Goal: Task Accomplishment & Management: Manage account settings

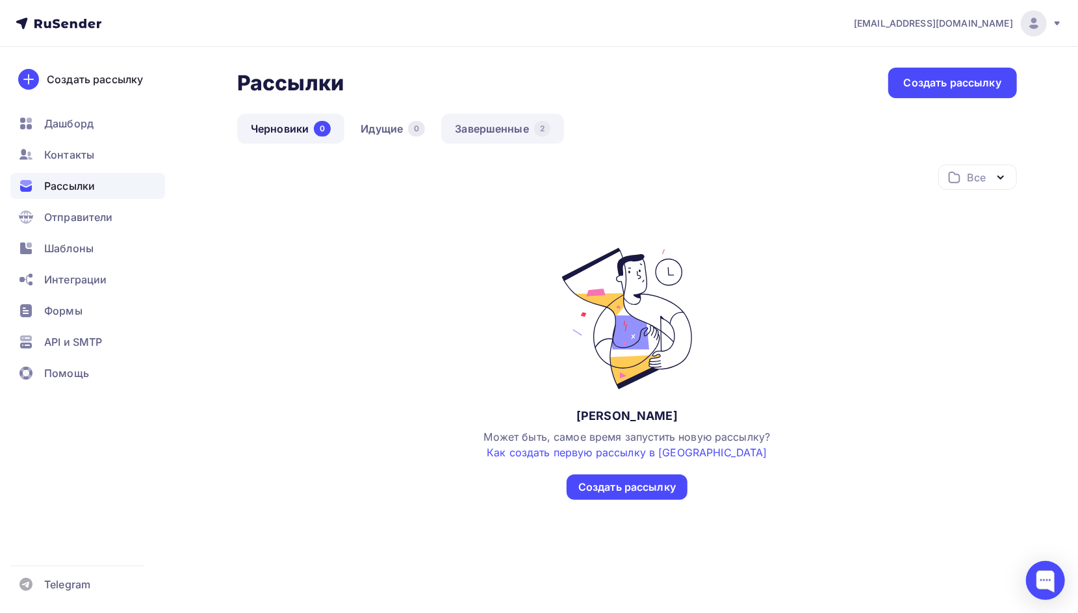
click at [489, 133] on link "Завершенные 2" at bounding box center [502, 129] width 123 height 30
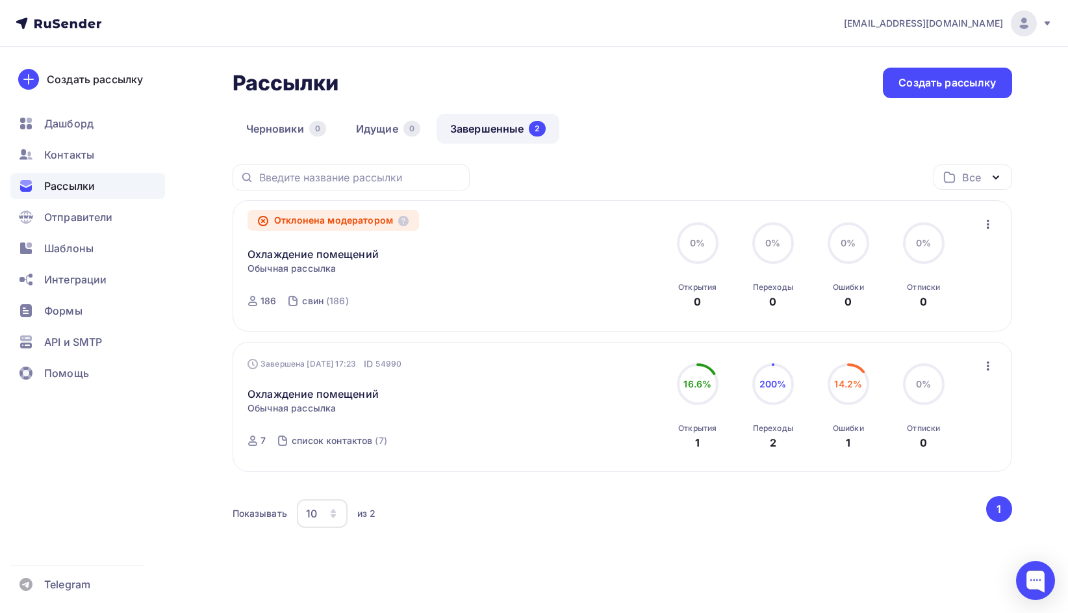
click at [375, 287] on div "Отклонена модератором Охлаждение помещений Статистика Обзор рассылки Копировать…" at bounding box center [396, 266] width 296 height 101
drag, startPoint x: 565, startPoint y: 269, endPoint x: 924, endPoint y: 233, distance: 359.9
click at [567, 269] on div "Отклонена модератором Охлаждение помещений Статистика Обзор рассылки Копировать…" at bounding box center [622, 266] width 749 height 101
click at [988, 225] on icon "button" at bounding box center [988, 224] width 3 height 9
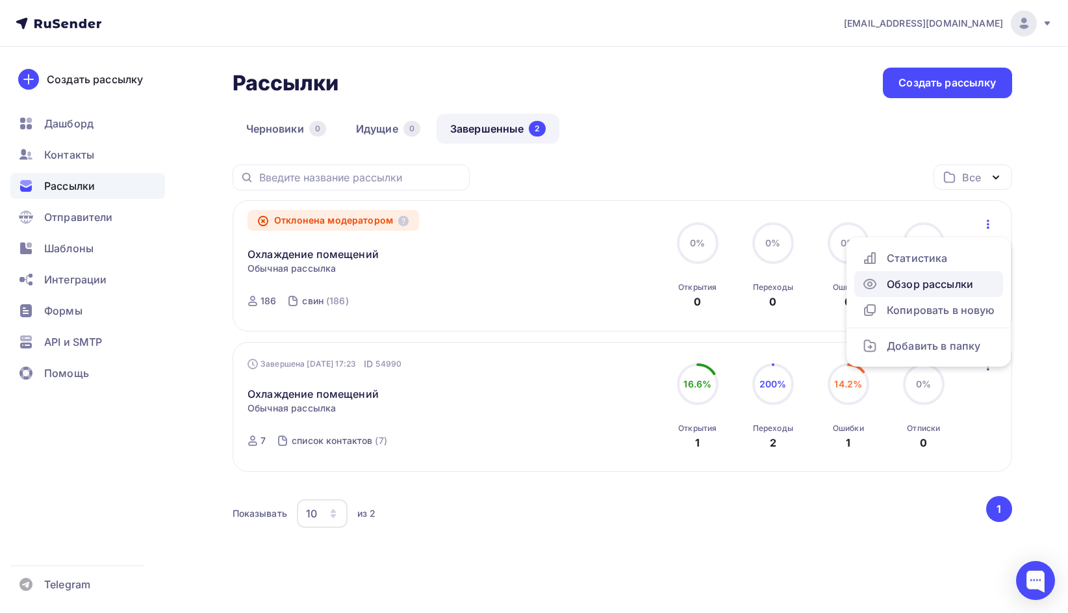
click at [928, 286] on div "Обзор рассылки" at bounding box center [928, 284] width 133 height 16
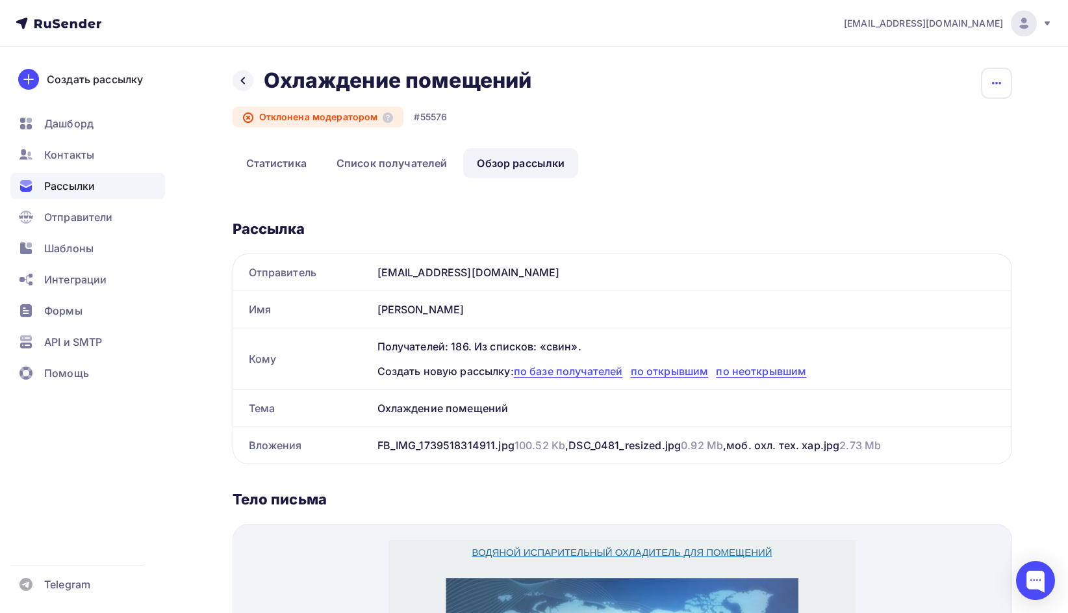
click at [996, 79] on icon "button" at bounding box center [997, 83] width 16 height 16
click at [616, 120] on div "Назад Охлаждение помещений Охлаждение помещений Отклонена модератором #55576 Ко…" at bounding box center [623, 108] width 780 height 81
click at [275, 158] on link "Статистика" at bounding box center [277, 163] width 88 height 30
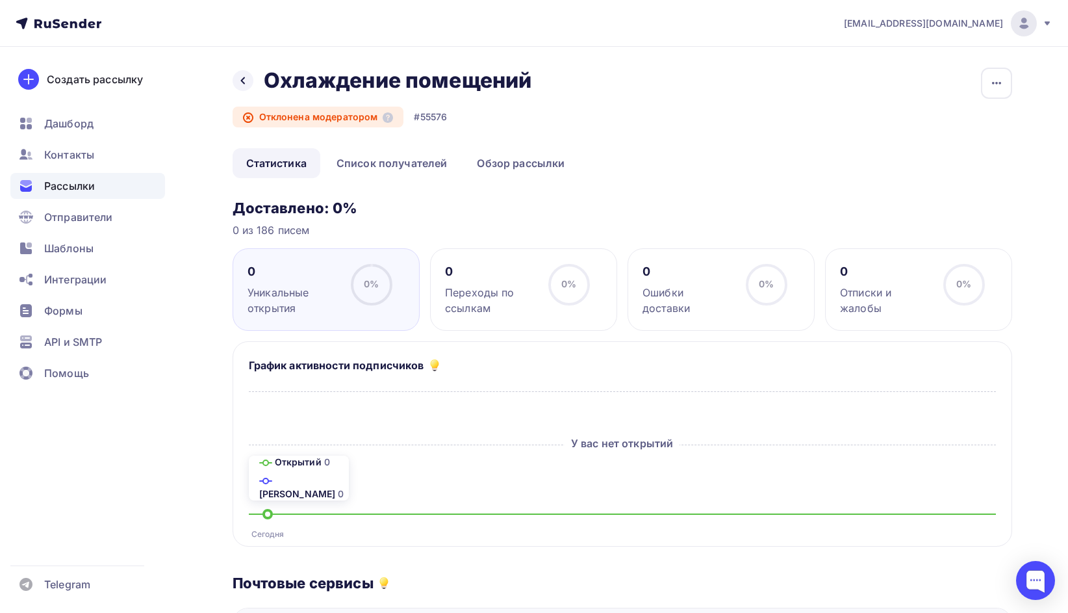
click at [1040, 23] on div "[EMAIL_ADDRESS][DOMAIN_NAME]" at bounding box center [948, 23] width 209 height 26
click at [886, 56] on span "Аккаунт" at bounding box center [879, 57] width 43 height 16
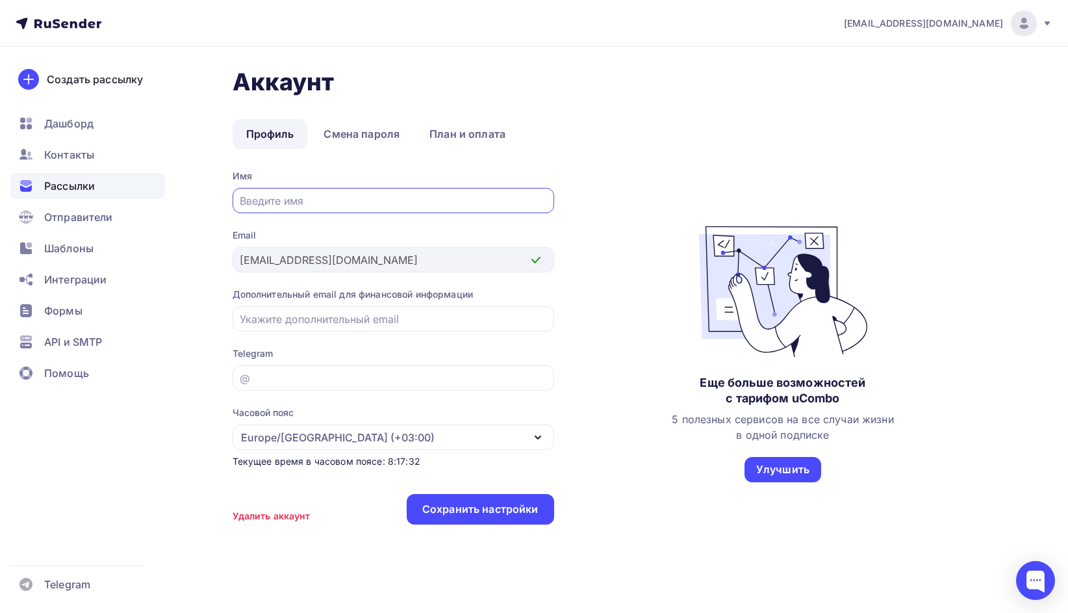
click at [81, 194] on div "Рассылки" at bounding box center [87, 186] width 155 height 26
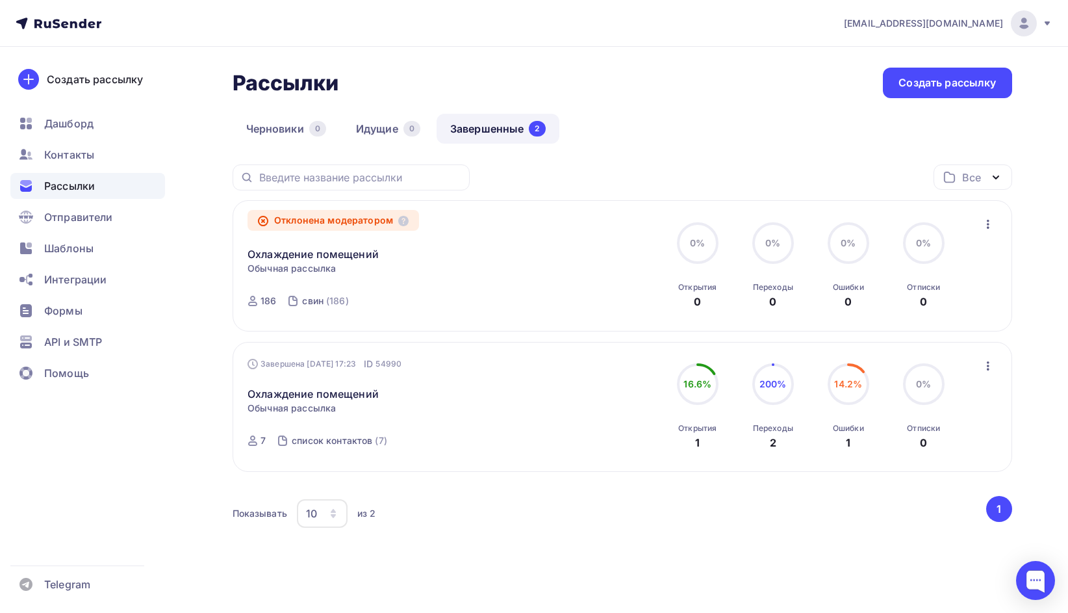
click at [990, 221] on icon "button" at bounding box center [989, 224] width 16 height 16
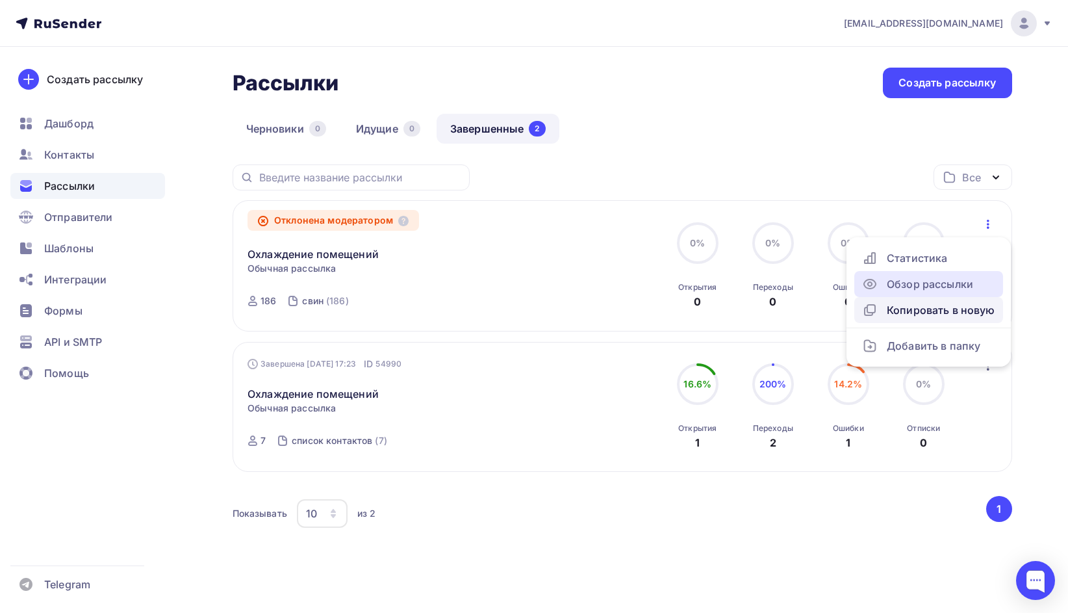
click at [934, 292] on link "Обзор рассылки" at bounding box center [929, 284] width 149 height 26
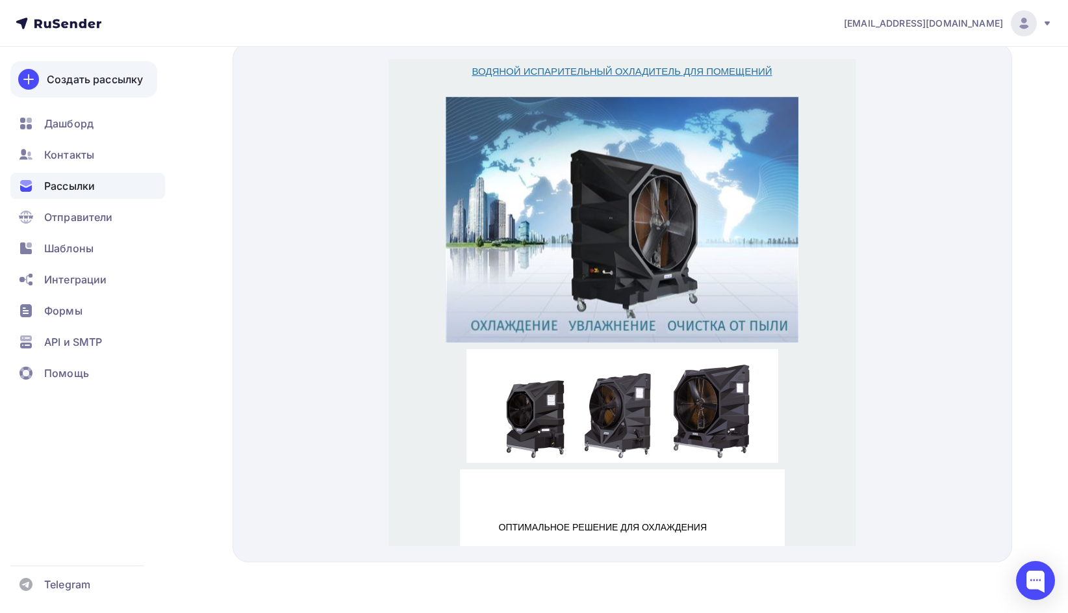
click at [97, 84] on div "Создать рассылку" at bounding box center [95, 79] width 96 height 16
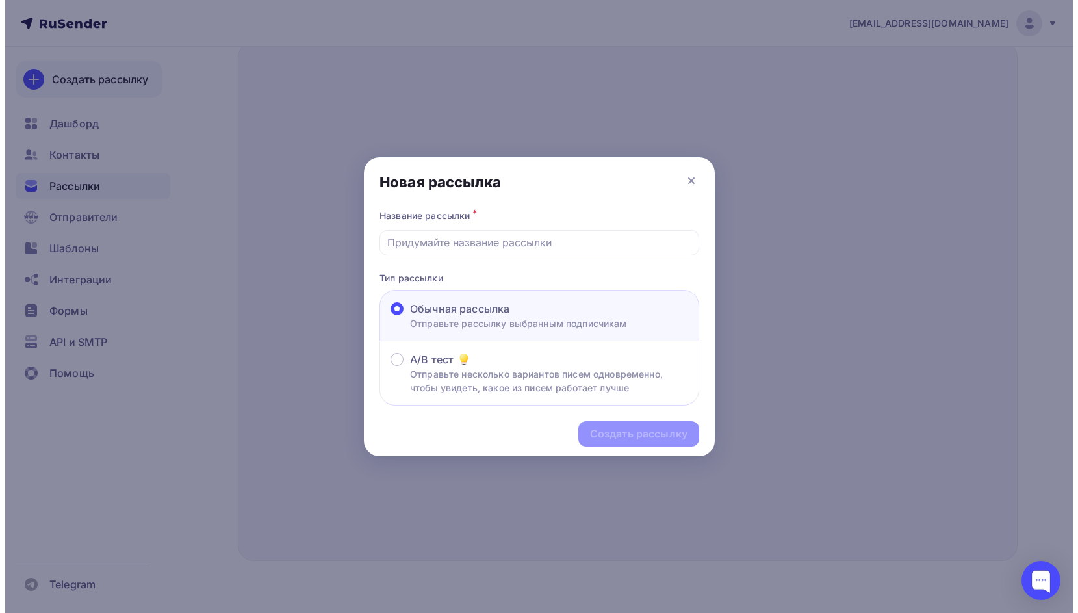
scroll to position [439, 0]
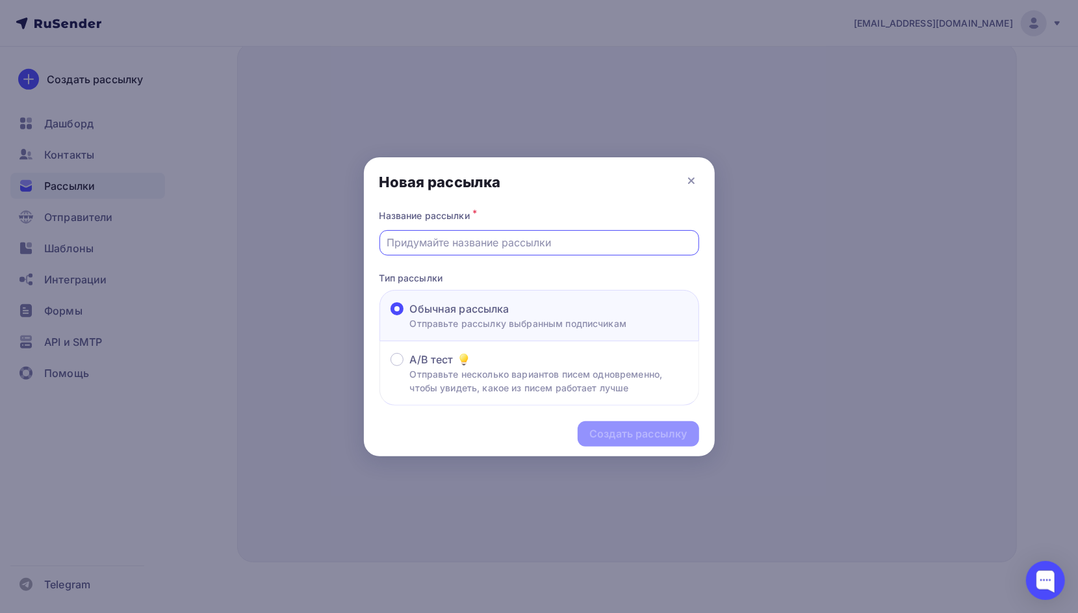
click at [460, 248] on input "text" at bounding box center [539, 243] width 305 height 16
type input "Охлаждение помещений"
click at [654, 432] on div "Создать рассылку" at bounding box center [637, 433] width 97 height 15
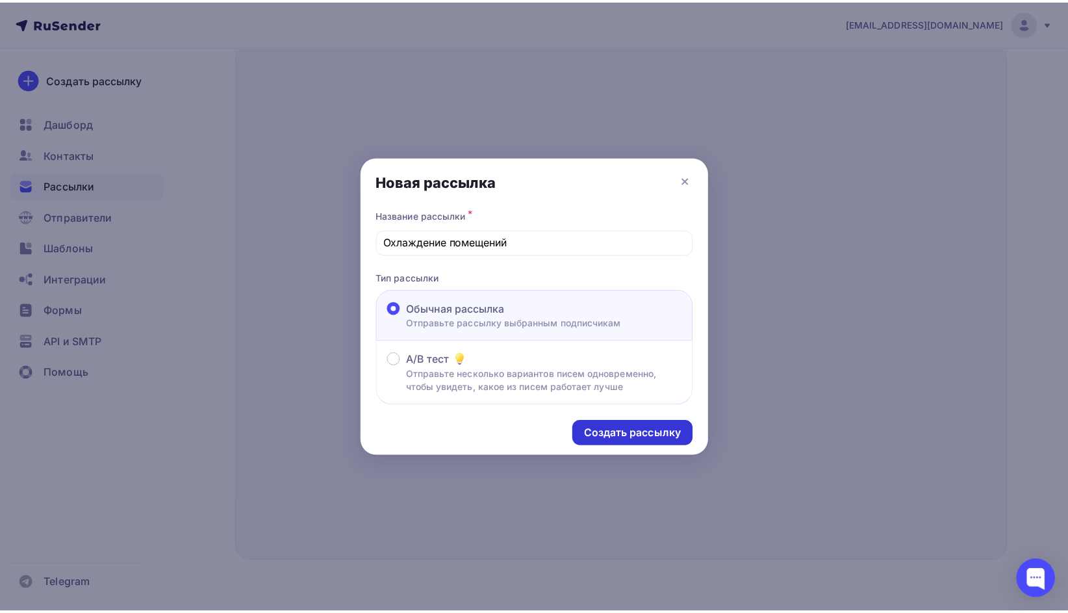
scroll to position [444, 0]
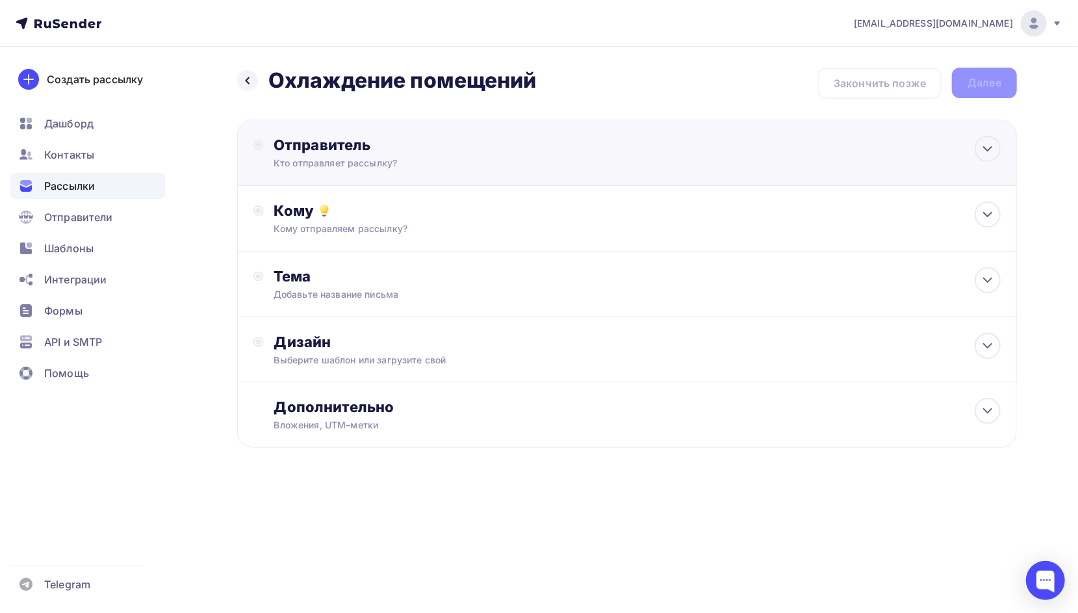
click at [441, 145] on div "Отправитель" at bounding box center [414, 145] width 281 height 18
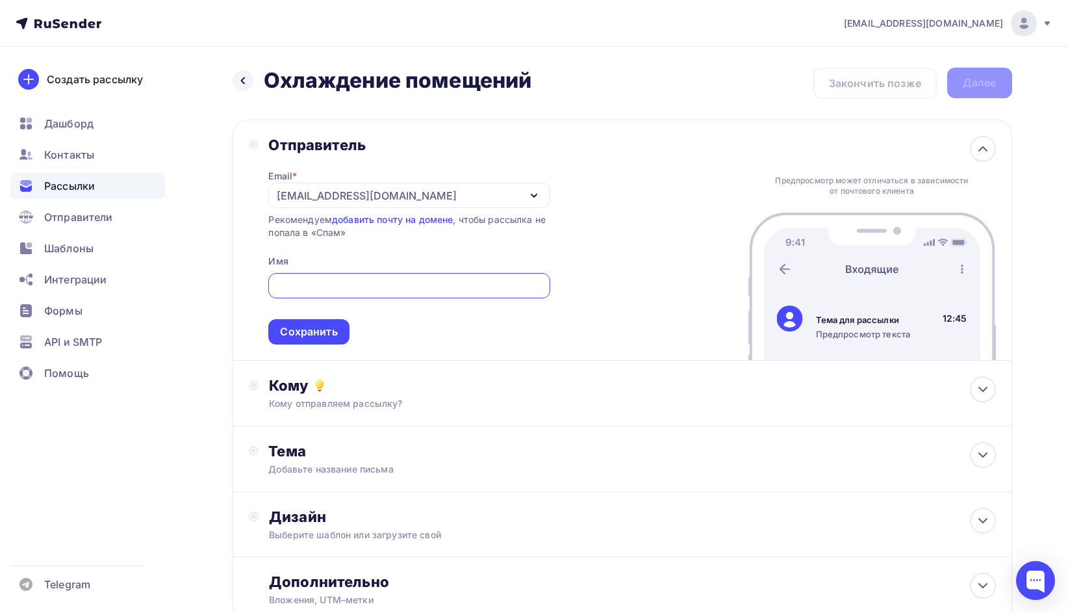
type input "kdp@osuohai-agro.ru"
click at [315, 330] on div "Сохранить" at bounding box center [308, 331] width 57 height 15
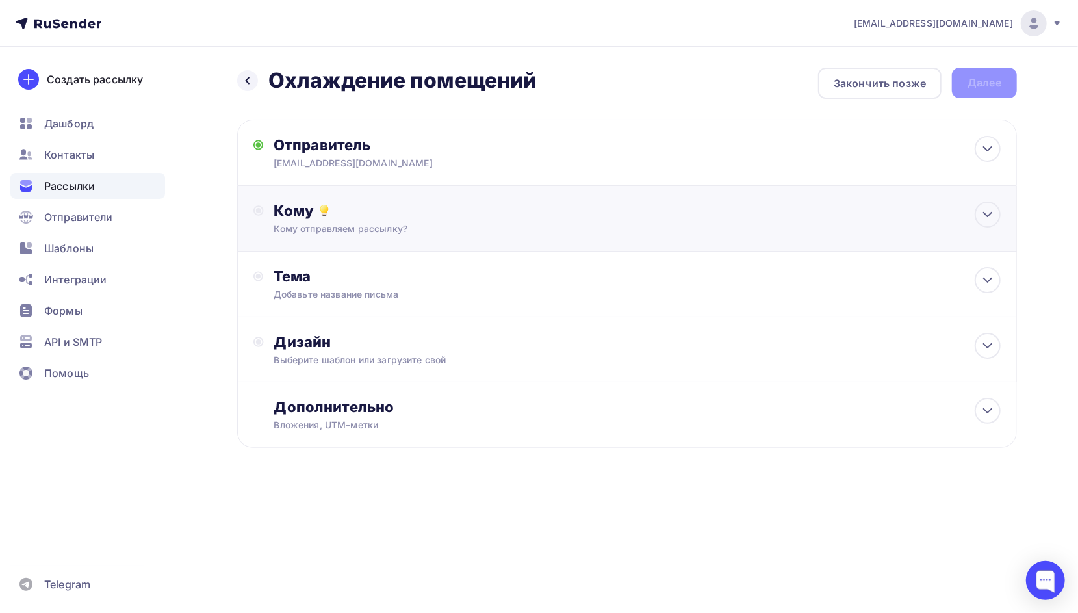
click at [419, 211] on div "Кому" at bounding box center [637, 210] width 727 height 18
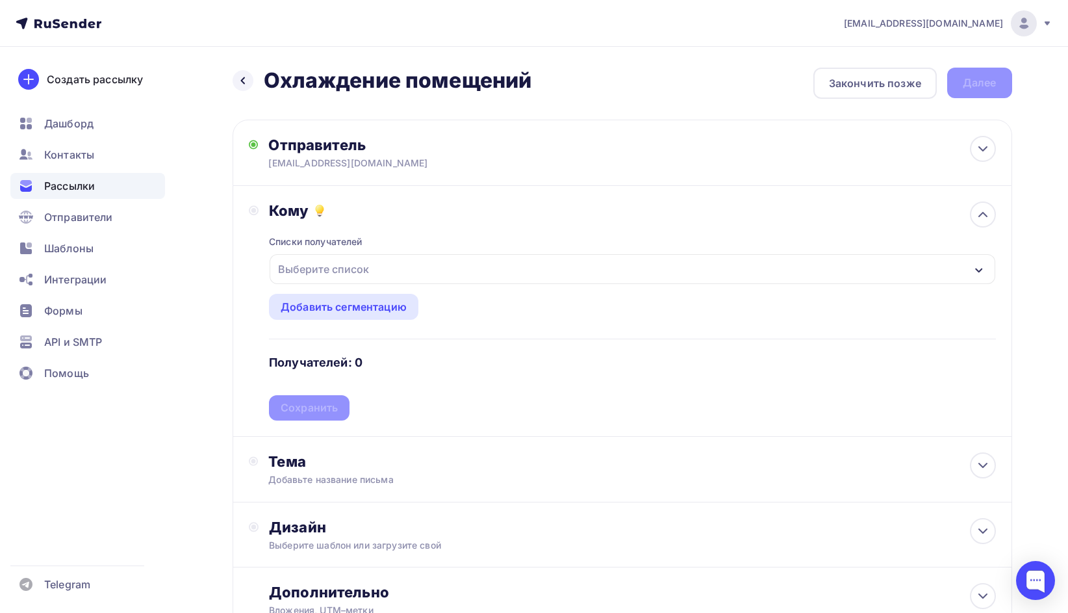
click at [394, 265] on div "Выберите список" at bounding box center [632, 269] width 725 height 30
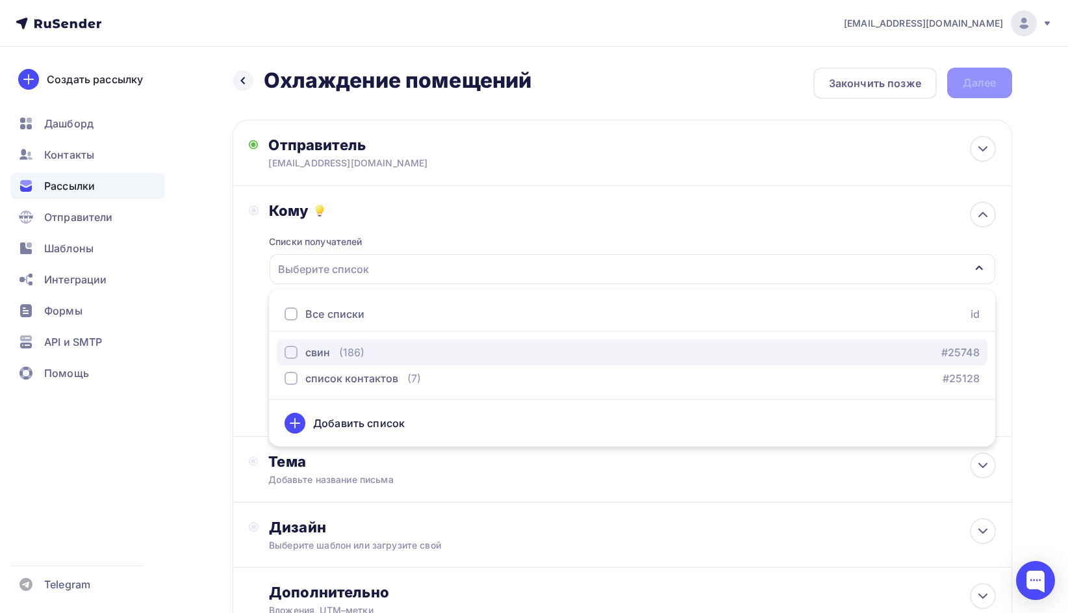
click at [365, 348] on div "свин (186) #25748" at bounding box center [632, 352] width 695 height 16
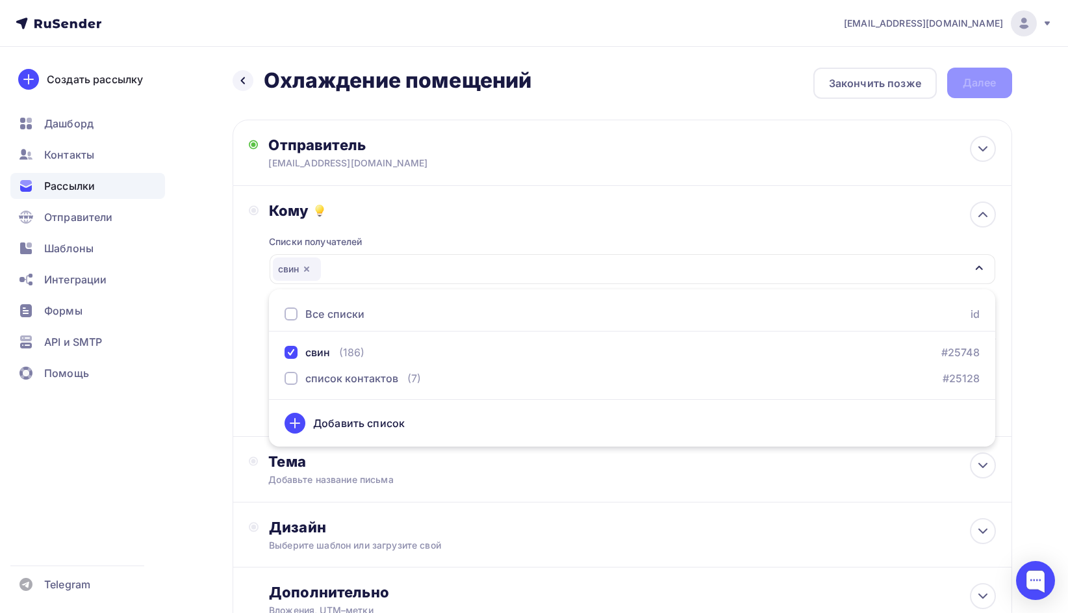
click at [361, 423] on div "Добавить список" at bounding box center [359, 423] width 92 height 16
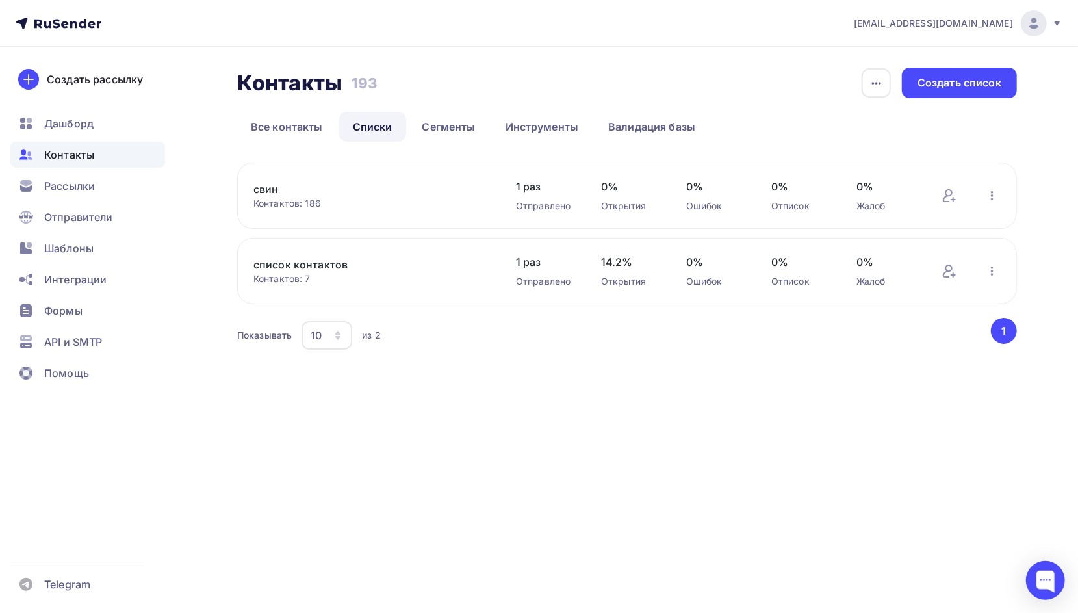
click at [411, 190] on link "свин" at bounding box center [363, 189] width 221 height 16
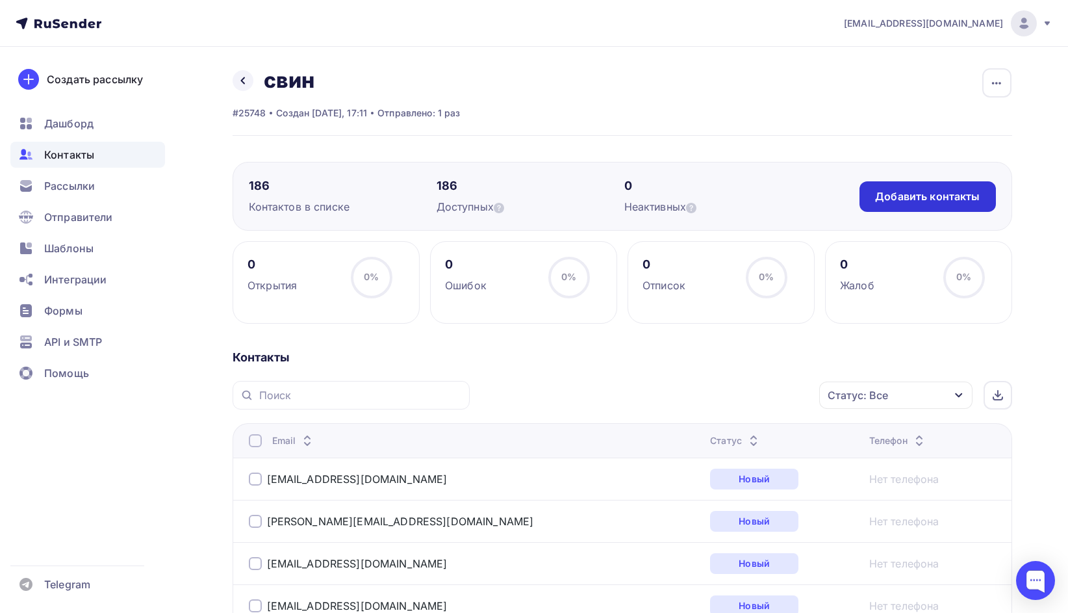
click at [910, 194] on div "Добавить контакты" at bounding box center [927, 196] width 105 height 15
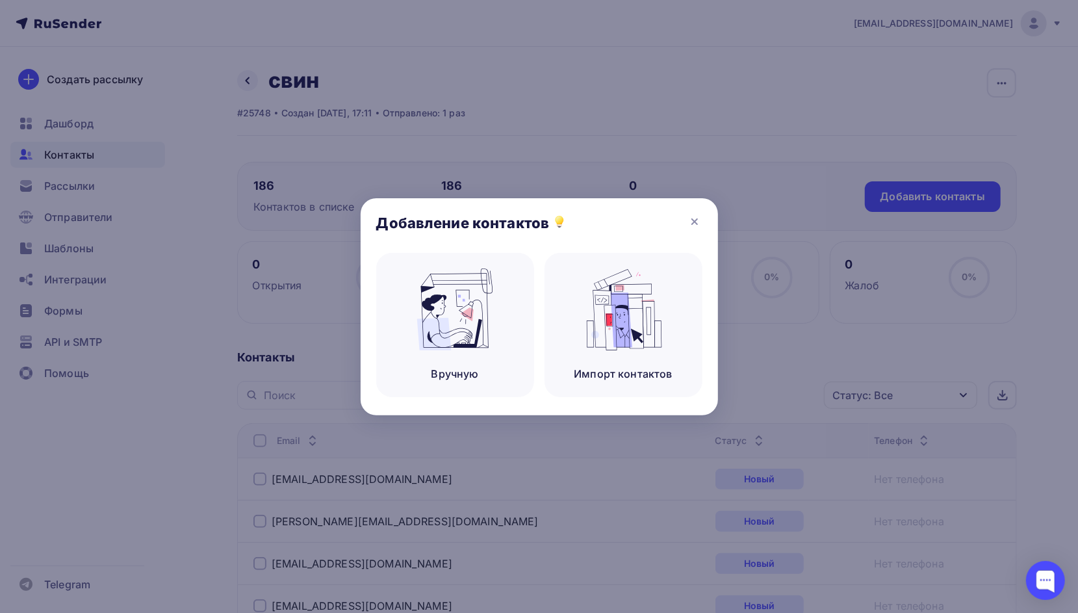
click at [698, 219] on icon at bounding box center [695, 222] width 16 height 16
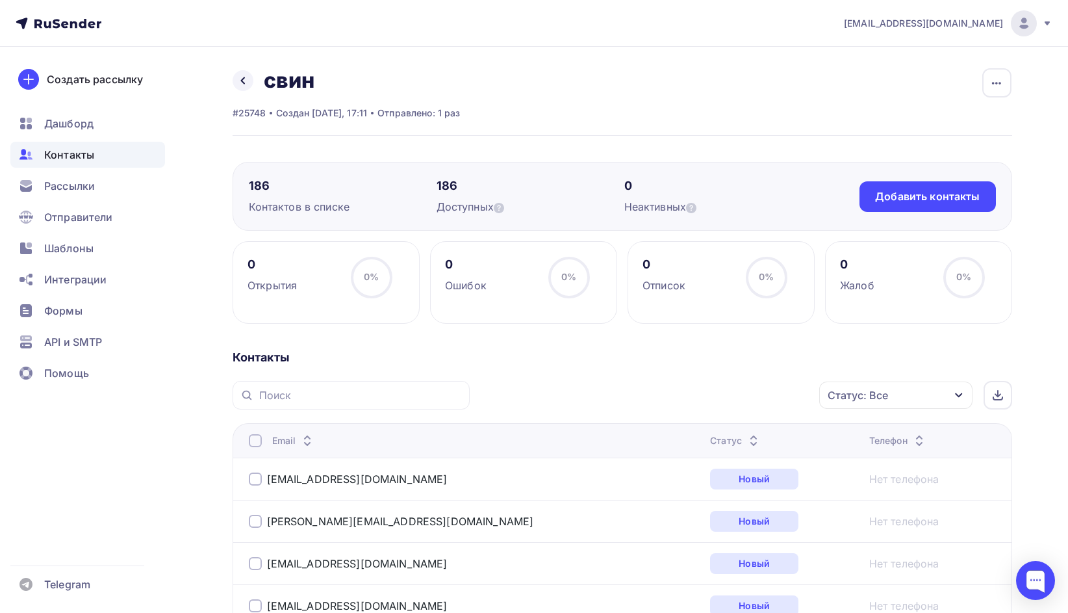
click at [253, 440] on div at bounding box center [255, 440] width 13 height 13
click at [960, 194] on div "Добавить контакты" at bounding box center [927, 196] width 105 height 15
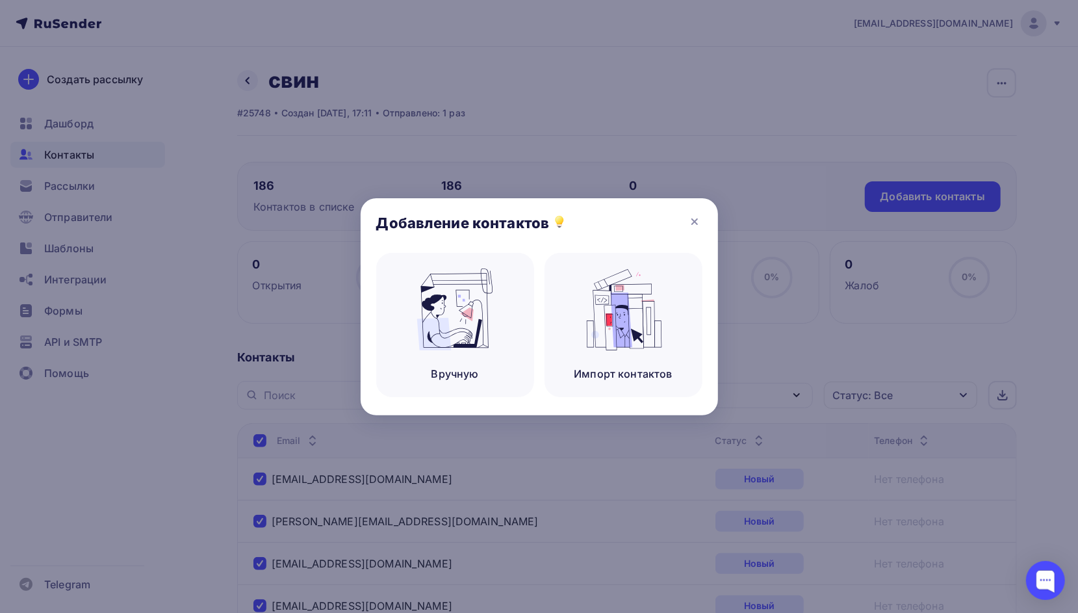
drag, startPoint x: 693, startPoint y: 215, endPoint x: 675, endPoint y: 201, distance: 22.7
click at [693, 214] on icon at bounding box center [695, 222] width 16 height 16
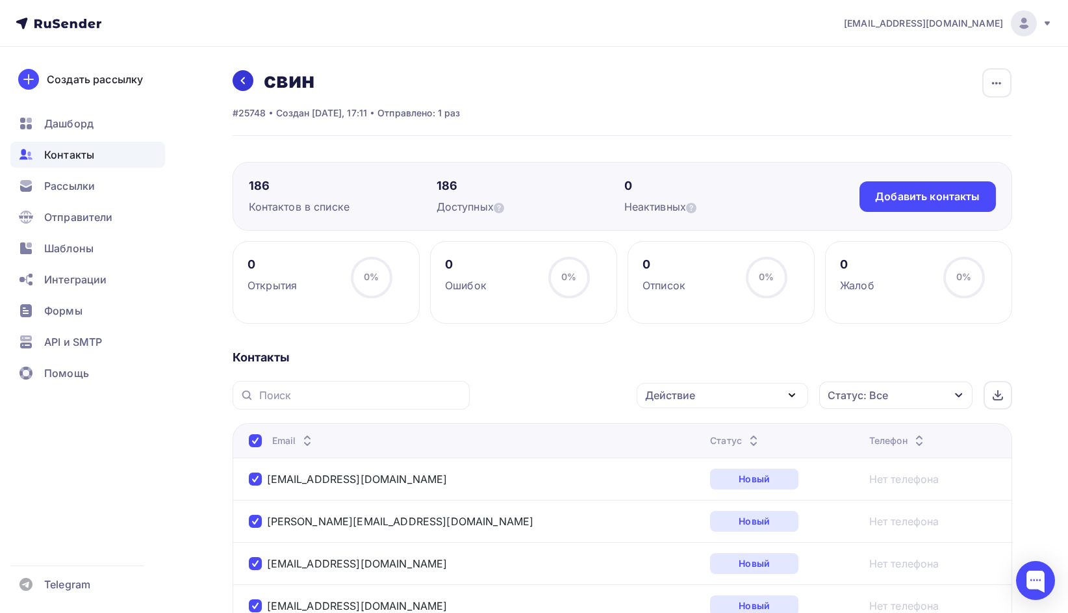
click at [240, 78] on icon at bounding box center [243, 80] width 10 height 10
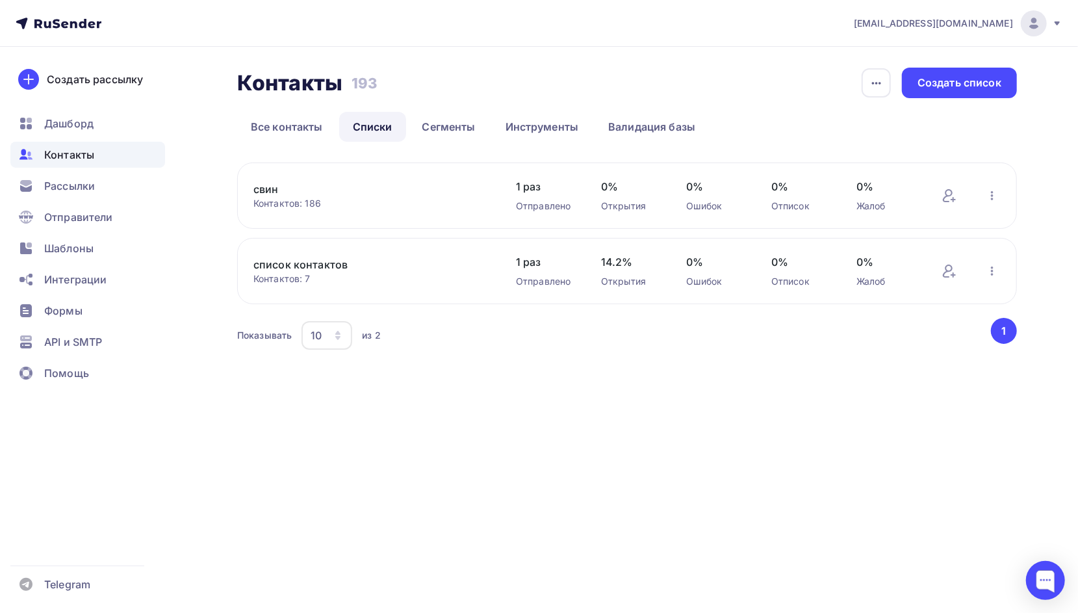
click at [240, 77] on h2 "Контакты" at bounding box center [289, 83] width 105 height 26
click at [947, 200] on icon at bounding box center [950, 196] width 16 height 16
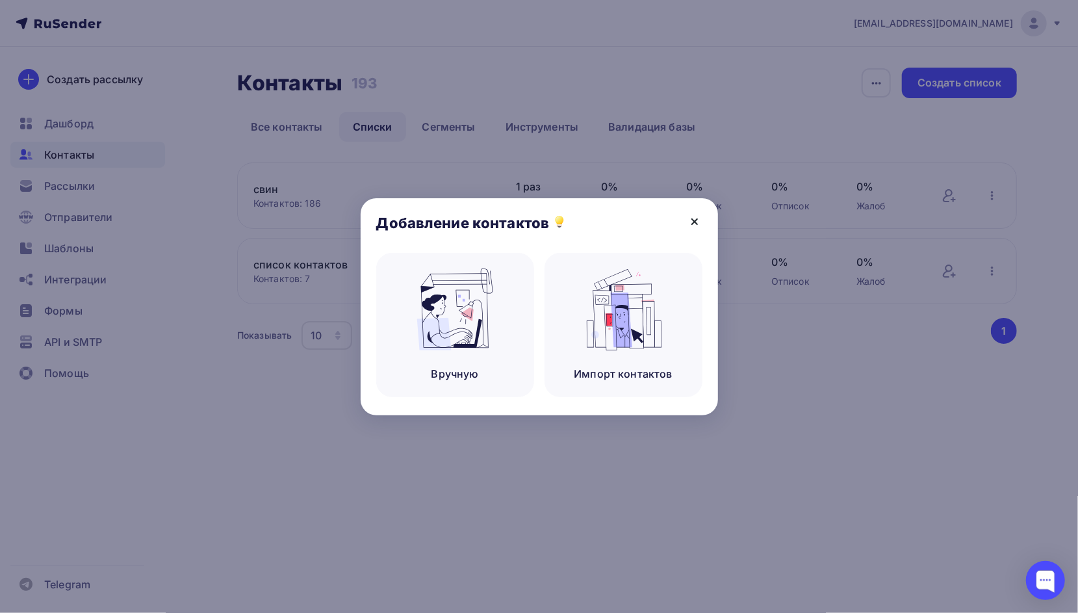
click at [699, 221] on icon at bounding box center [695, 222] width 16 height 16
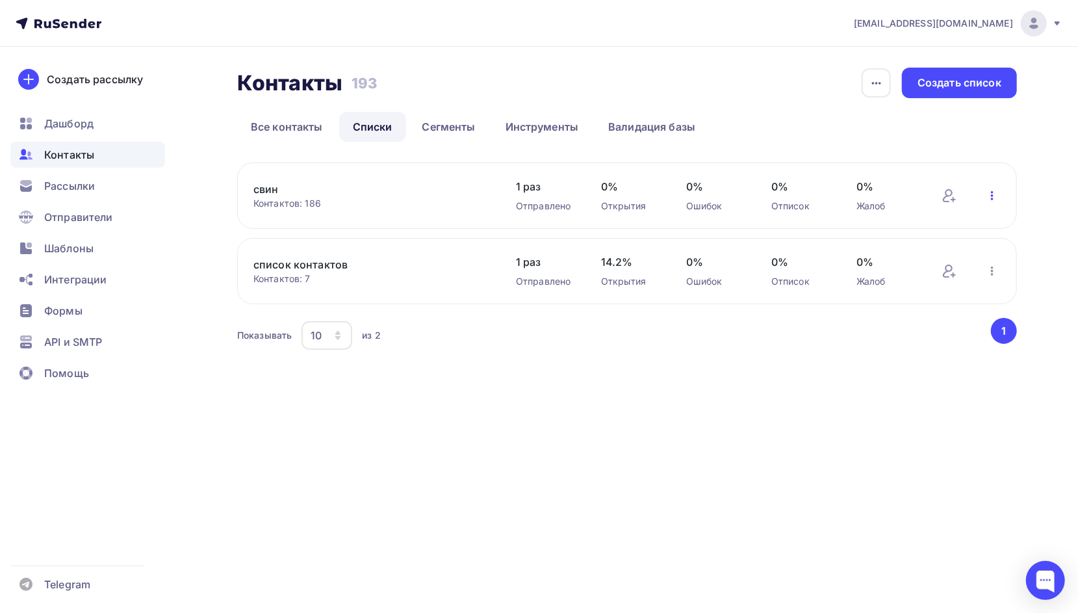
click at [993, 195] on icon "button" at bounding box center [993, 196] width 16 height 16
click at [941, 142] on div "Контакты Контакты 193 193 История импорта Создать список Все контакты Списки Се…" at bounding box center [627, 210] width 780 height 285
click at [333, 197] on div "Контактов: 186" at bounding box center [371, 203] width 237 height 13
click at [268, 185] on link "свин" at bounding box center [363, 189] width 221 height 16
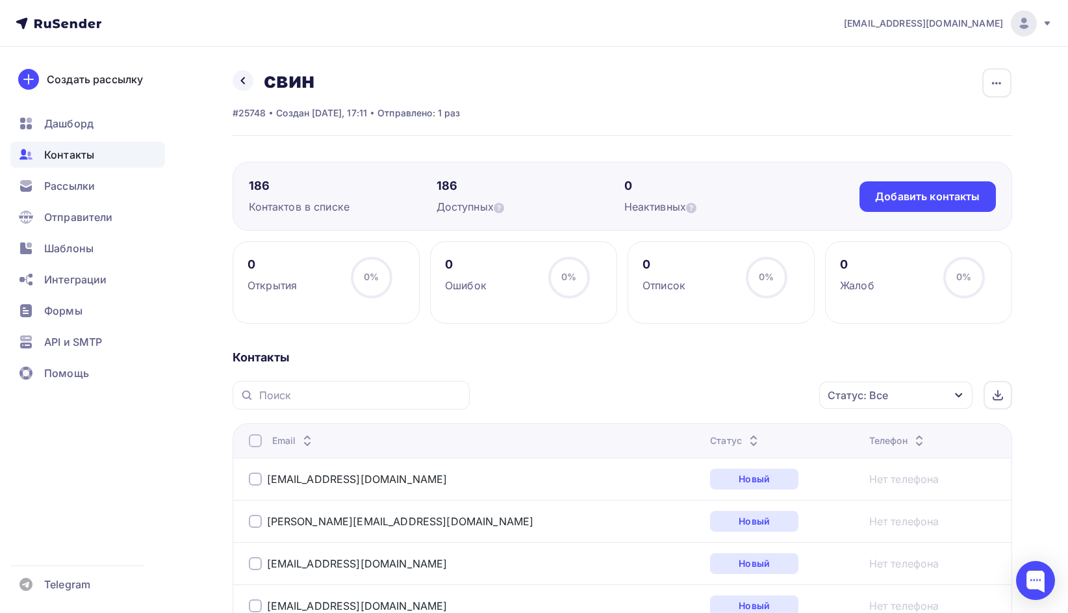
click at [260, 438] on div at bounding box center [255, 440] width 13 height 13
click at [927, 185] on div "Добавить контакты" at bounding box center [928, 196] width 136 height 31
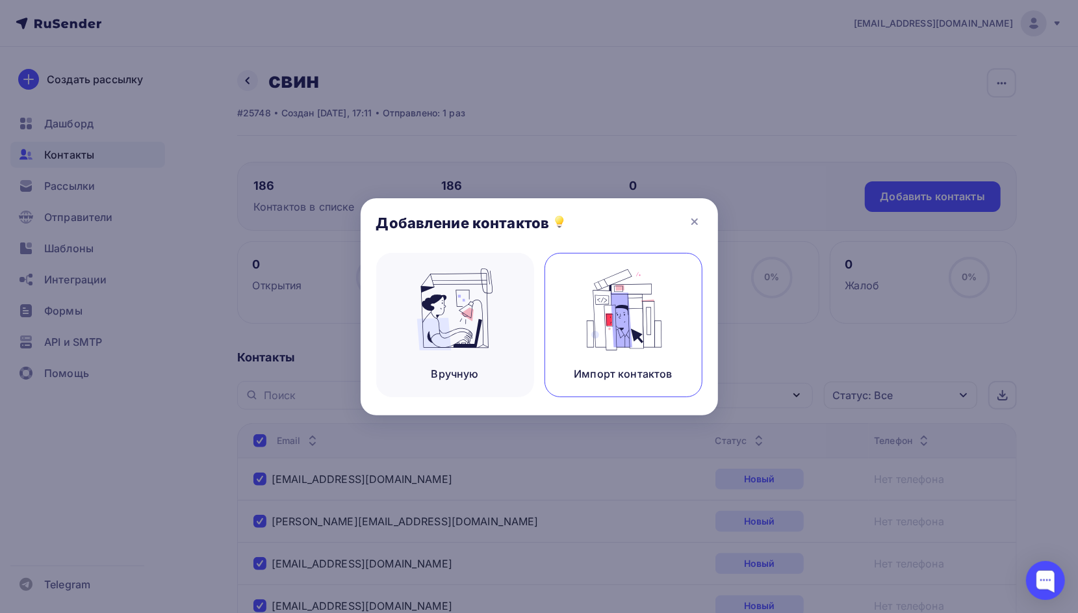
click at [643, 331] on img at bounding box center [623, 309] width 87 height 82
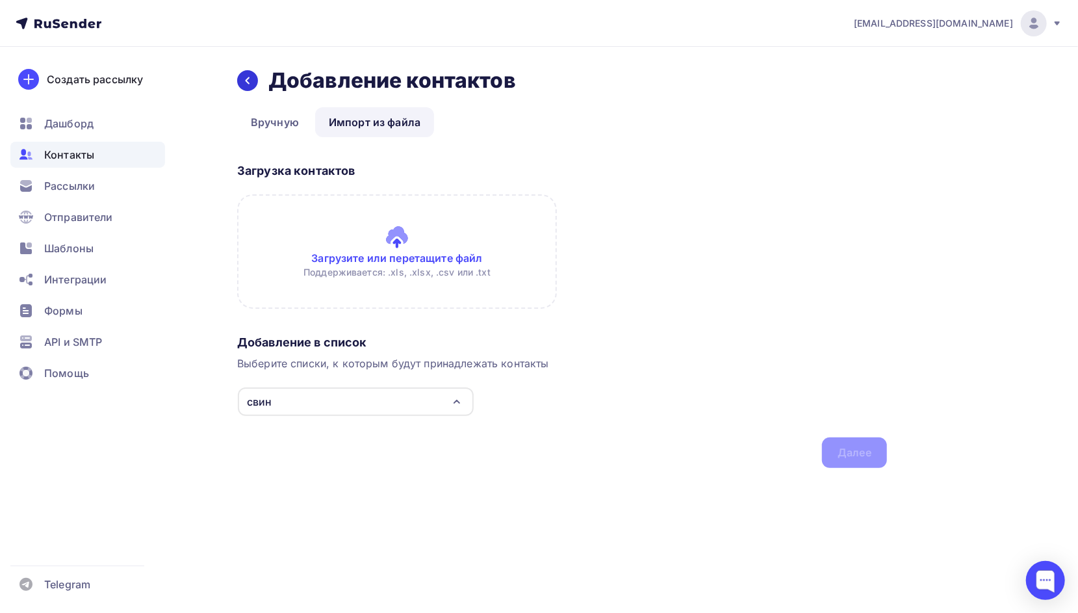
click at [250, 81] on icon at bounding box center [247, 80] width 10 height 10
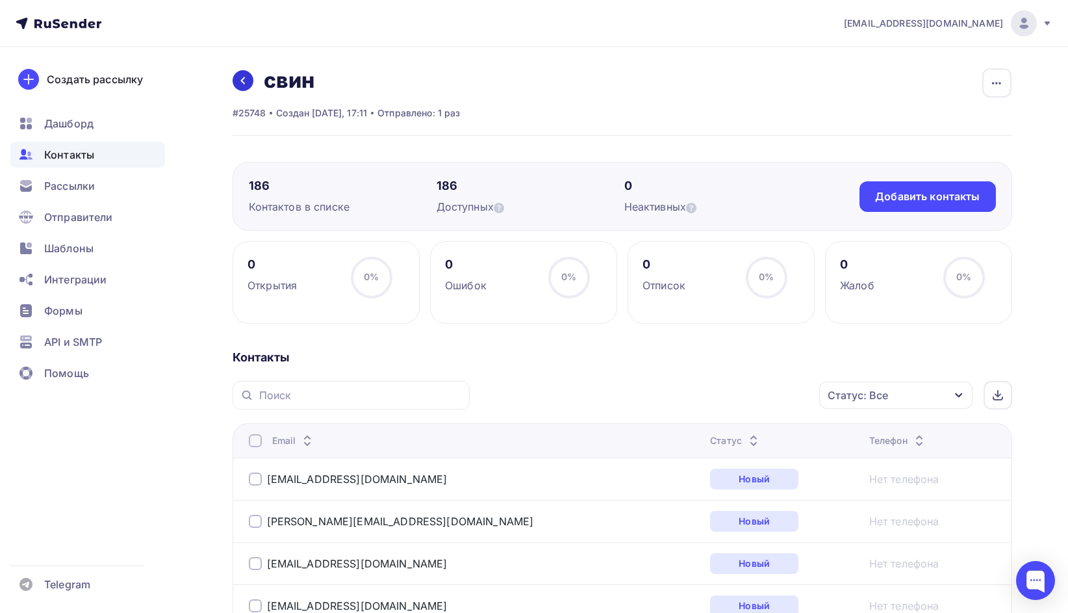
click at [239, 84] on icon at bounding box center [243, 80] width 10 height 10
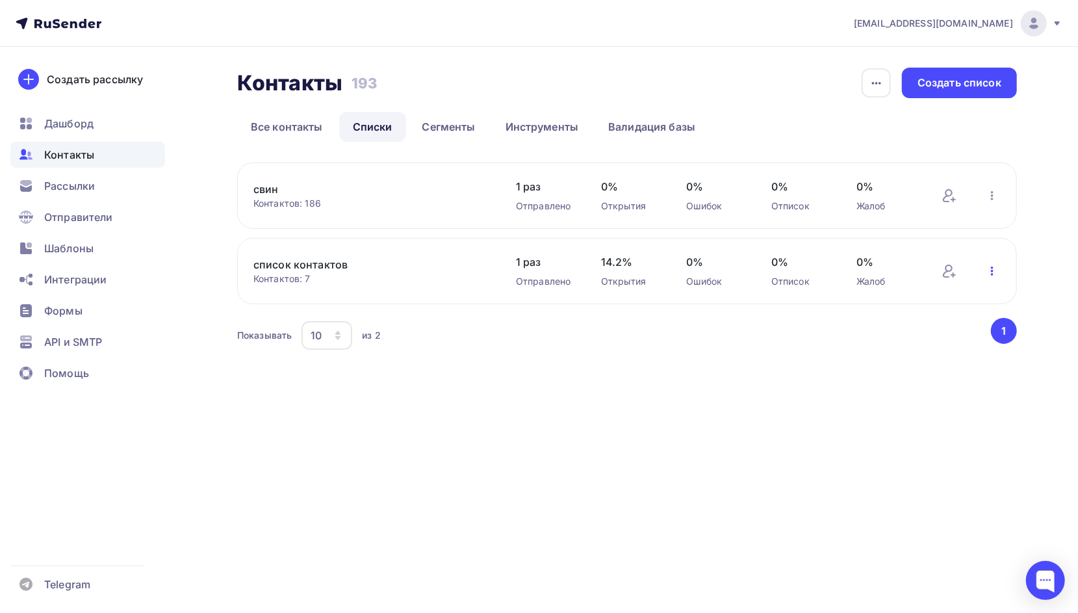
click at [993, 272] on icon "button" at bounding box center [992, 270] width 3 height 9
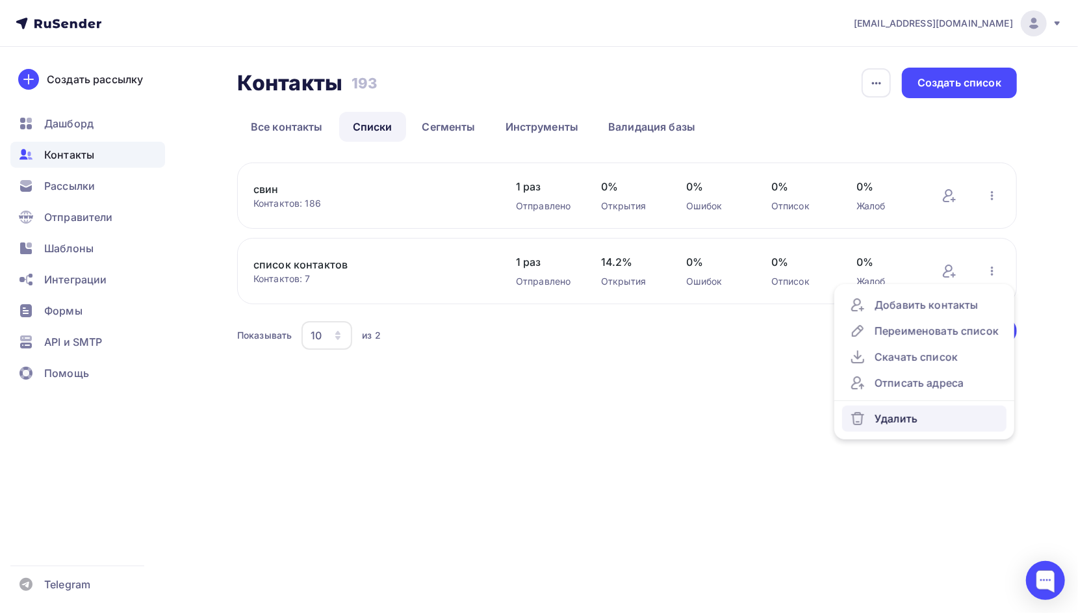
click at [934, 419] on div "Удалить" at bounding box center [924, 419] width 149 height 16
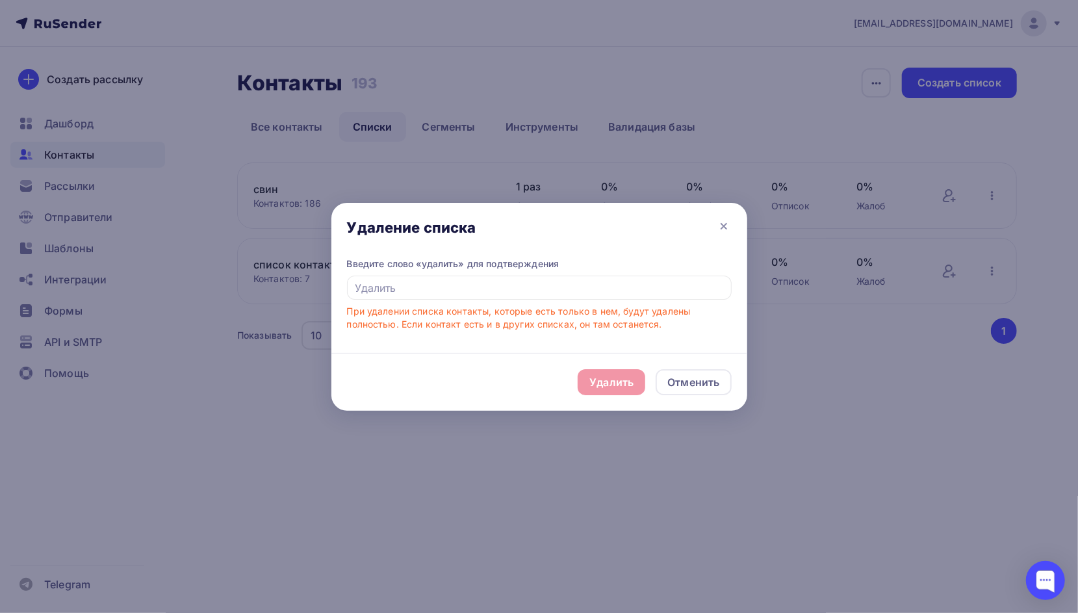
click at [597, 382] on div "Удалить Отменить" at bounding box center [539, 382] width 416 height 58
drag, startPoint x: 473, startPoint y: 270, endPoint x: 469, endPoint y: 277, distance: 8.5
click at [472, 270] on div "Введите слово «удалить» для подтверждения При удалении списка контакты, которые…" at bounding box center [539, 294] width 385 height 74
click at [499, 291] on input "text" at bounding box center [539, 288] width 385 height 25
type input "Удалить"
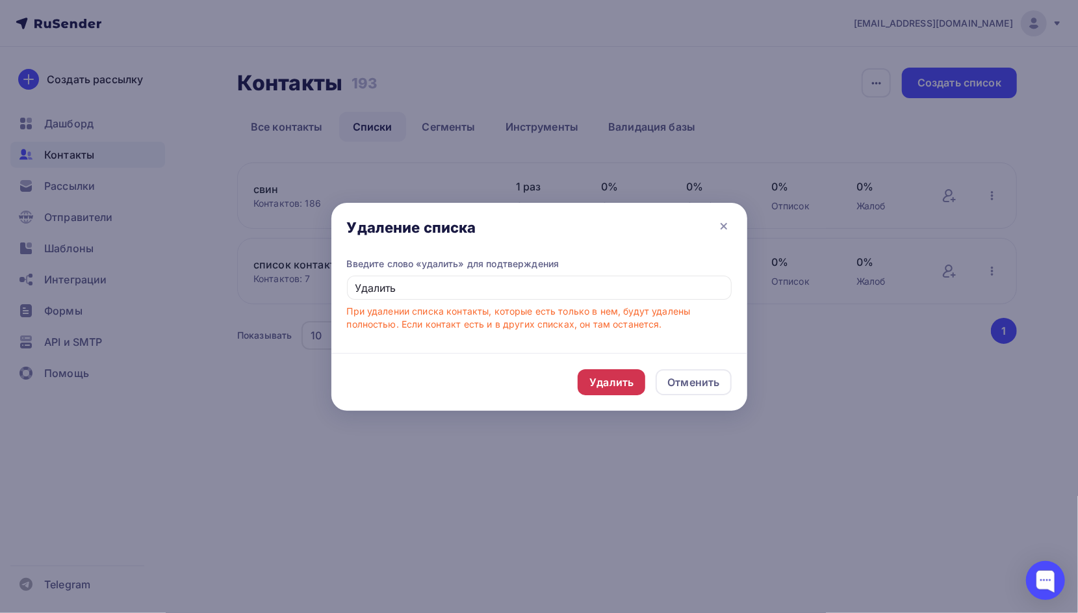
click at [615, 381] on div "Удалить" at bounding box center [611, 382] width 44 height 16
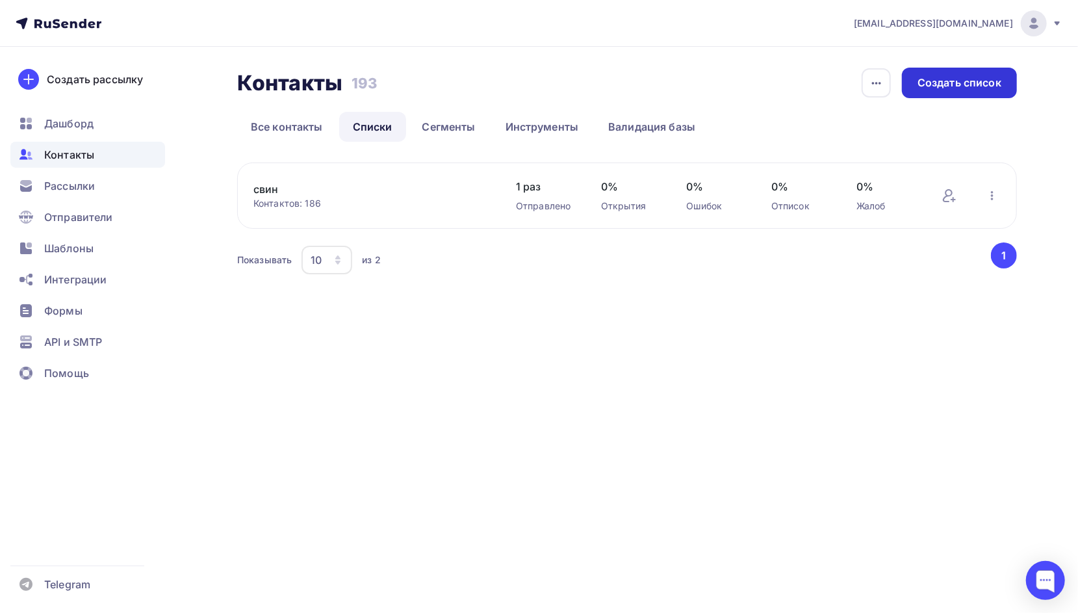
click at [976, 77] on div "Создать список" at bounding box center [960, 82] width 84 height 15
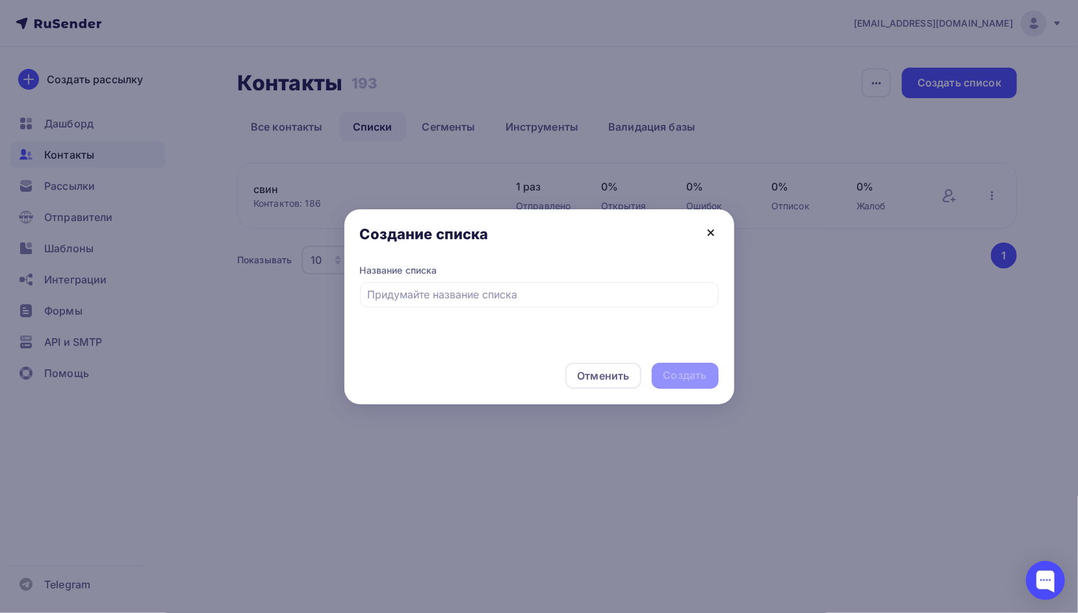
click at [713, 230] on icon at bounding box center [710, 232] width 5 height 5
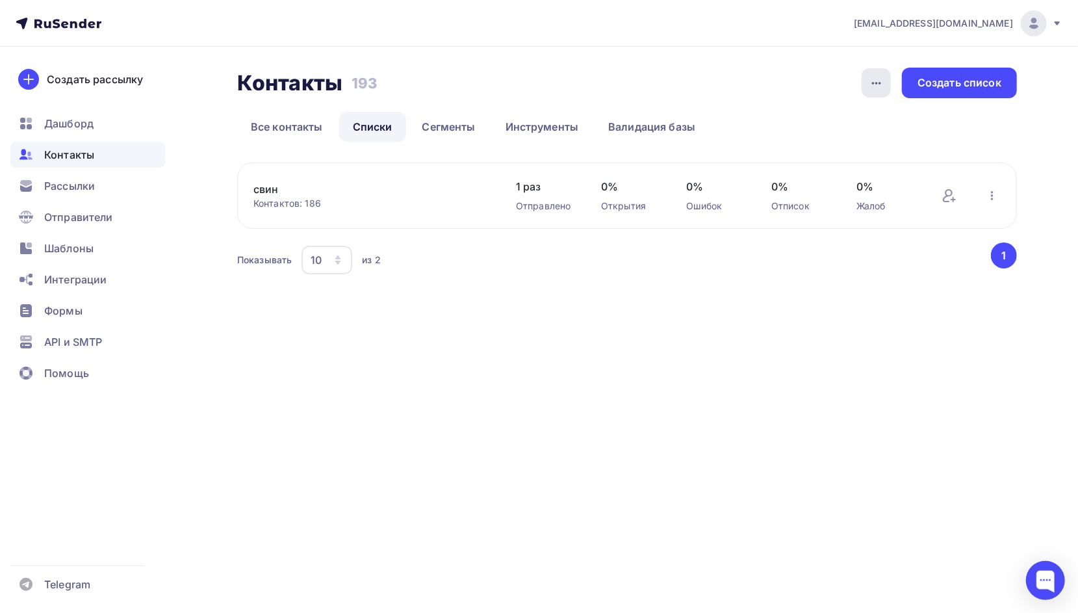
click at [879, 86] on icon "button" at bounding box center [877, 83] width 16 height 16
click at [952, 133] on ul "Все контакты Списки Сегменты Инструменты Валидация базы" at bounding box center [627, 127] width 780 height 30
click at [989, 92] on div "Создать список" at bounding box center [959, 83] width 115 height 31
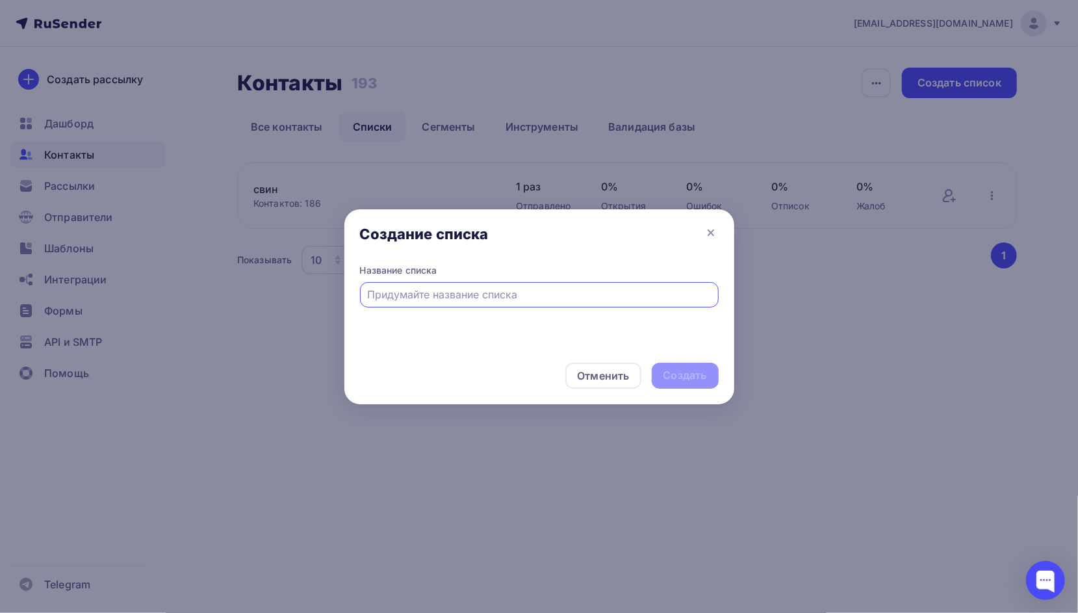
click at [497, 292] on input "text" at bounding box center [539, 295] width 344 height 16
type input "свин"
click at [699, 378] on div "Создать" at bounding box center [686, 375] width 44 height 15
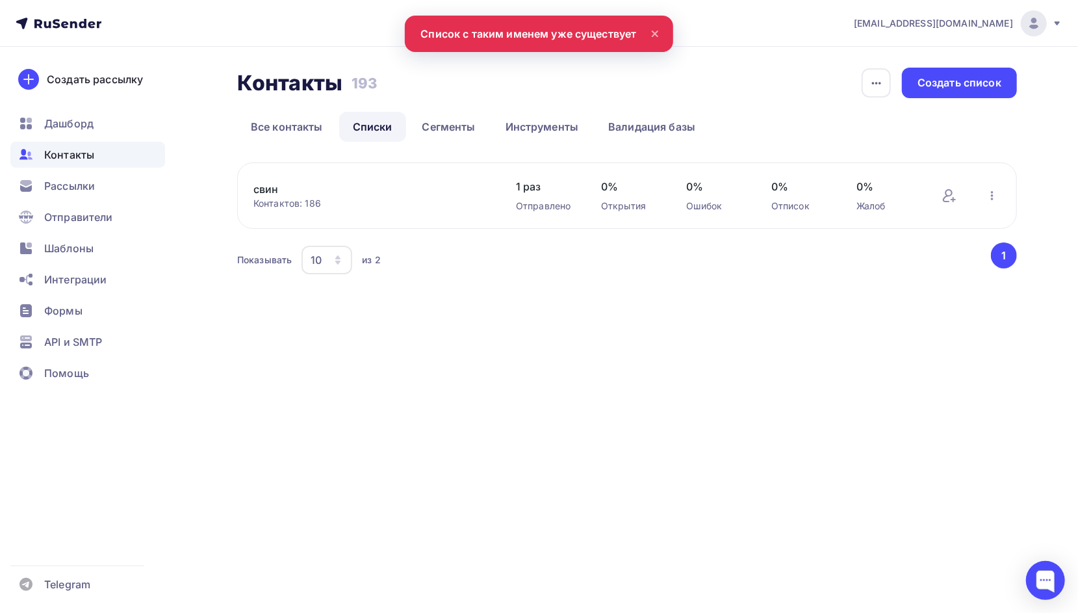
click at [1003, 255] on button "1" at bounding box center [1004, 255] width 26 height 26
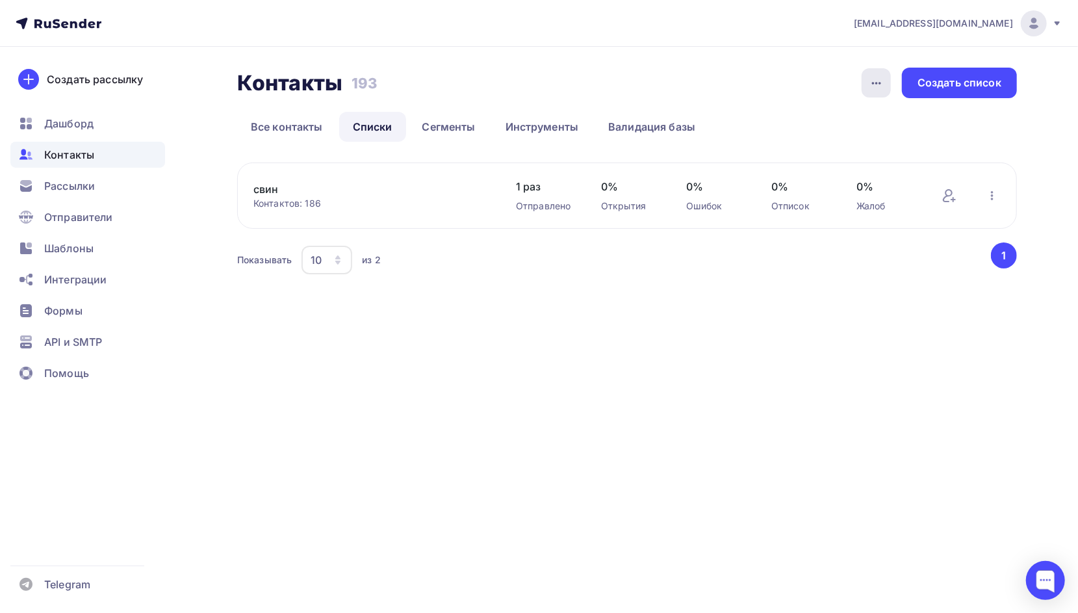
click at [879, 81] on icon "button" at bounding box center [877, 83] width 16 height 16
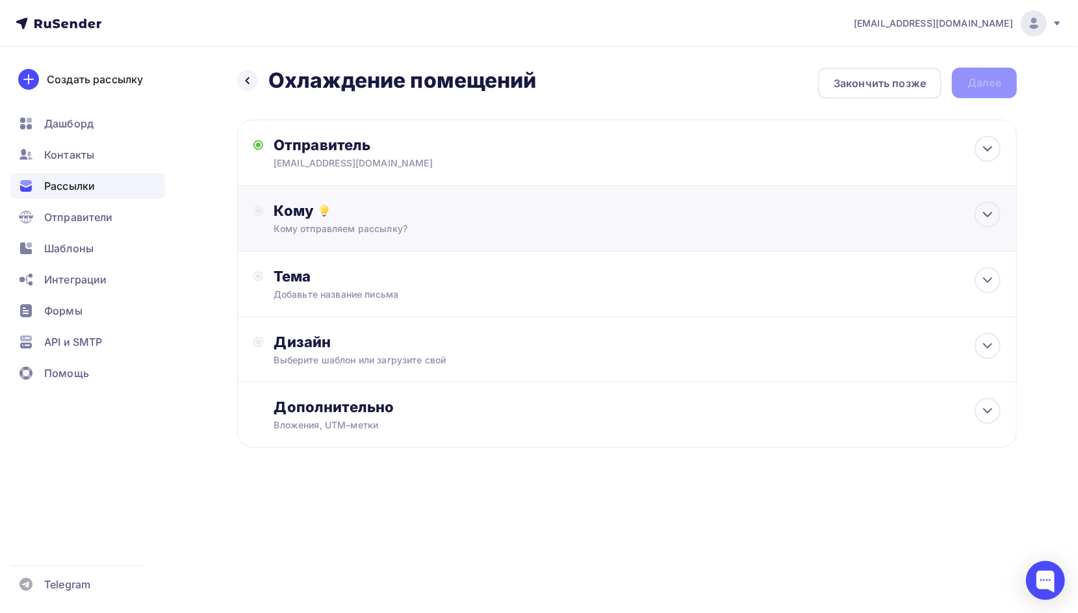
click at [380, 217] on div "Кому" at bounding box center [637, 210] width 727 height 18
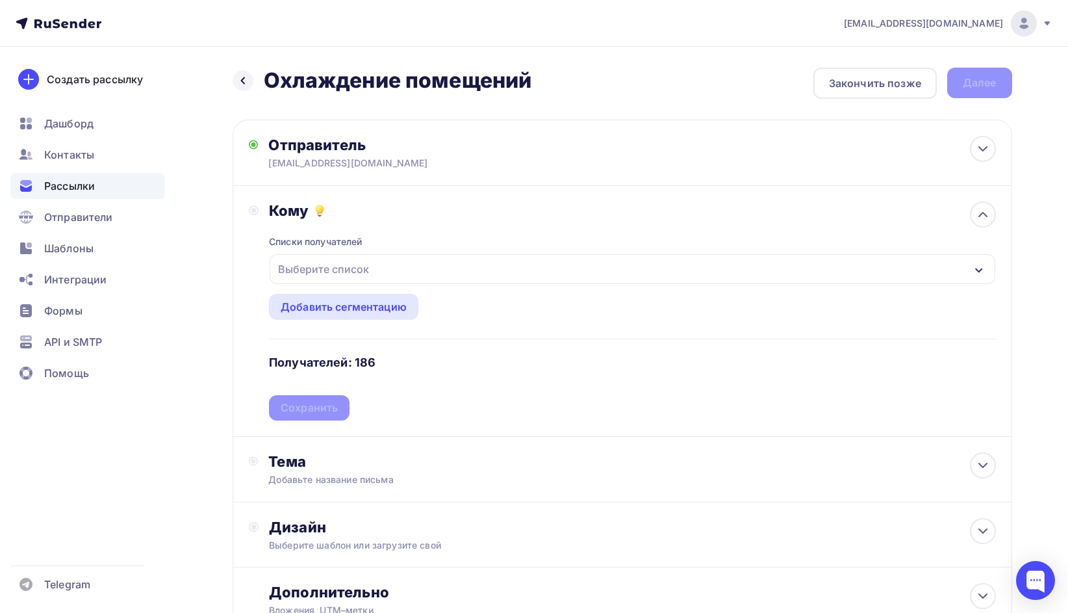
click at [374, 268] on div "Выберите список" at bounding box center [632, 269] width 725 height 30
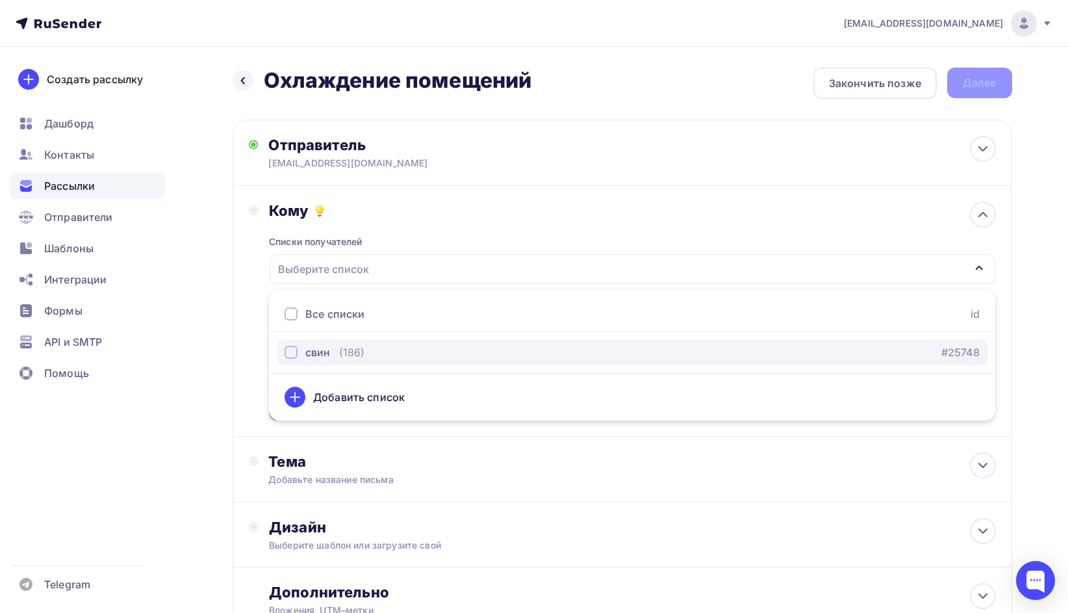
click at [288, 354] on div "button" at bounding box center [291, 352] width 13 height 13
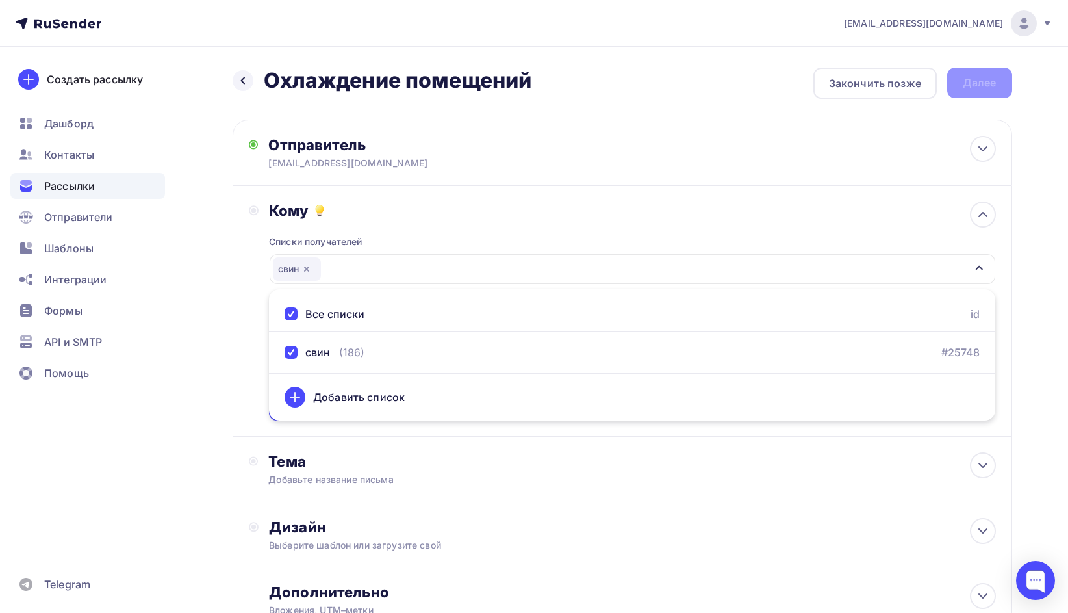
click at [250, 315] on div "Кому Списки получателей свин Все списки id свин (186) #25748 Добавить список До…" at bounding box center [622, 310] width 747 height 219
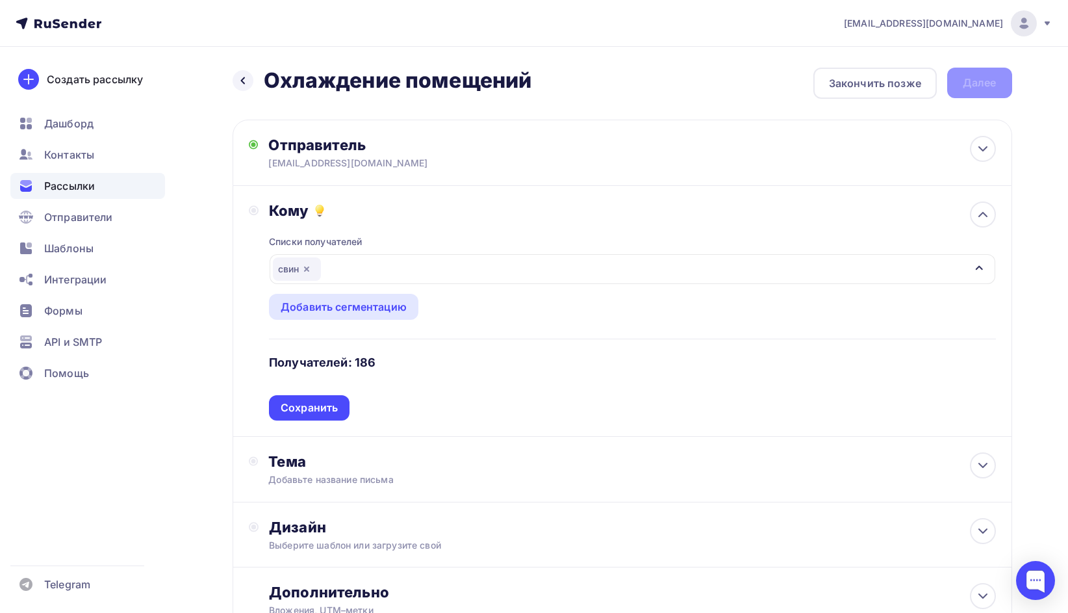
click at [332, 407] on div "Сохранить" at bounding box center [309, 407] width 57 height 15
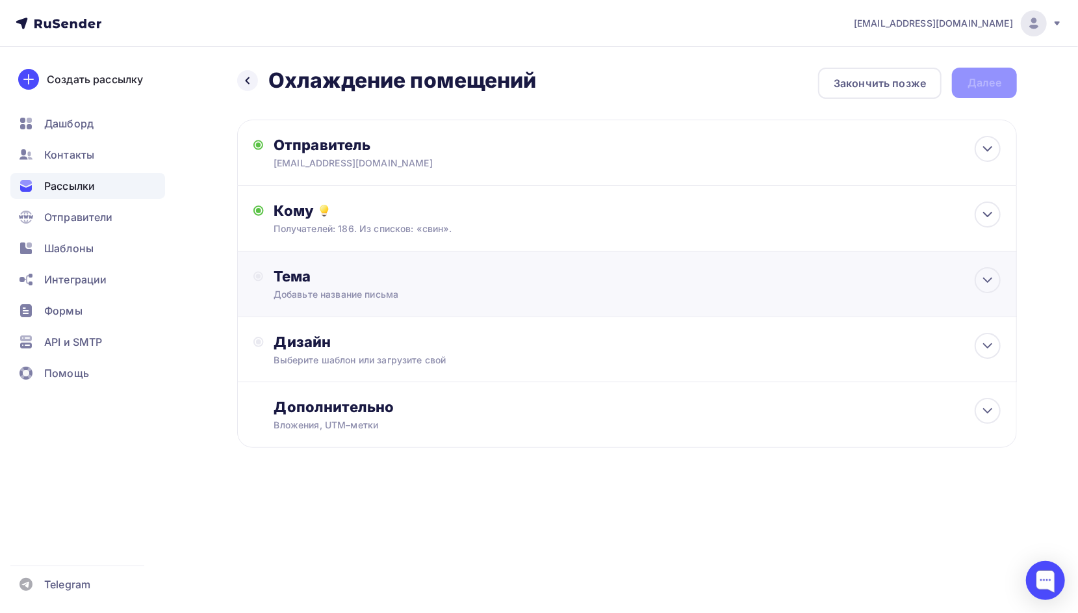
click at [439, 292] on div "Добавьте название письма" at bounding box center [389, 294] width 231 height 13
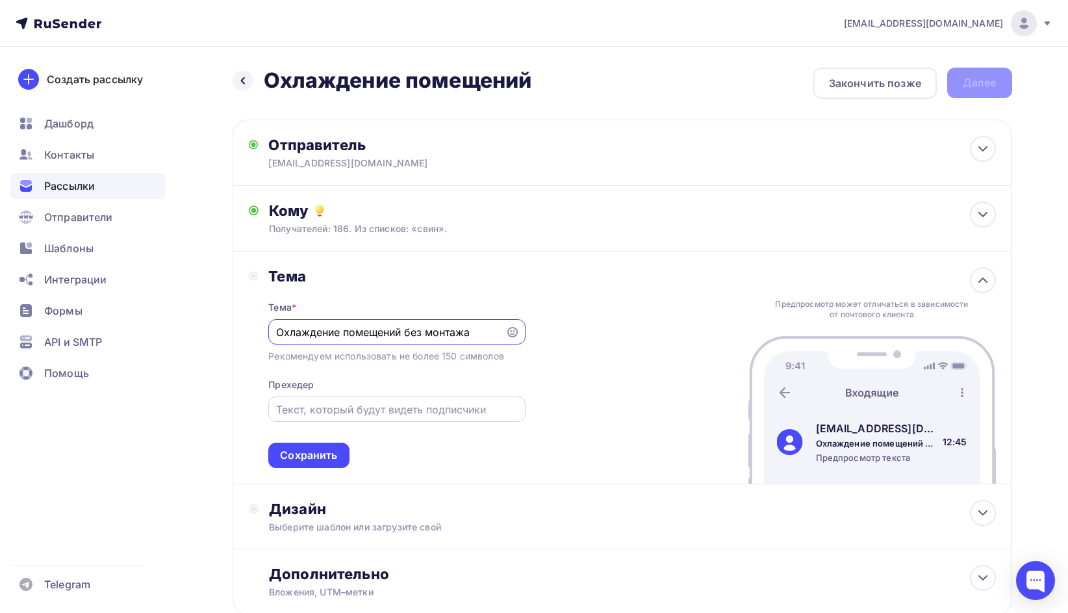
type input "Охлаждение помещений без монтажа"
click at [337, 411] on input "text" at bounding box center [397, 410] width 242 height 16
type input "Охладитель водяной передвижной с панелью pad cooling"
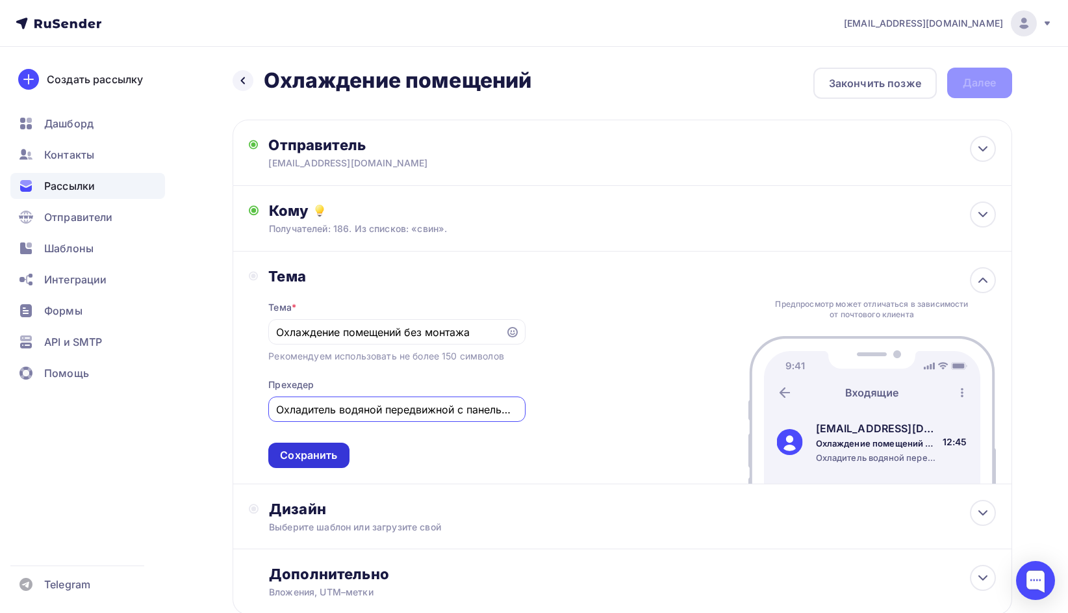
click at [332, 459] on div "Сохранить" at bounding box center [308, 455] width 57 height 15
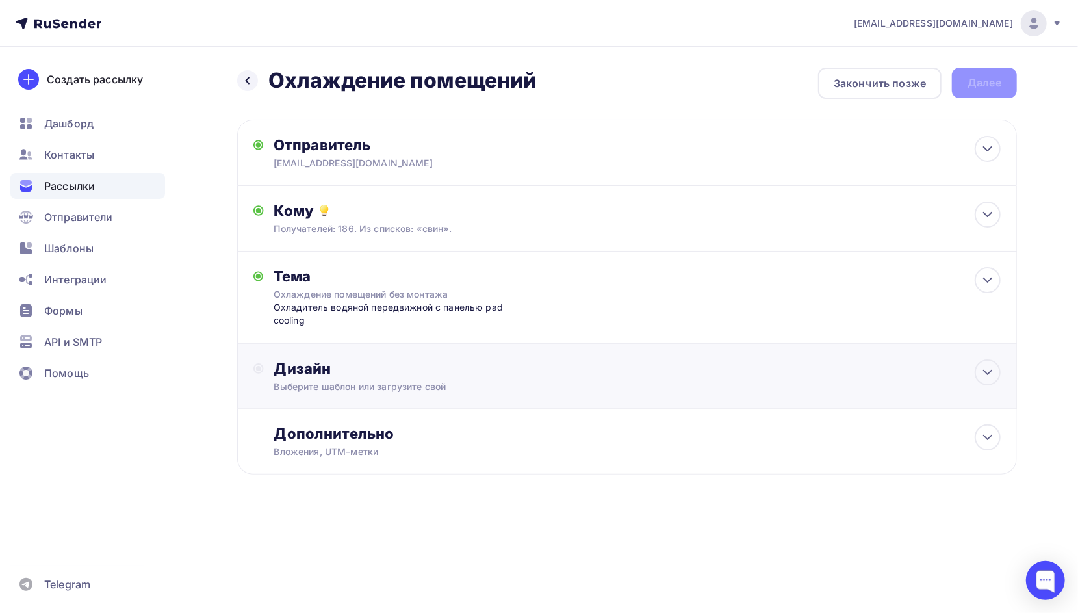
click at [363, 369] on div "Дизайн" at bounding box center [637, 368] width 727 height 18
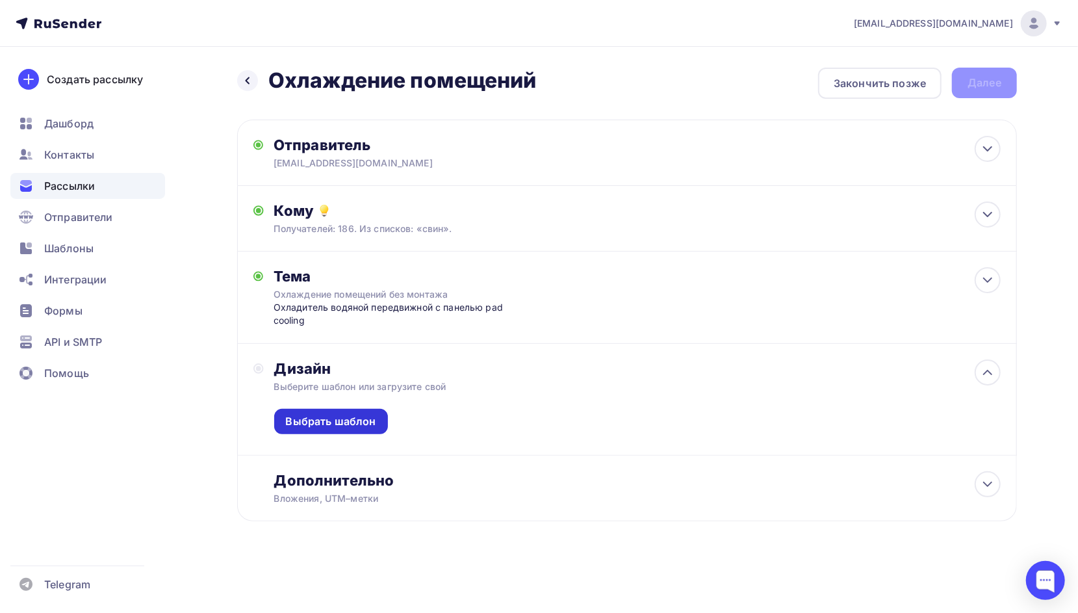
click at [351, 416] on div "Выбрать шаблон" at bounding box center [331, 421] width 90 height 15
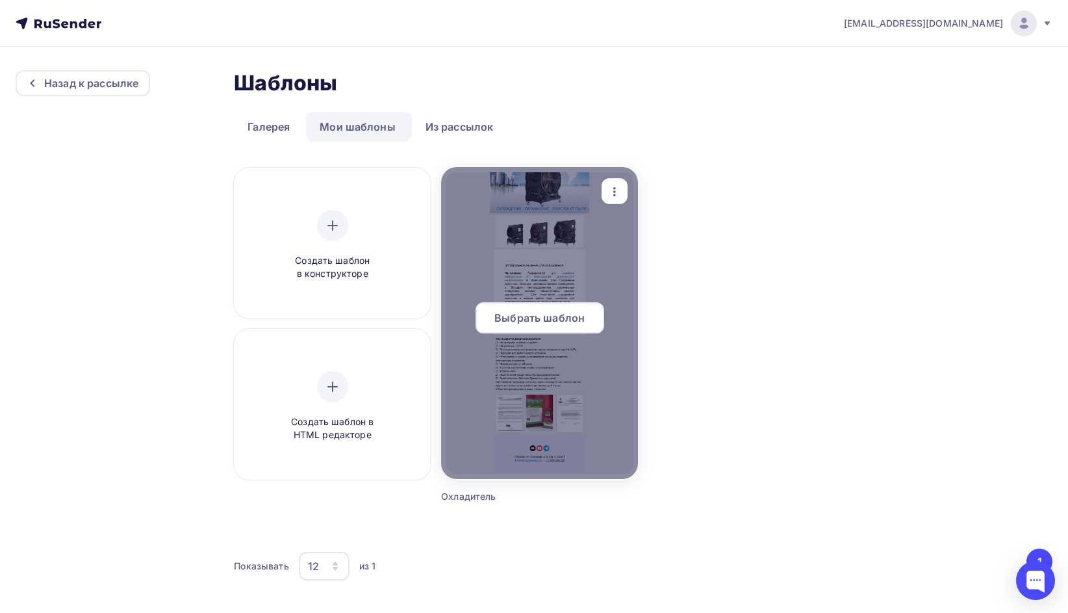
click at [526, 361] on div at bounding box center [539, 323] width 197 height 312
click at [535, 318] on span "Выбрать шаблон" at bounding box center [540, 318] width 90 height 16
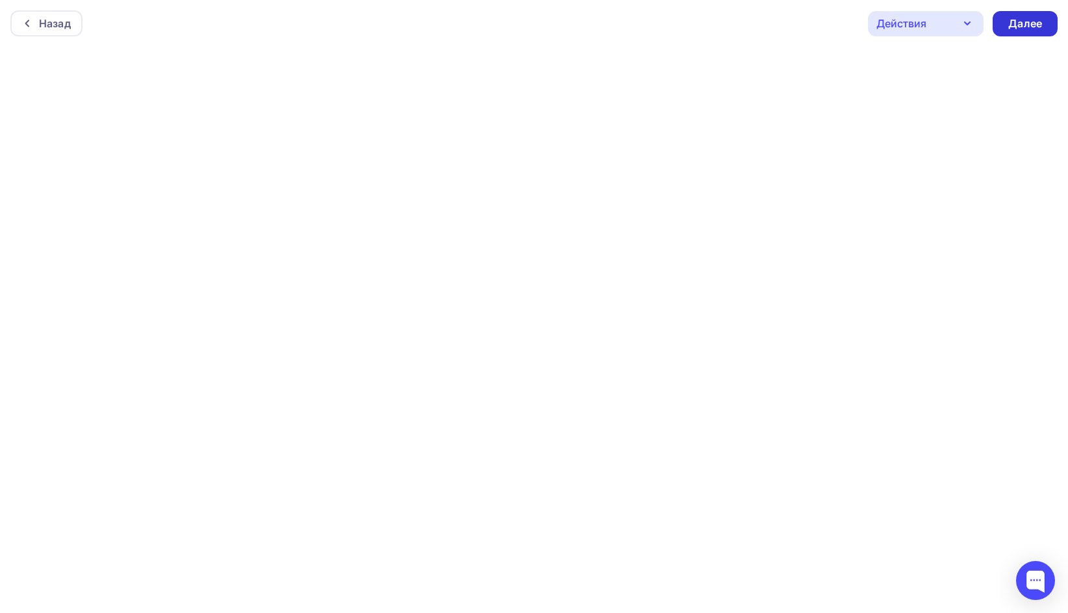
click at [1041, 23] on div "Далее" at bounding box center [1026, 23] width 34 height 15
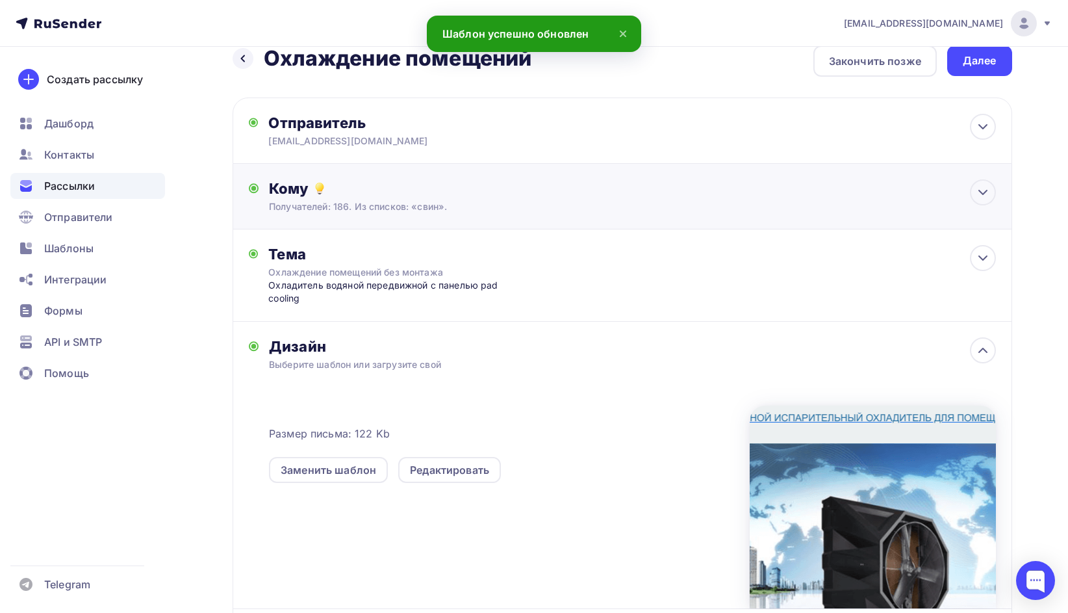
scroll to position [168, 0]
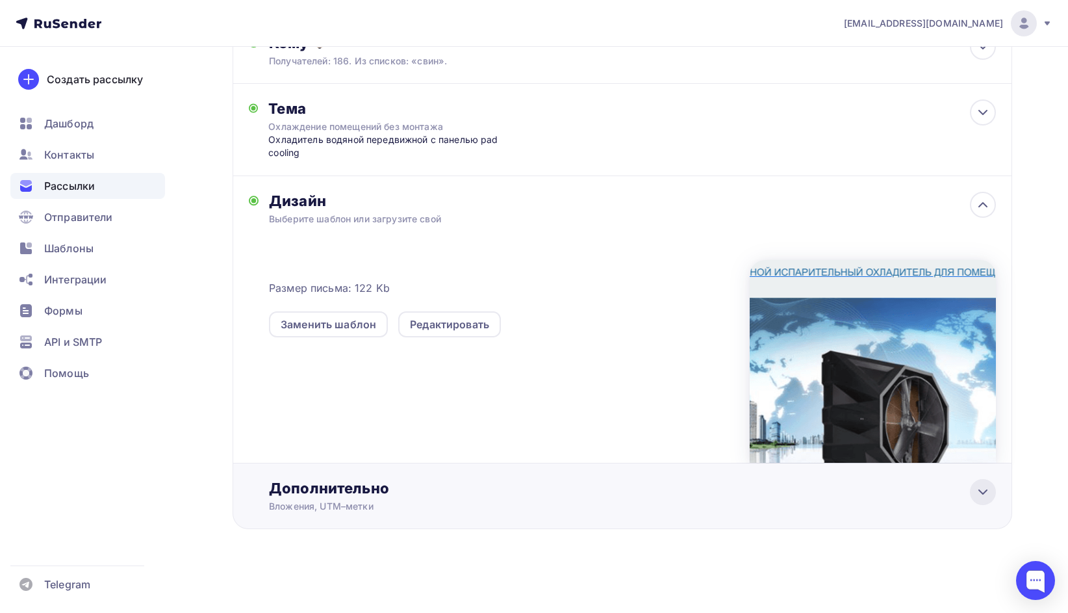
click at [980, 493] on icon at bounding box center [984, 492] width 16 height 16
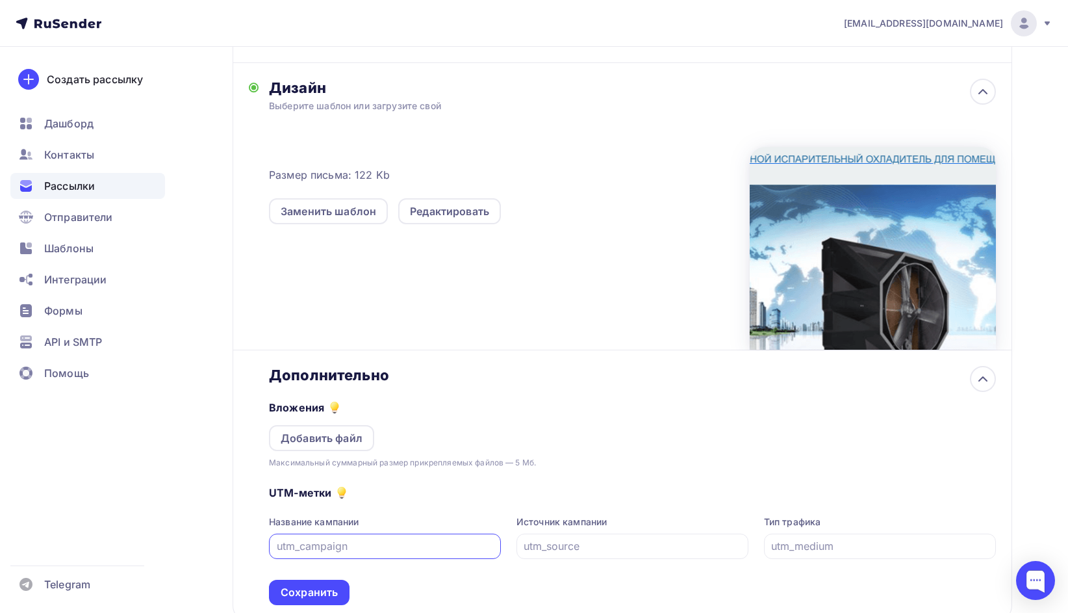
scroll to position [363, 0]
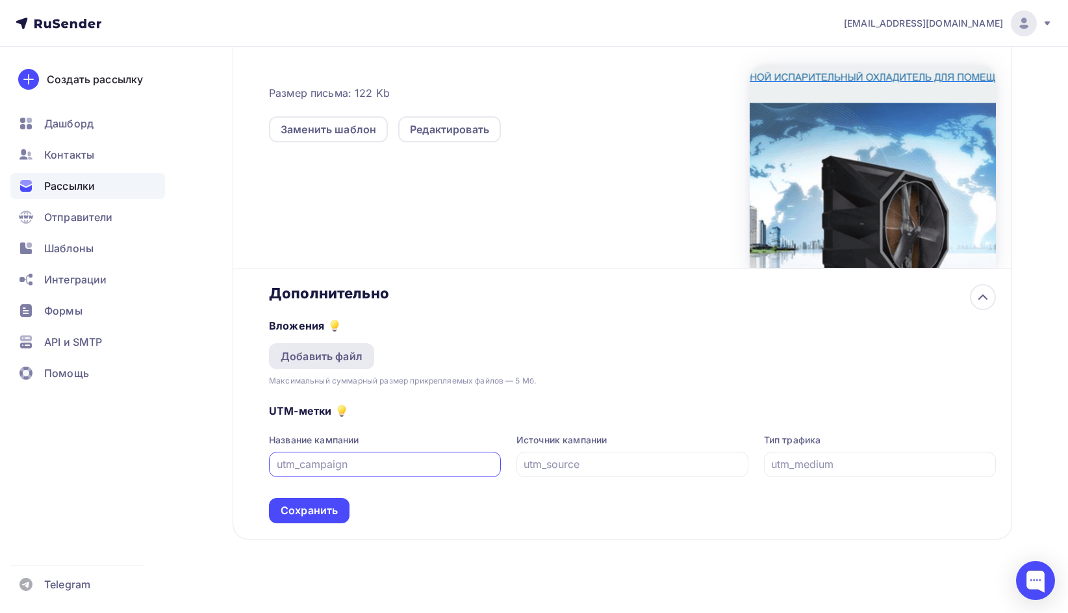
click at [347, 347] on div "Добавить файл" at bounding box center [321, 356] width 105 height 26
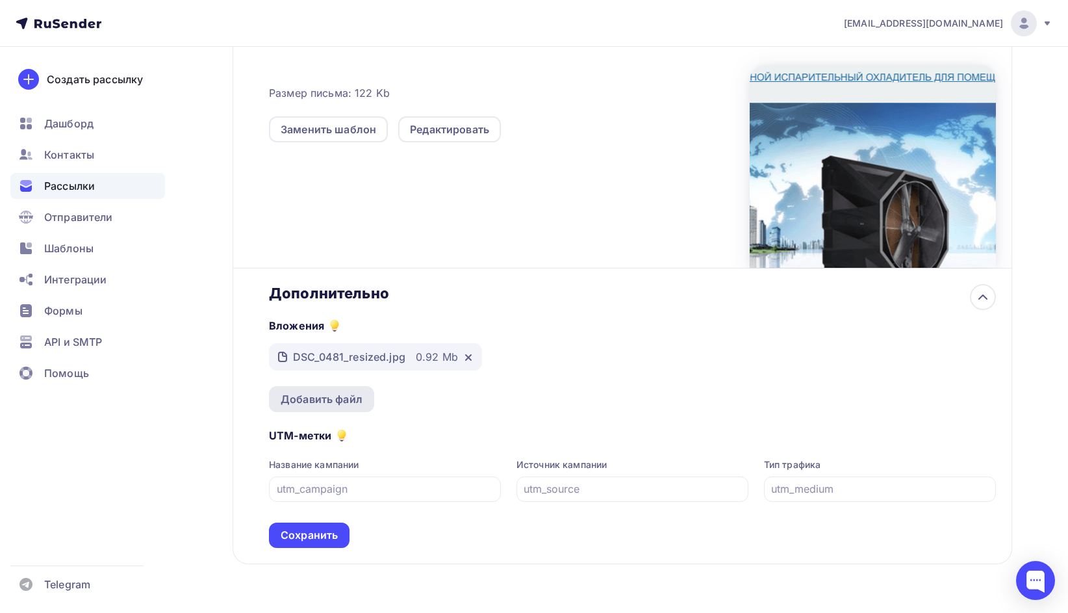
click at [355, 398] on div "Добавить файл" at bounding box center [322, 399] width 82 height 16
click at [344, 396] on div "Добавить файл" at bounding box center [322, 399] width 82 height 16
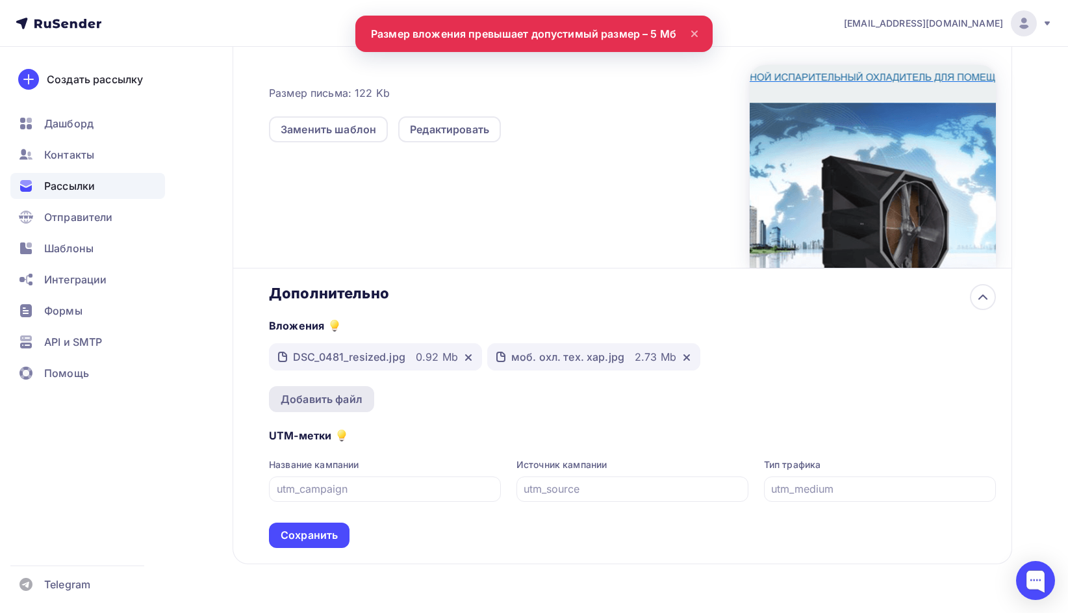
click at [355, 398] on div "Добавить файл" at bounding box center [322, 399] width 82 height 16
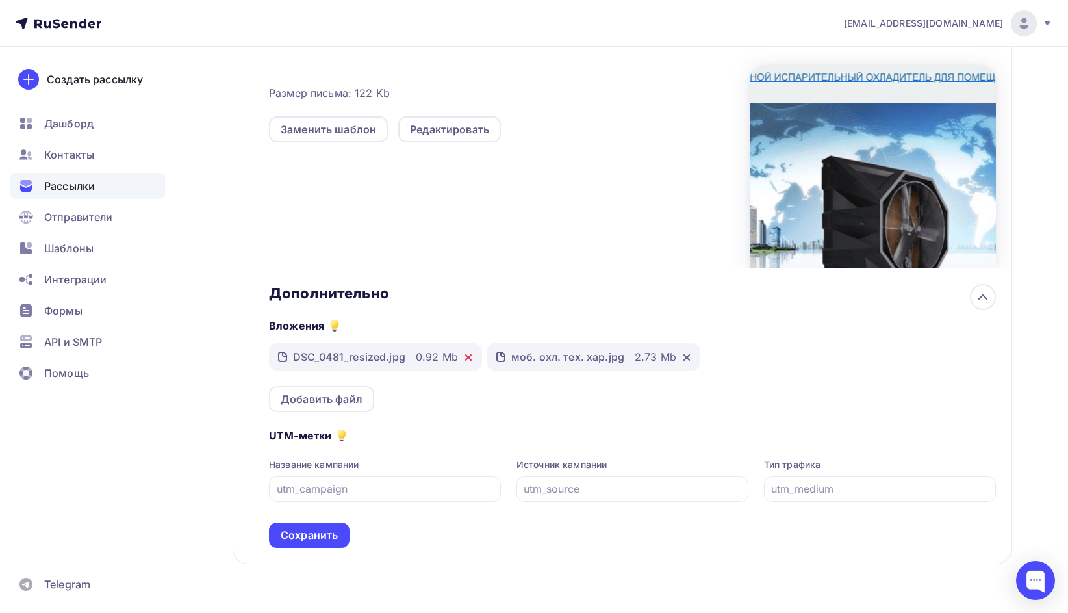
click at [467, 356] on icon at bounding box center [468, 357] width 5 height 5
click at [354, 400] on div "Добавить файл" at bounding box center [322, 399] width 82 height 16
click at [344, 395] on div "Добавить файл" at bounding box center [322, 399] width 82 height 16
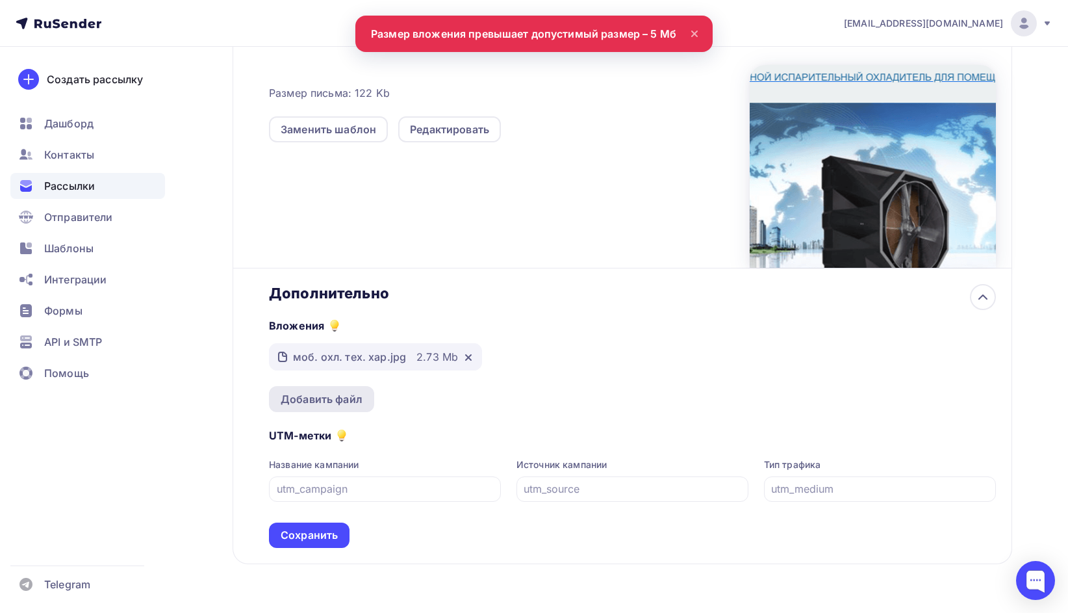
click at [335, 392] on div "Добавить файл" at bounding box center [321, 399] width 105 height 26
click at [587, 484] on input "text" at bounding box center [632, 489] width 217 height 16
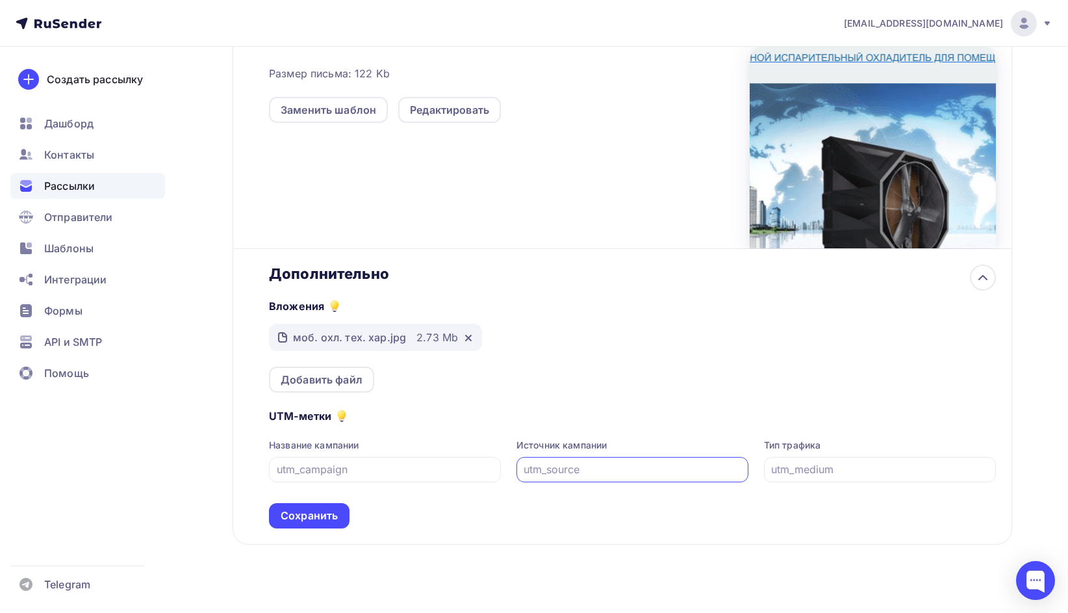
scroll to position [399, 0]
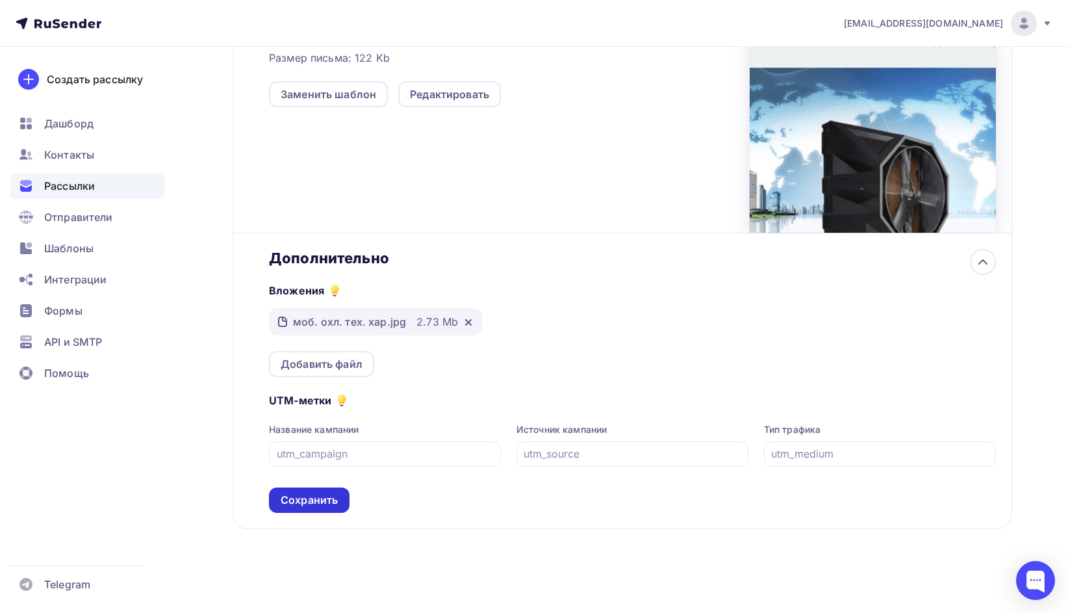
click at [320, 498] on div "Сохранить" at bounding box center [309, 500] width 57 height 15
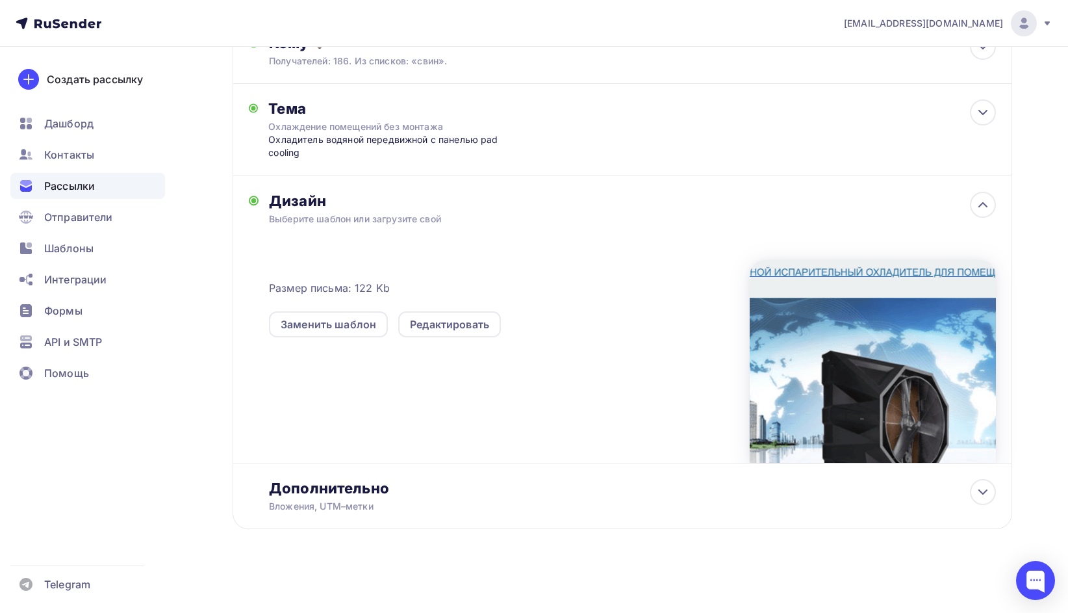
scroll to position [0, 0]
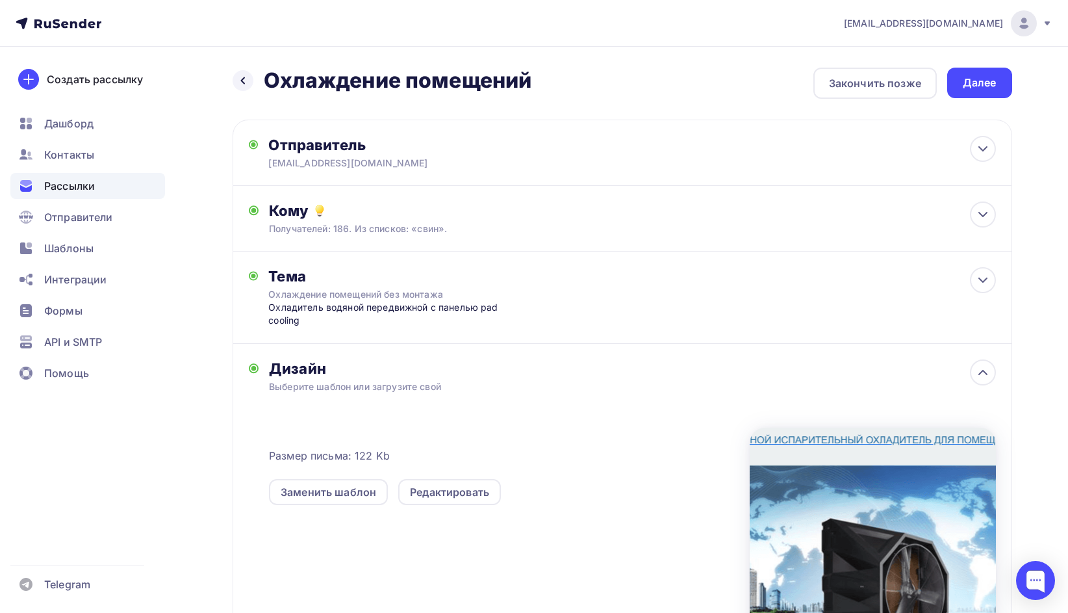
click at [992, 82] on div "Далее" at bounding box center [980, 82] width 34 height 15
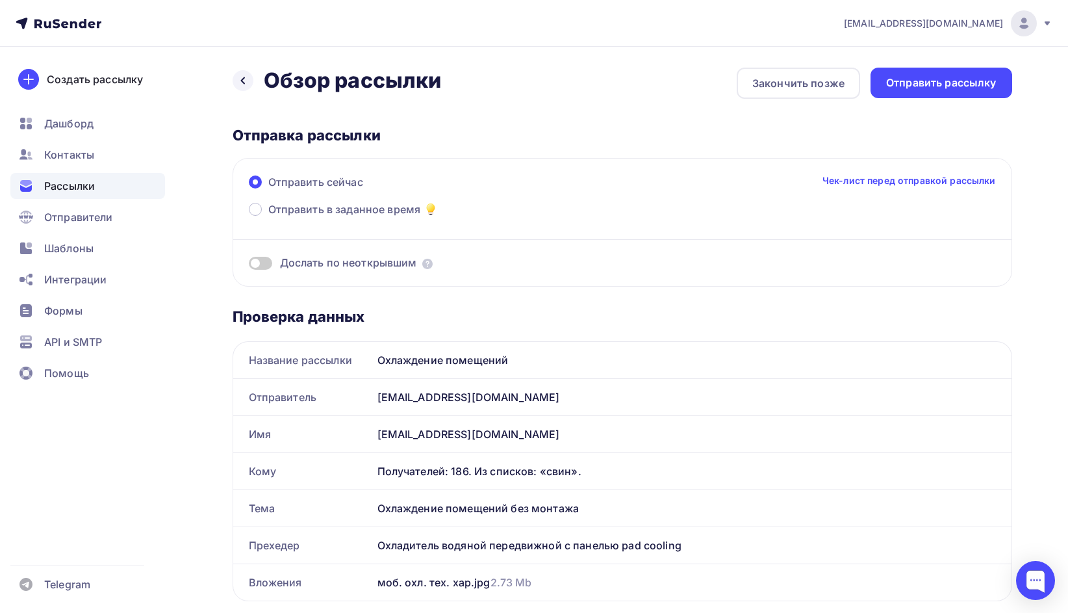
click at [1045, 21] on icon at bounding box center [1047, 23] width 10 height 10
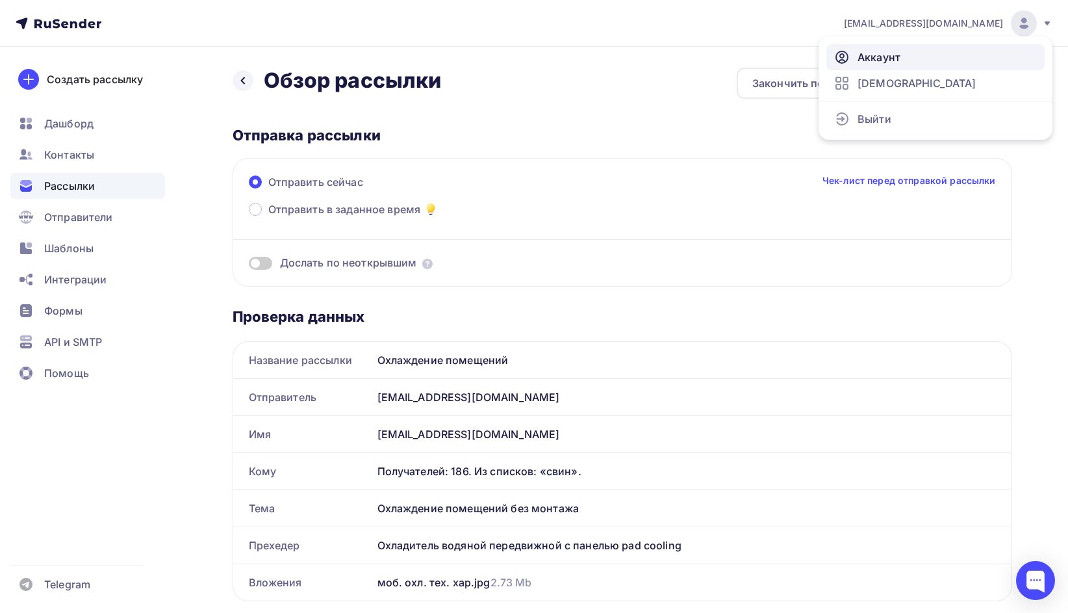
click at [888, 60] on span "Аккаунт" at bounding box center [879, 57] width 43 height 16
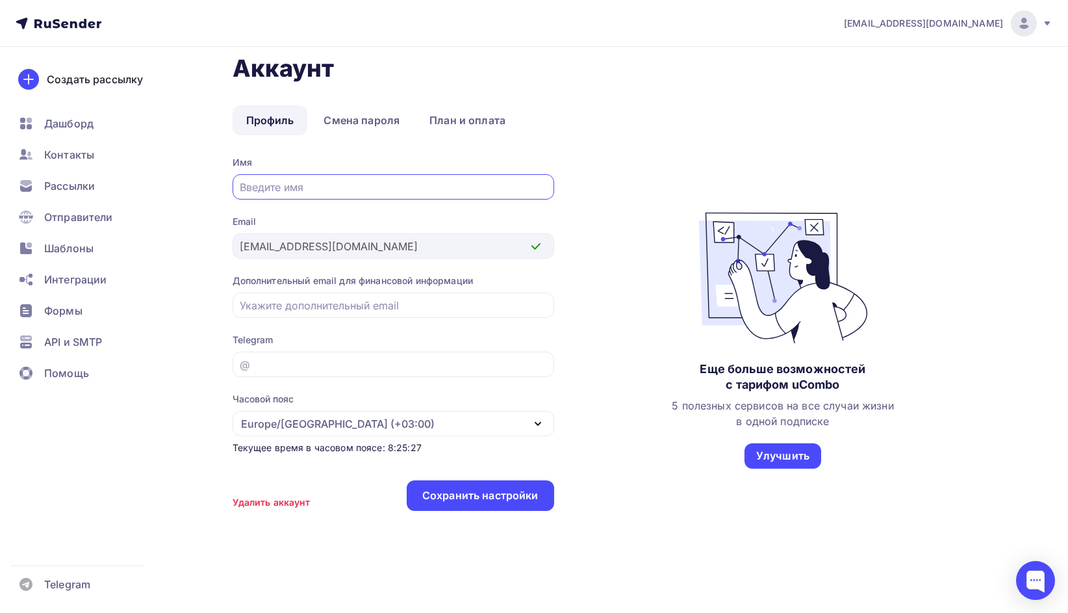
scroll to position [16, 0]
type input "L"
type input "Дмитрий"
click at [522, 501] on div "Сохранить настройки" at bounding box center [480, 495] width 116 height 15
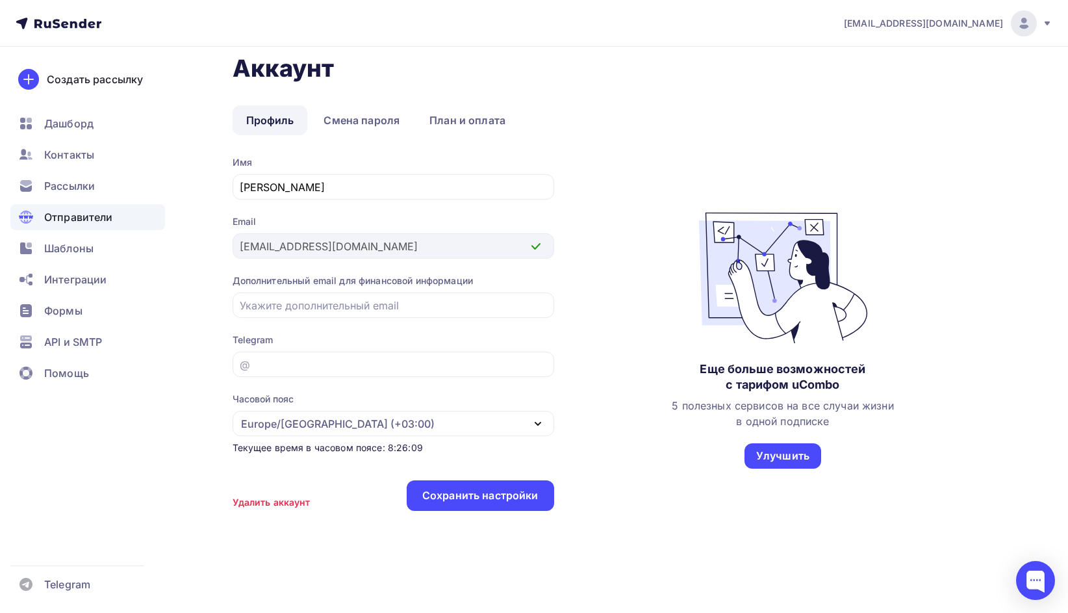
click at [94, 211] on span "Отправители" at bounding box center [78, 217] width 69 height 16
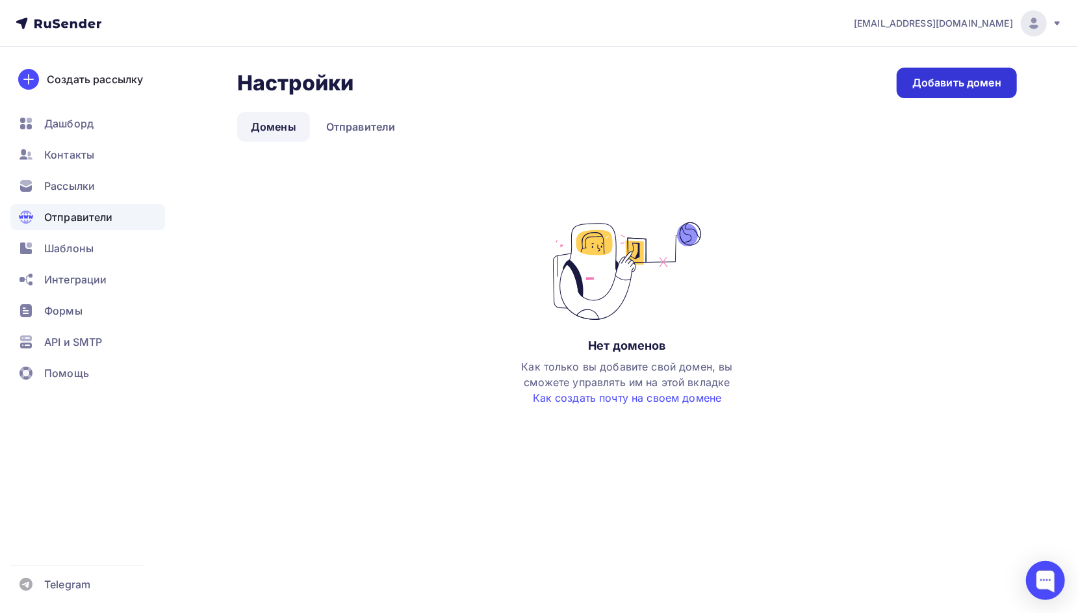
click at [972, 80] on div "Добавить домен" at bounding box center [956, 82] width 89 height 15
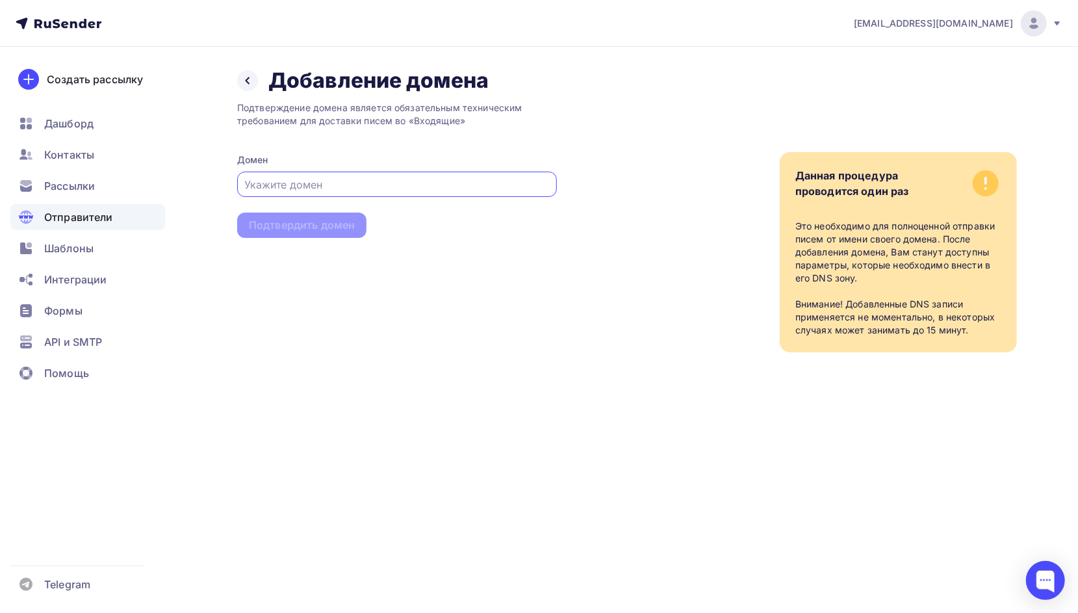
paste input "kdp@osuohai-agro.ru"
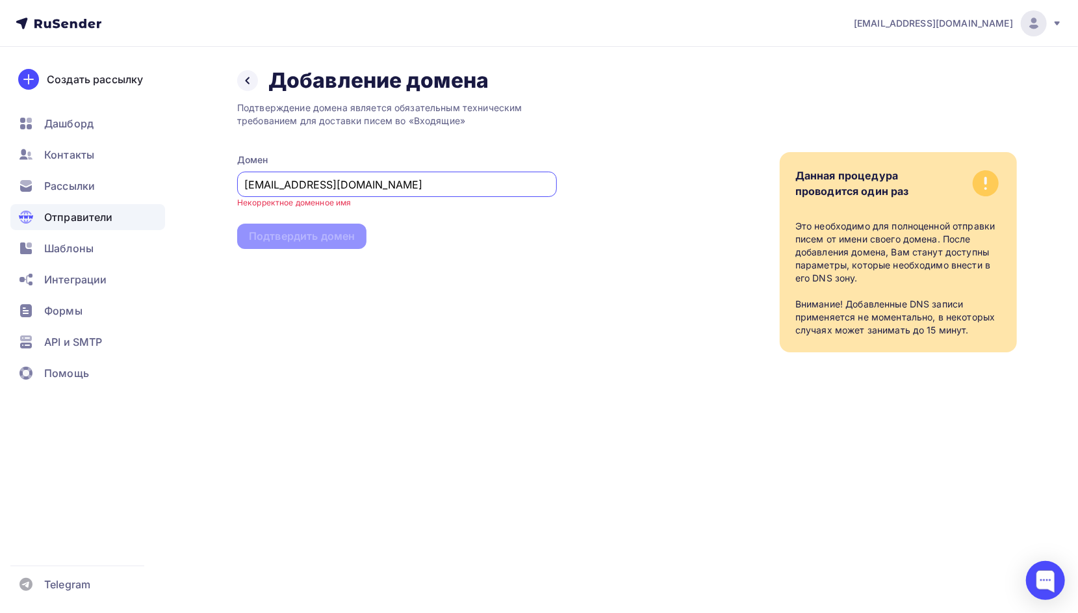
drag, startPoint x: 273, startPoint y: 182, endPoint x: 230, endPoint y: 183, distance: 42.9
click at [230, 183] on div "Назад Добавление домена Добавление домена Подтверждение домена является обязате…" at bounding box center [538, 225] width 1065 height 357
type input "osuohai-agro.ru"
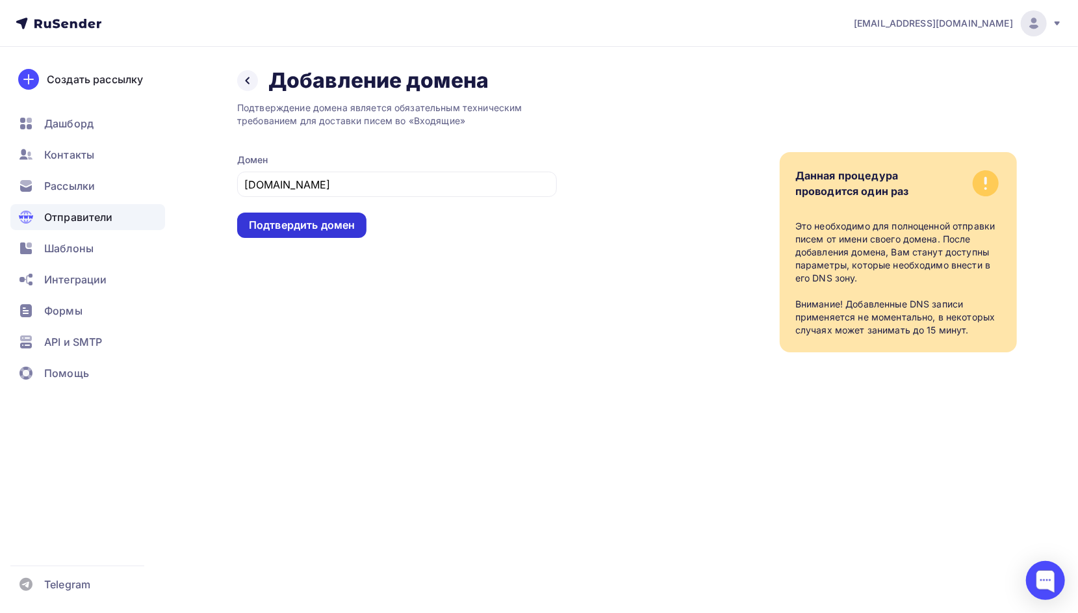
click at [338, 226] on div "Подтвердить домен" at bounding box center [302, 225] width 106 height 15
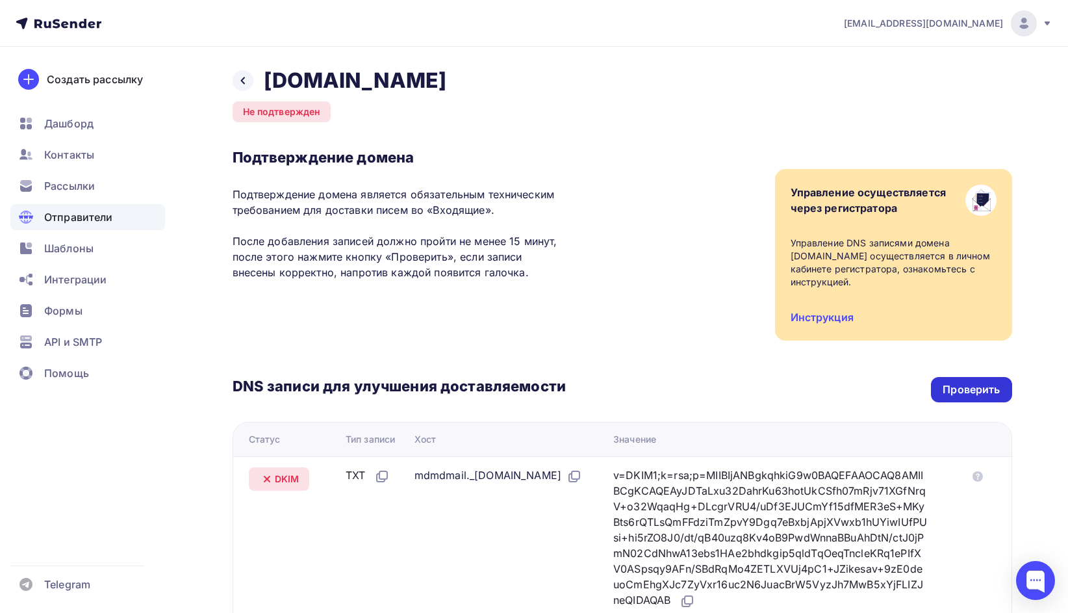
click at [973, 382] on div "Проверить" at bounding box center [971, 389] width 57 height 15
click at [983, 382] on div "Проверить" at bounding box center [971, 389] width 57 height 15
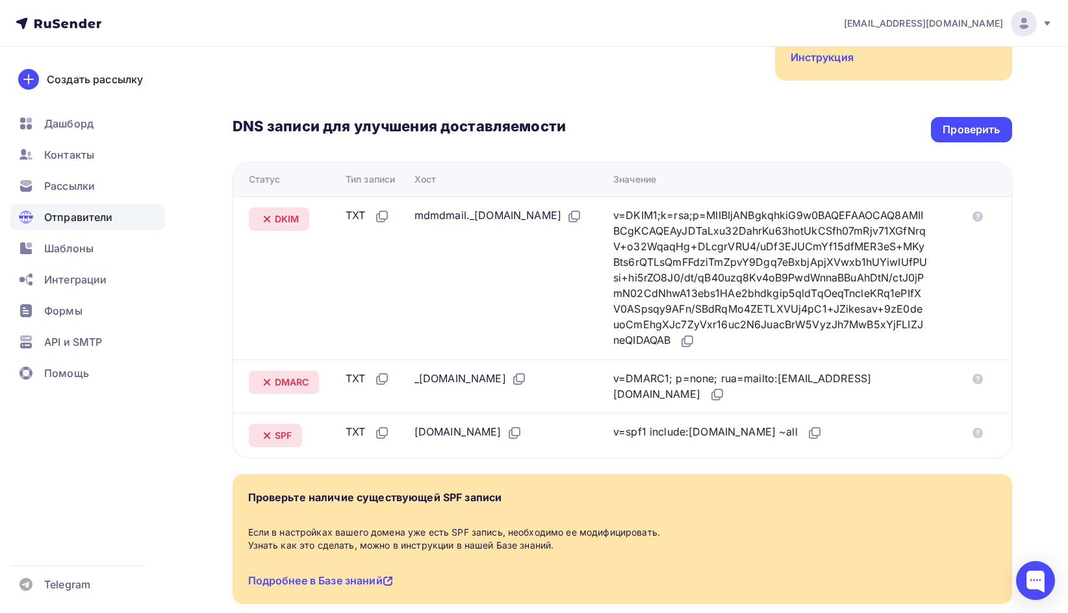
scroll to position [320, 0]
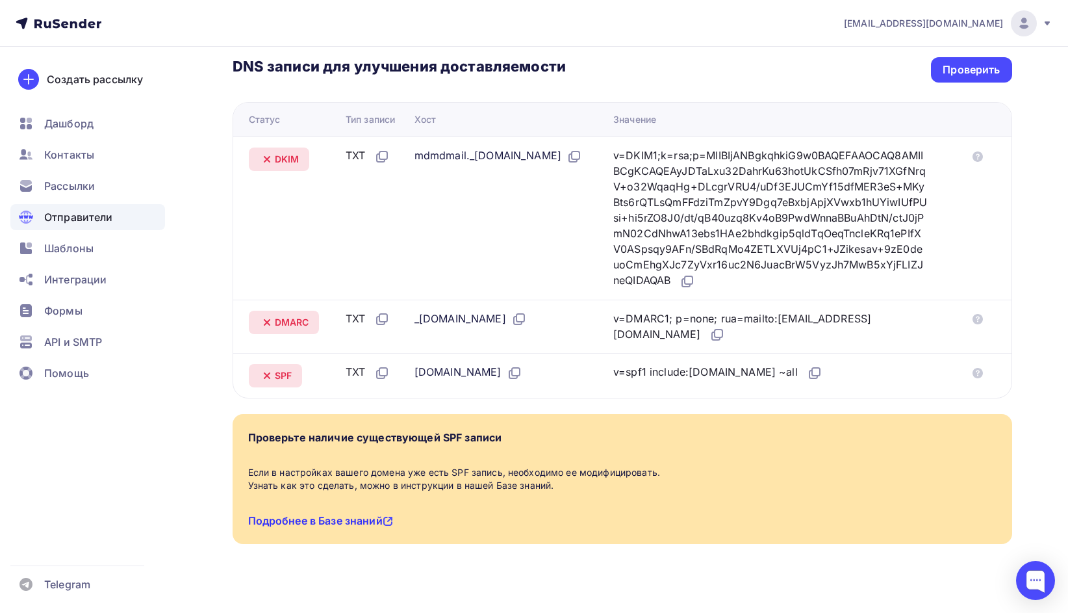
click at [343, 514] on link "Подробнее в Базе знаний" at bounding box center [320, 520] width 145 height 13
click at [96, 187] on div "Рассылки" at bounding box center [87, 186] width 155 height 26
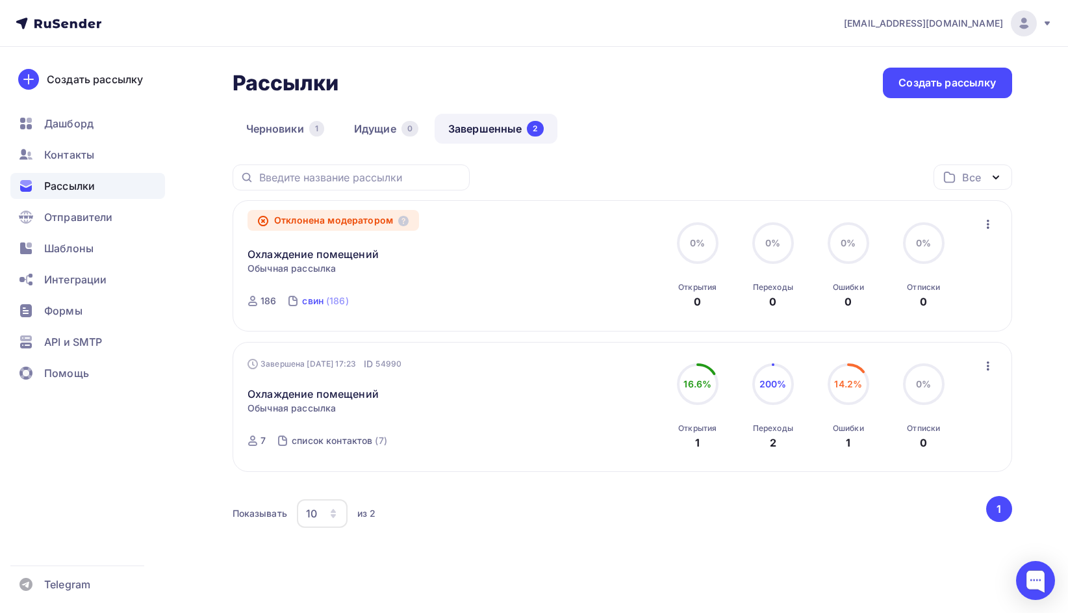
click at [325, 300] on link "свин (186)" at bounding box center [325, 301] width 49 height 21
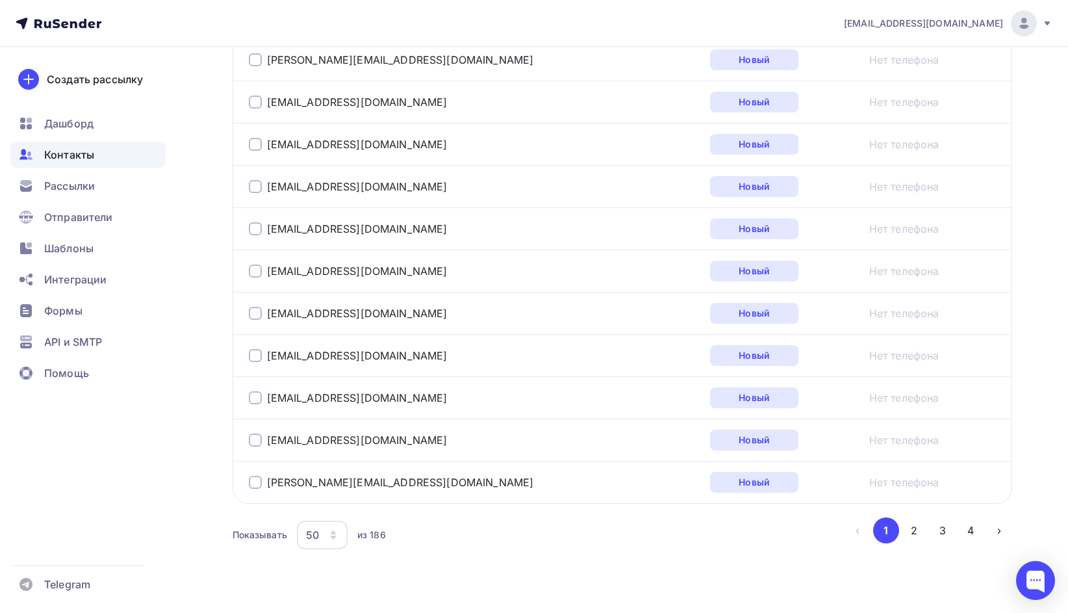
scroll to position [2078, 0]
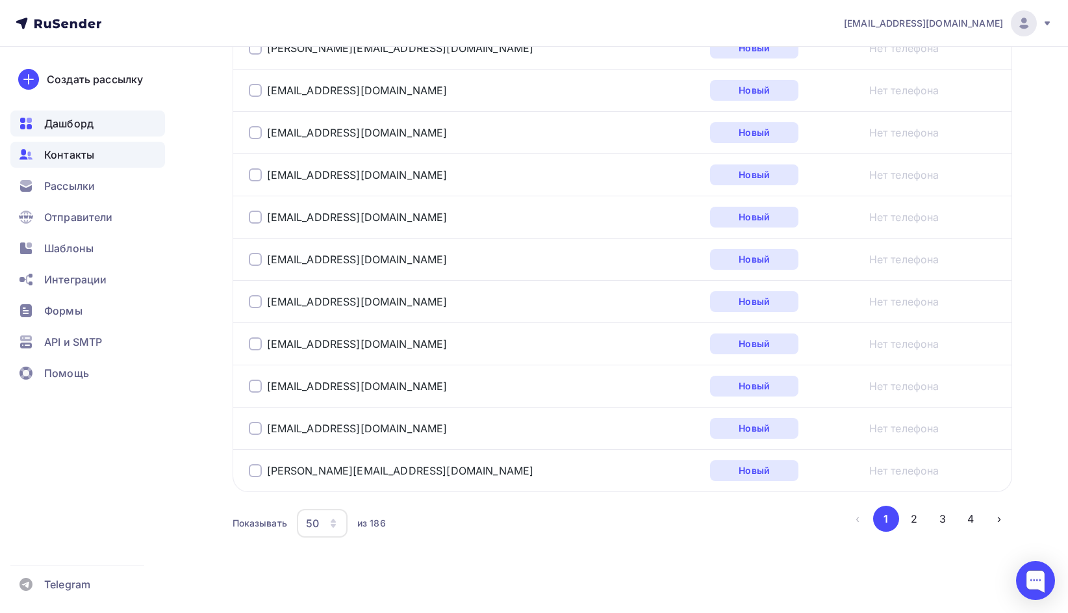
click at [84, 123] on span "Дашборд" at bounding box center [68, 124] width 49 height 16
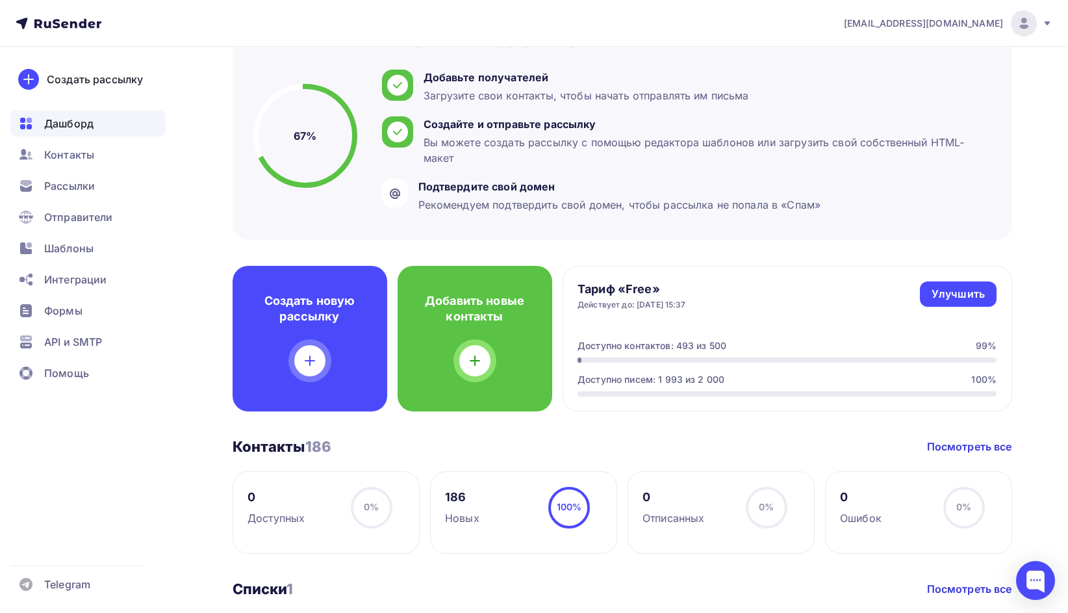
scroll to position [65, 0]
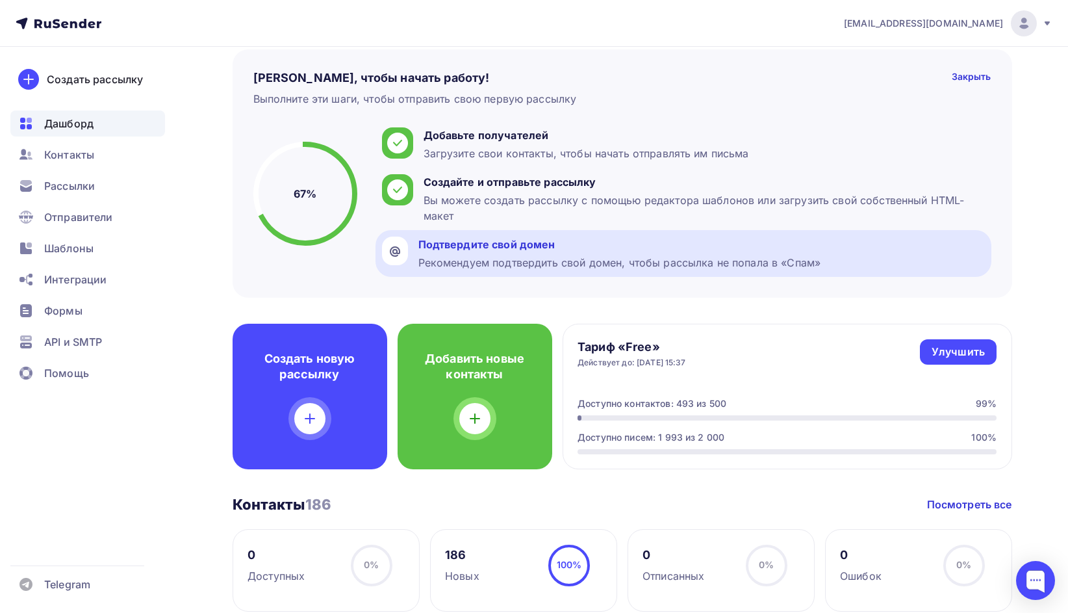
click at [573, 255] on div "Рекомендуем подтвердить свой домен, чтобы рассылка не попала в «Спам»" at bounding box center [620, 263] width 403 height 16
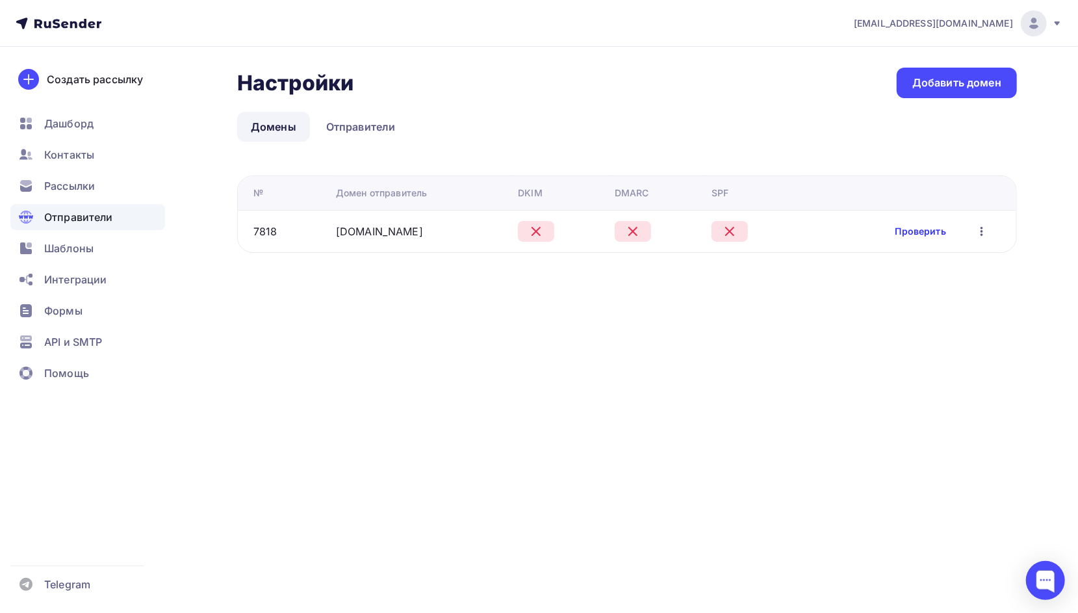
click at [918, 231] on link "Проверить" at bounding box center [921, 231] width 51 height 13
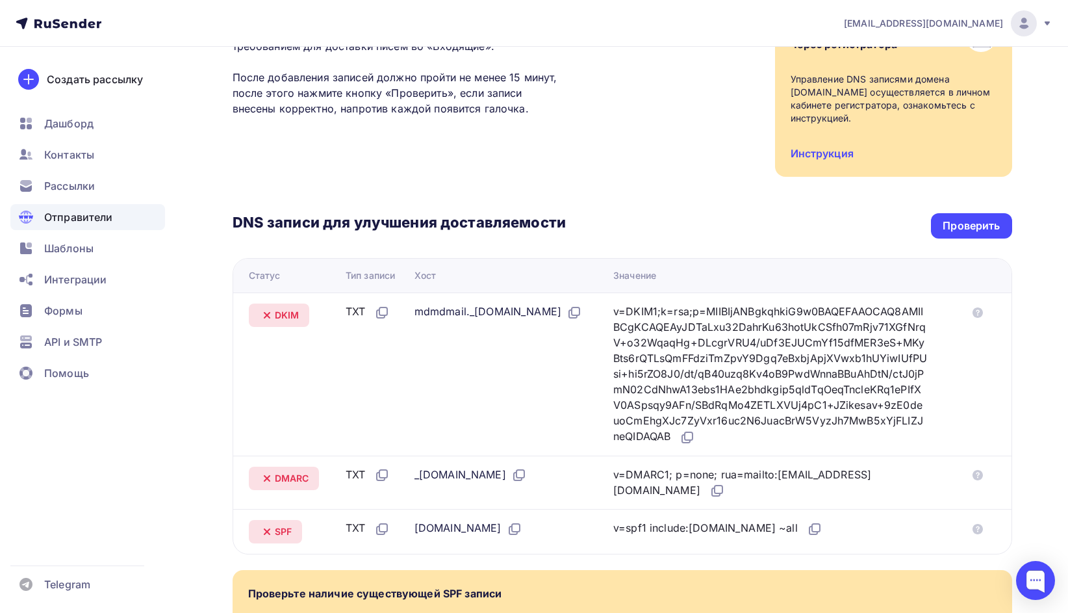
scroll to position [260, 0]
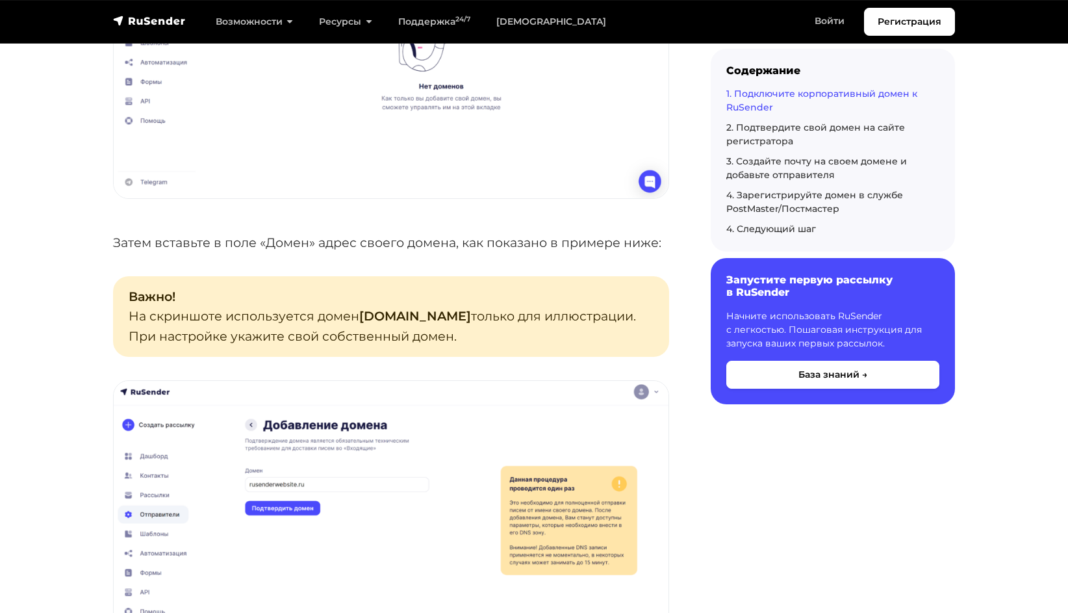
scroll to position [845, 0]
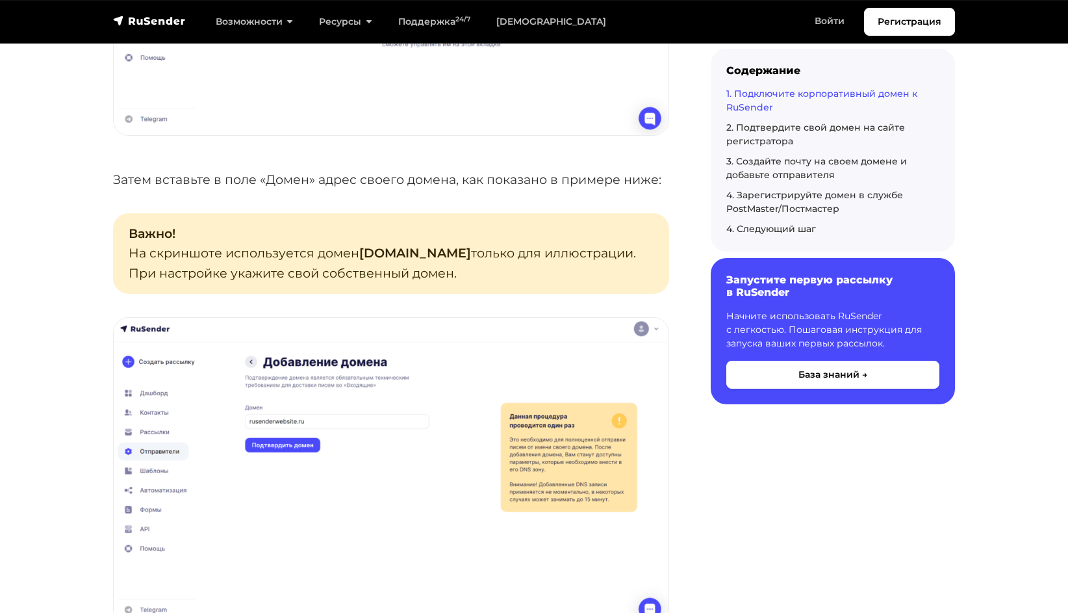
drag, startPoint x: 357, startPoint y: 251, endPoint x: 488, endPoint y: 251, distance: 131.3
click at [488, 251] on p "Важно! На скриншоте используется домен rusenderwebsite.ru только для иллюстраци…" at bounding box center [391, 253] width 556 height 81
copy p "rusenderwebsite.ru"
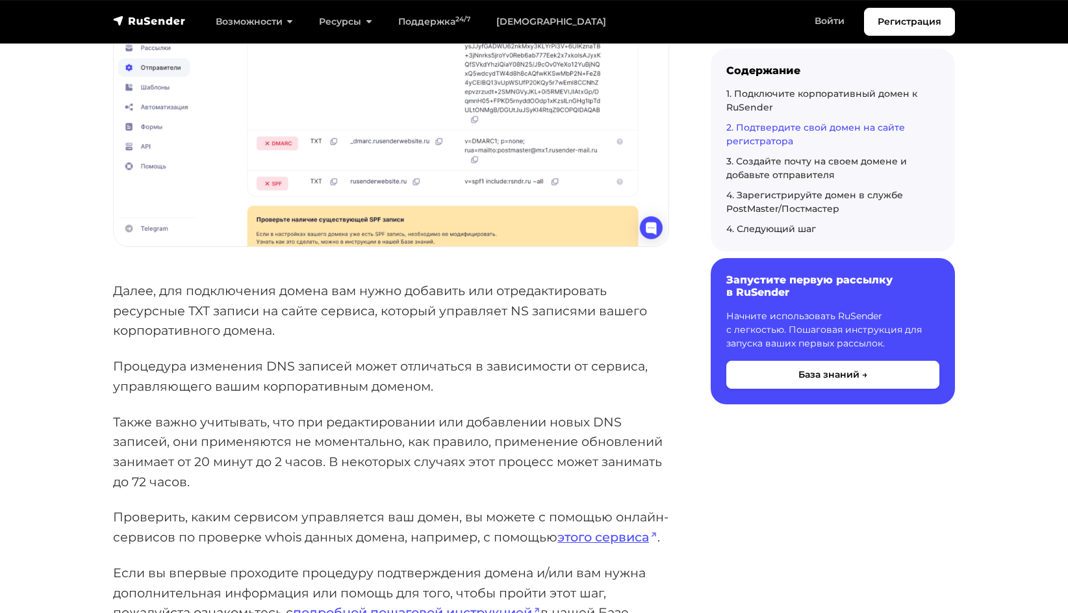
scroll to position [1755, 0]
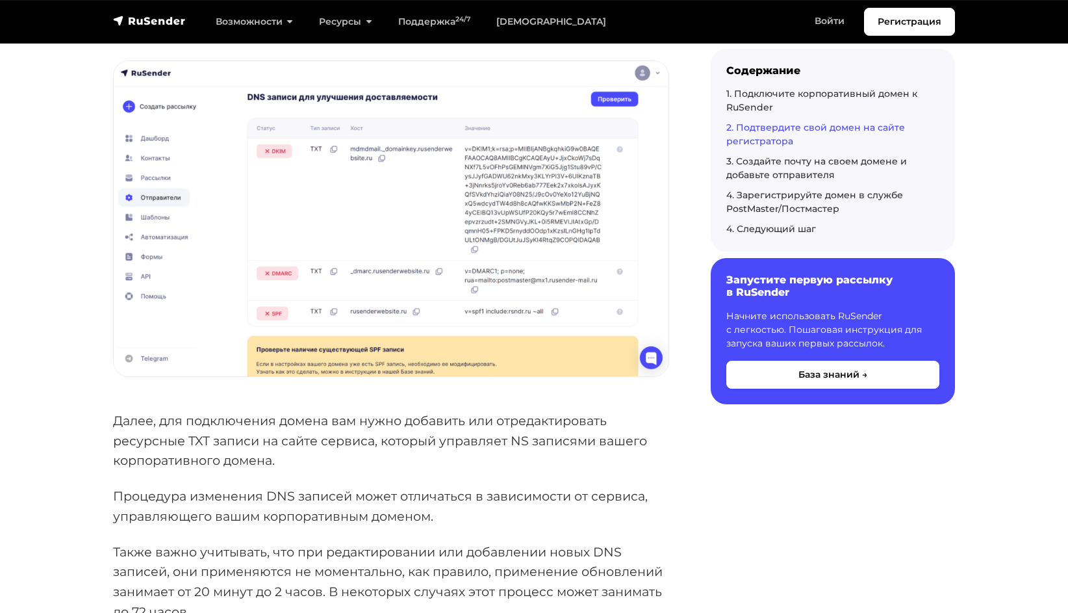
click at [780, 127] on link "2. Подтвердите свой домен на сайте регистратора" at bounding box center [816, 134] width 179 height 25
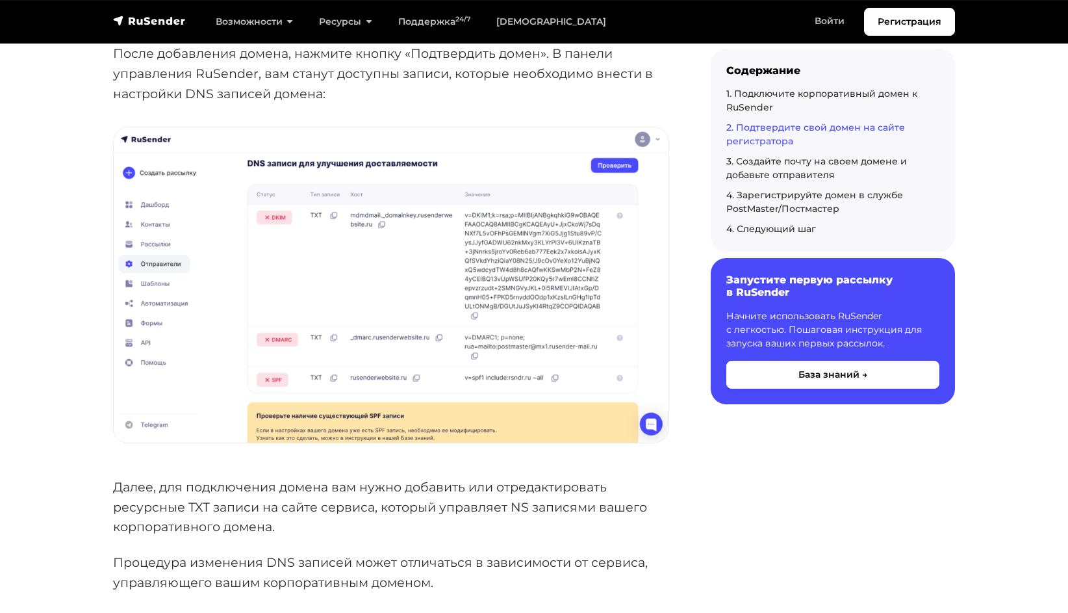
scroll to position [1738, 0]
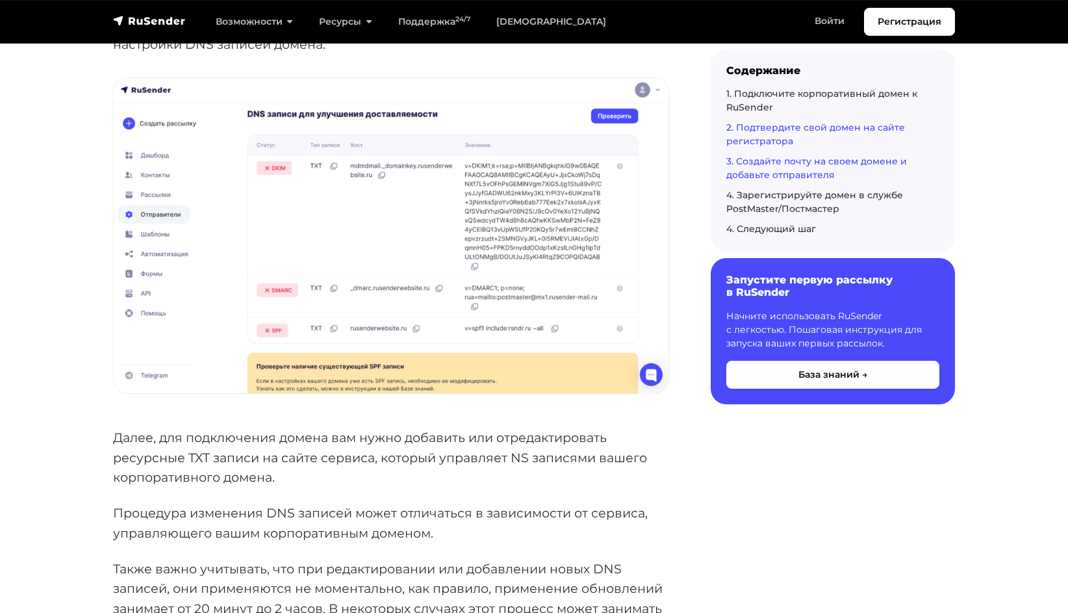
click at [872, 162] on link "3. Создайте почту на своем домене и добавьте отправителя" at bounding box center [817, 167] width 181 height 25
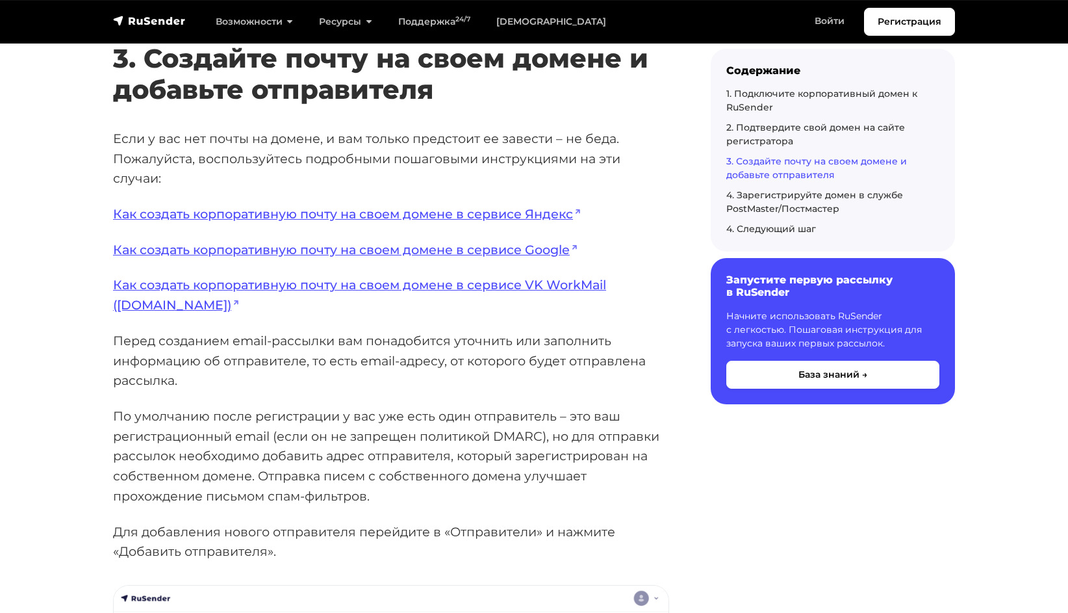
scroll to position [2522, 0]
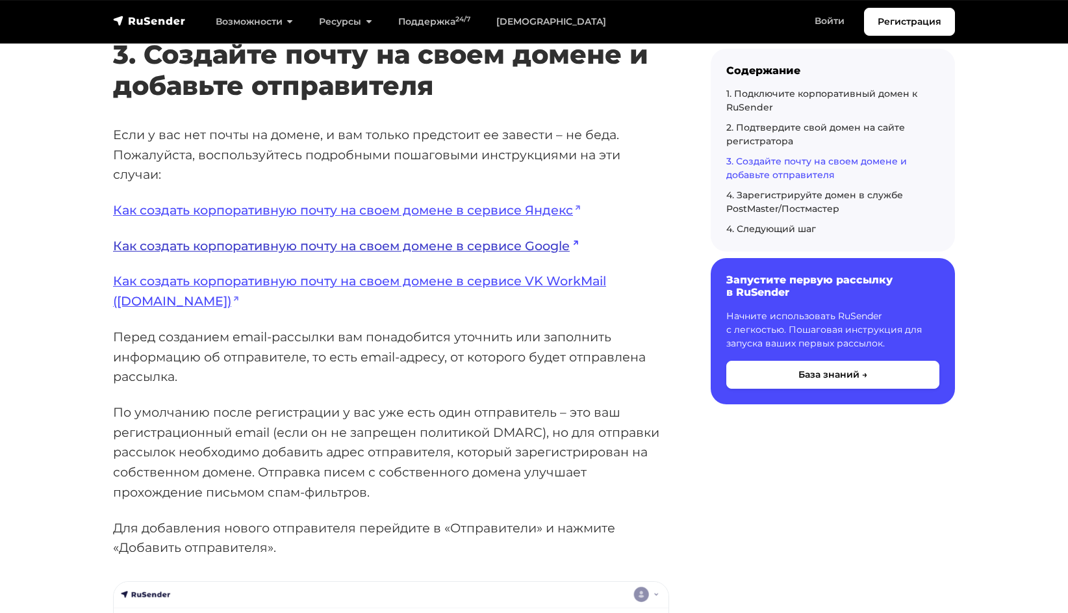
click at [493, 246] on link "Как создать корпоративную почту на своем домене в сервисе Google" at bounding box center [345, 246] width 465 height 16
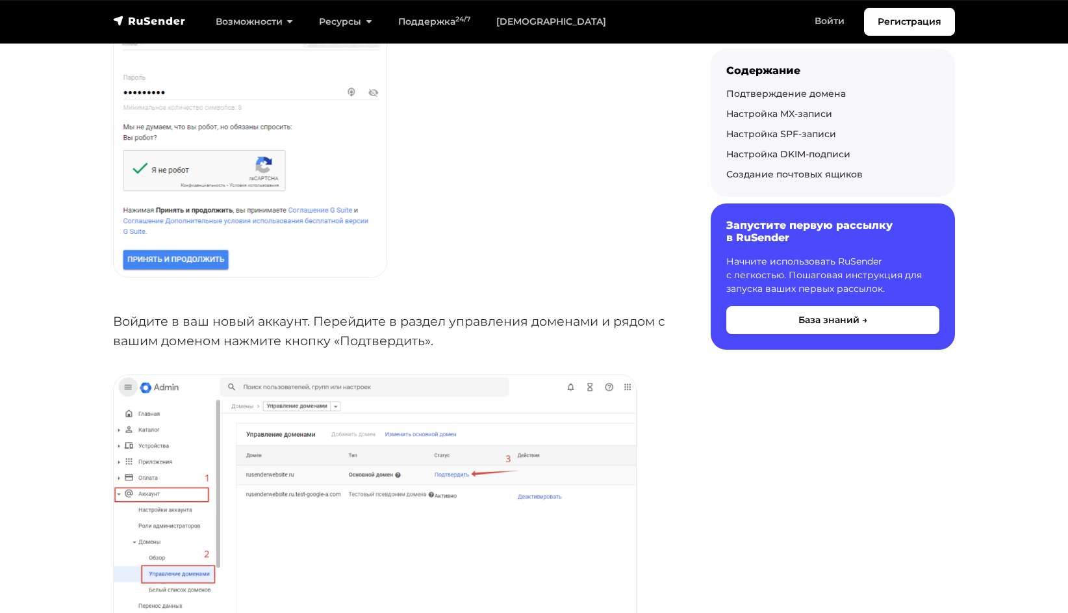
scroll to position [715, 0]
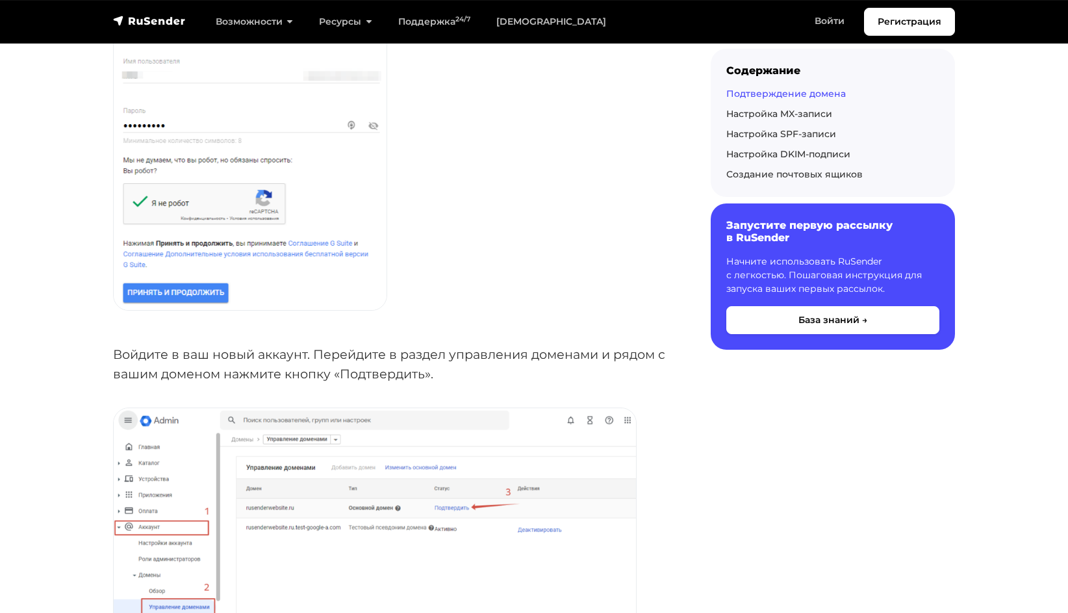
click at [832, 96] on link "Подтверждение домена" at bounding box center [787, 94] width 120 height 12
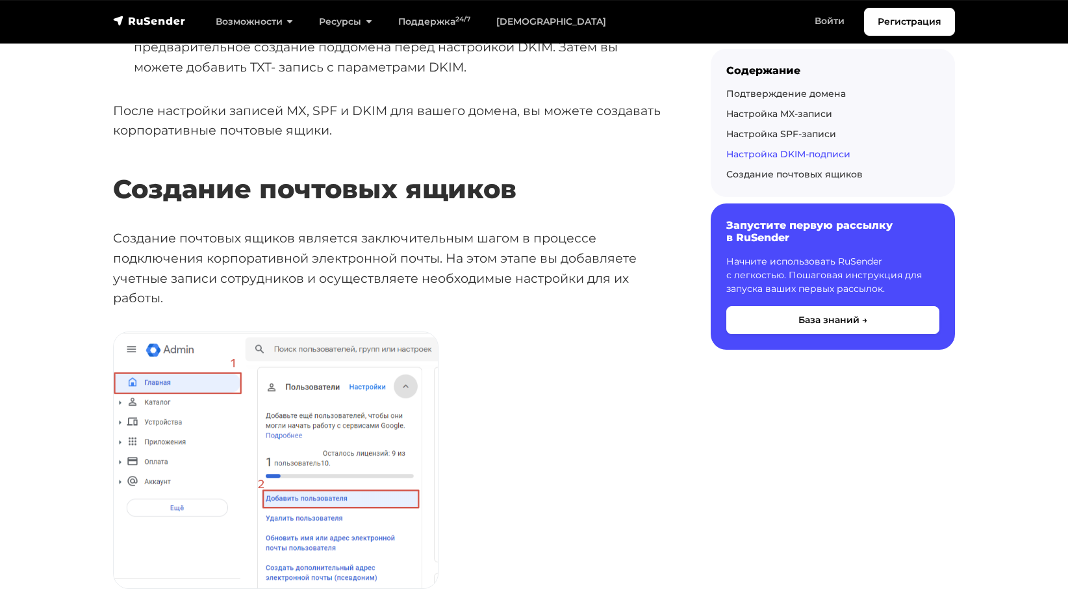
scroll to position [3468, 0]
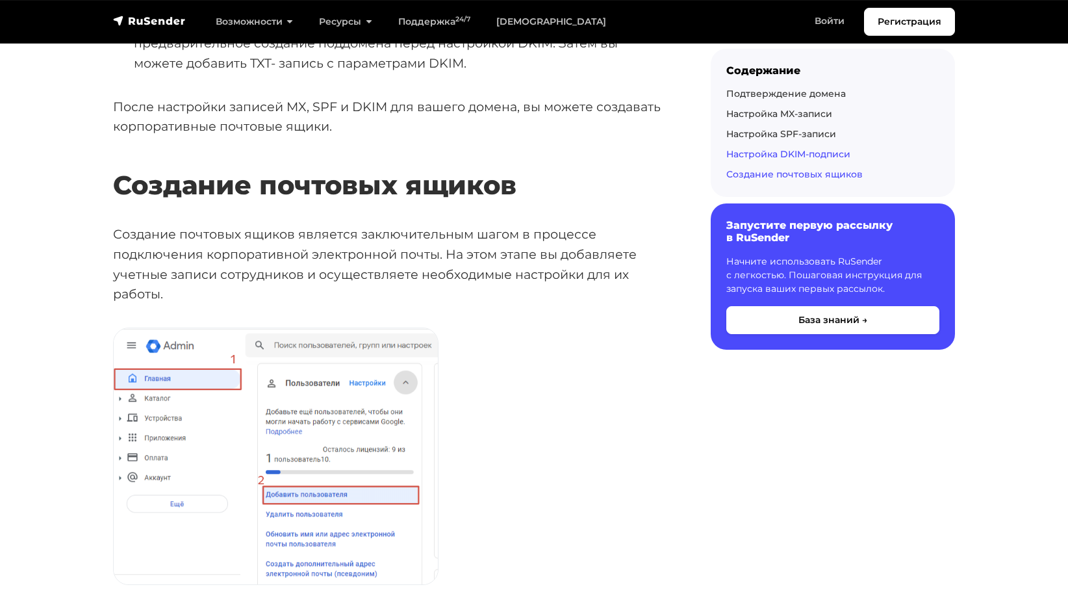
click at [823, 175] on link "Создание почтовых ящиков" at bounding box center [795, 174] width 136 height 12
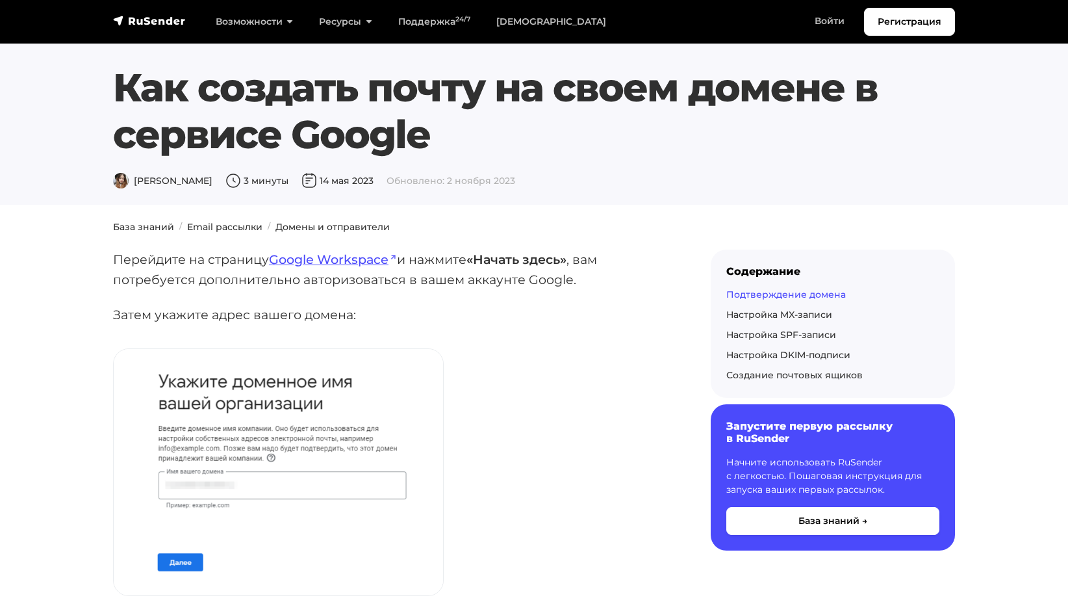
click at [773, 294] on link "Подтверждение домена" at bounding box center [787, 295] width 120 height 12
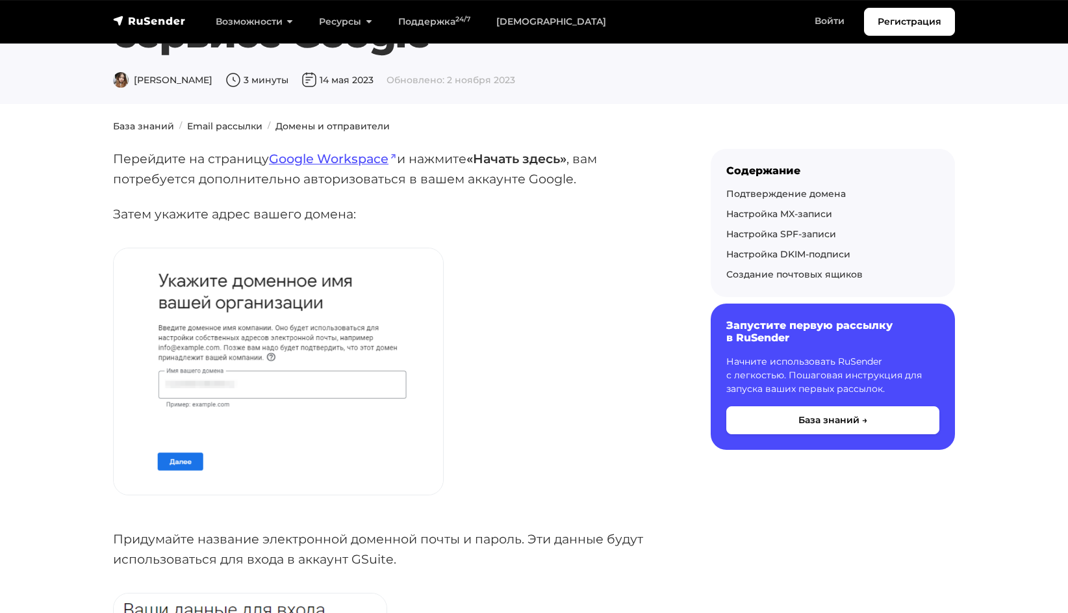
scroll to position [88, 0]
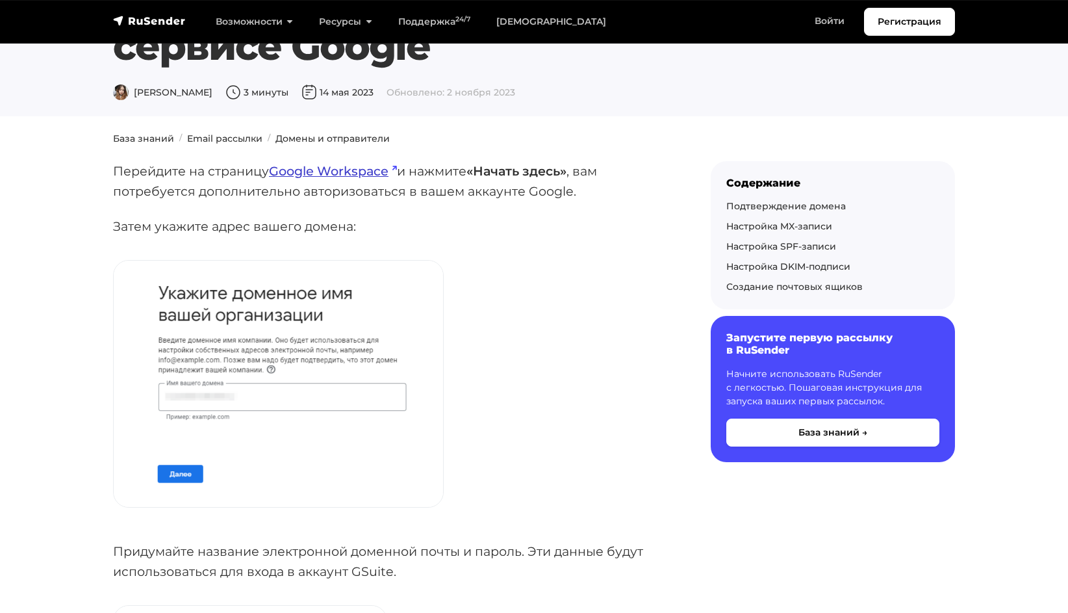
click at [336, 172] on link "Google Workspace" at bounding box center [333, 171] width 128 height 16
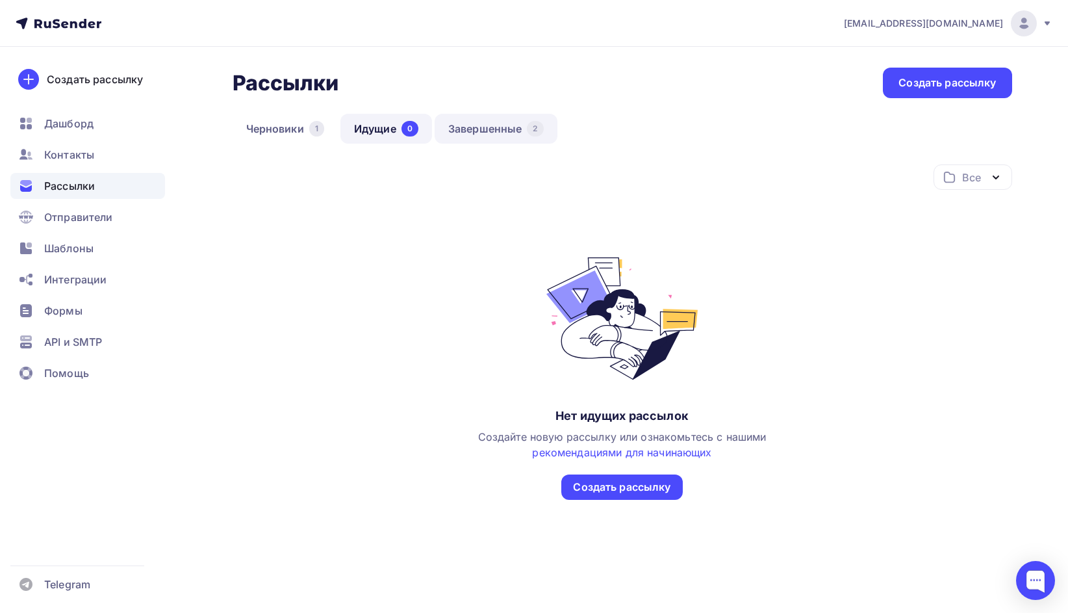
click at [491, 128] on link "Завершенные 2" at bounding box center [496, 129] width 123 height 30
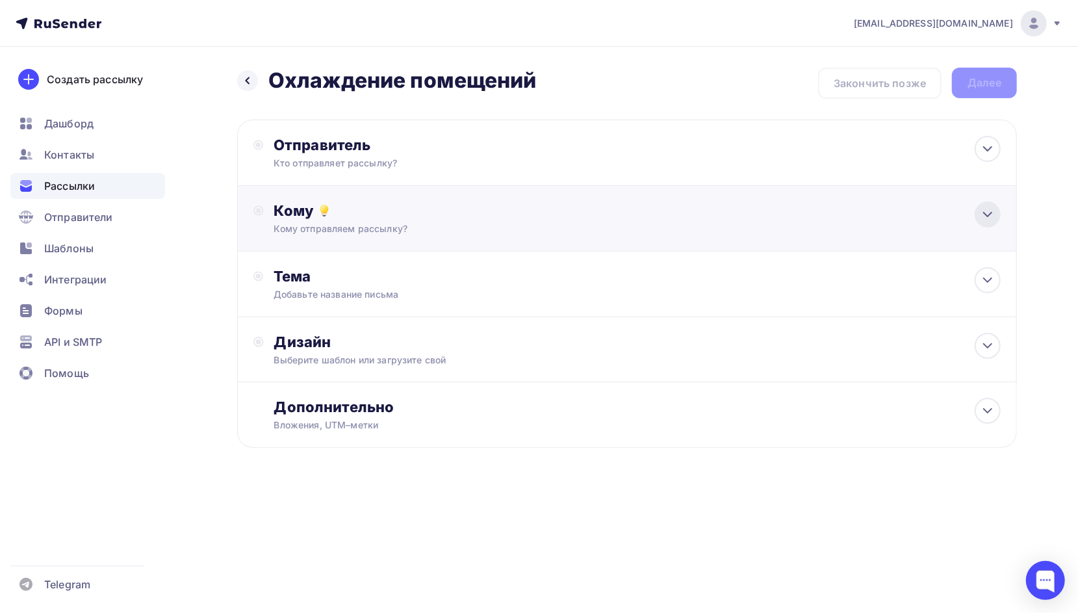
click at [992, 214] on icon at bounding box center [988, 215] width 16 height 16
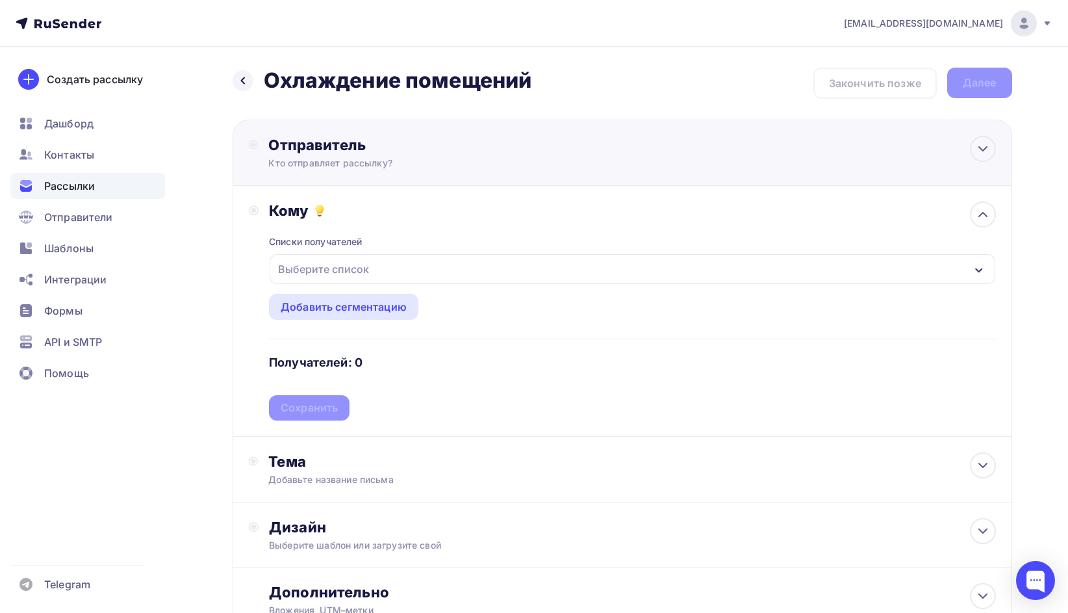
click at [567, 148] on div "Отправитель Кто отправляет рассылку? Email * [EMAIL_ADDRESS][DOMAIN_NAME] [EMAI…" at bounding box center [623, 153] width 780 height 66
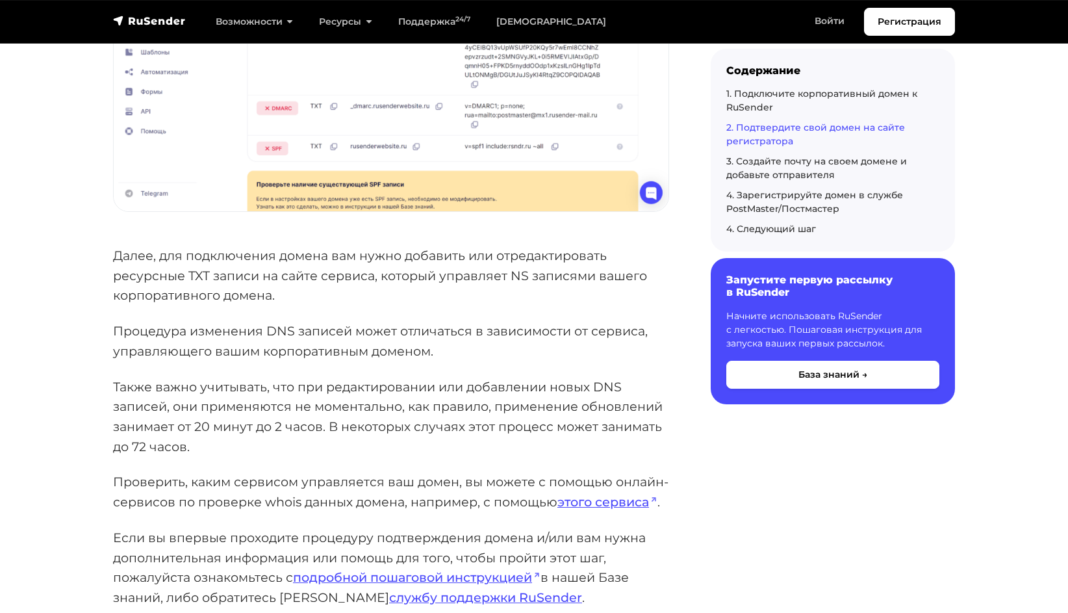
scroll to position [1950, 0]
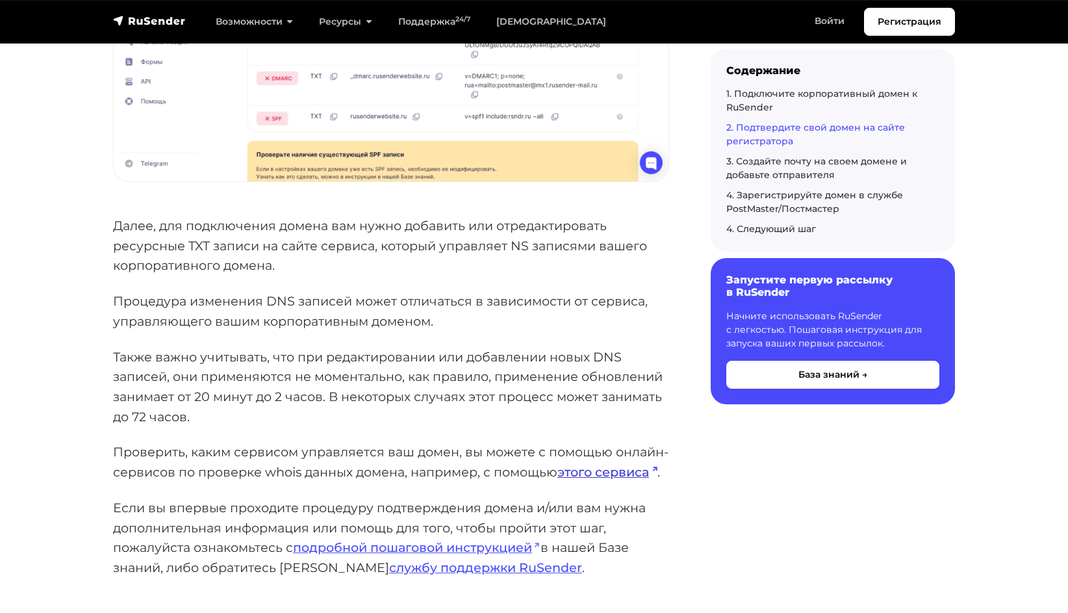
click at [638, 474] on link "этого сервиса" at bounding box center [608, 472] width 100 height 16
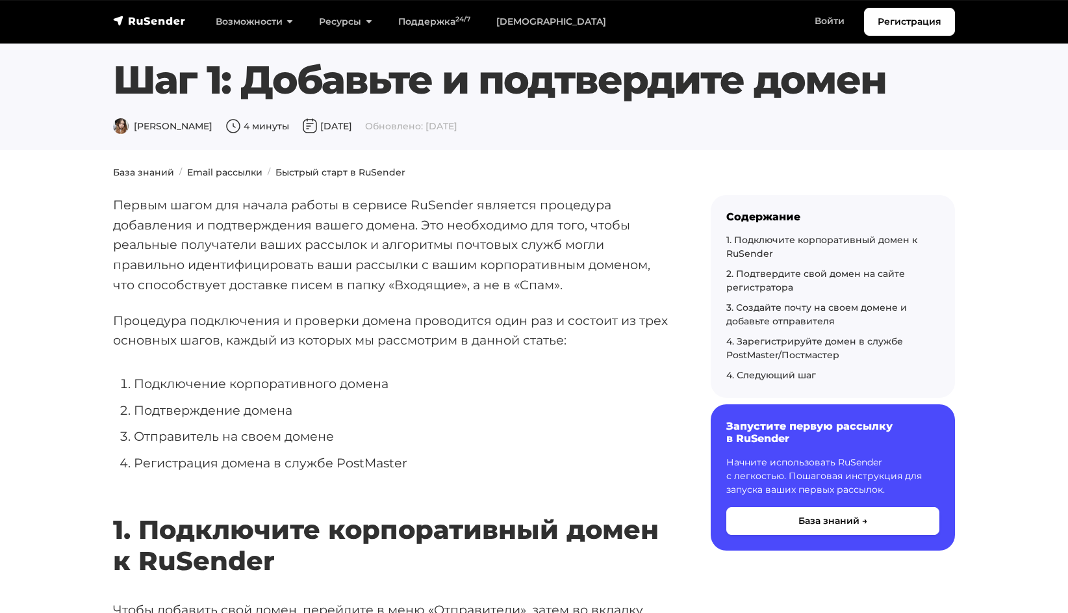
scroll to position [0, 0]
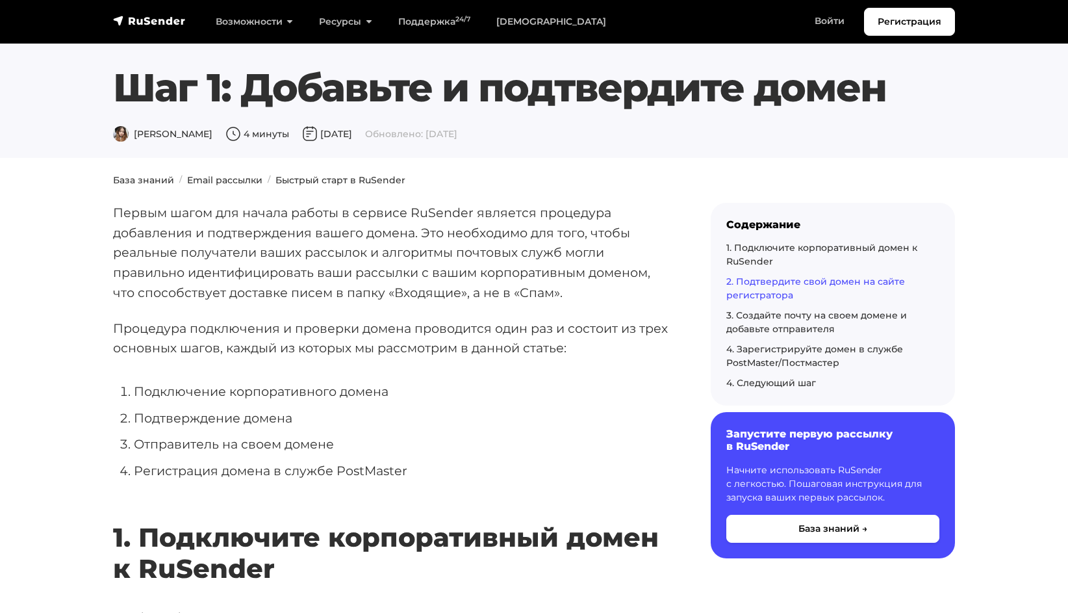
click at [794, 282] on link "2. Подтвердите свой домен на сайте регистратора" at bounding box center [816, 288] width 179 height 25
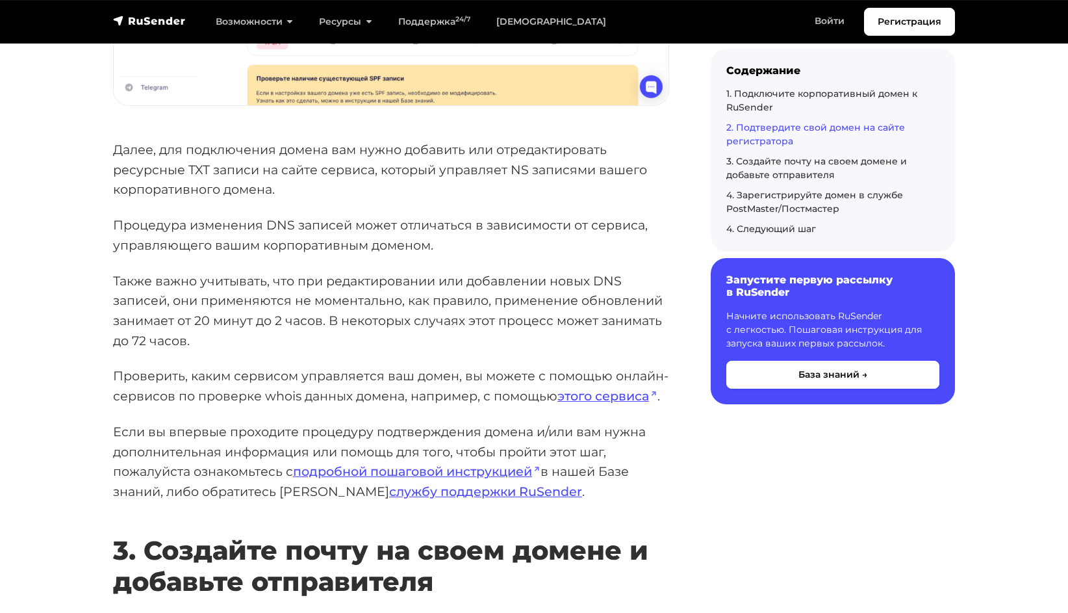
scroll to position [2128, 0]
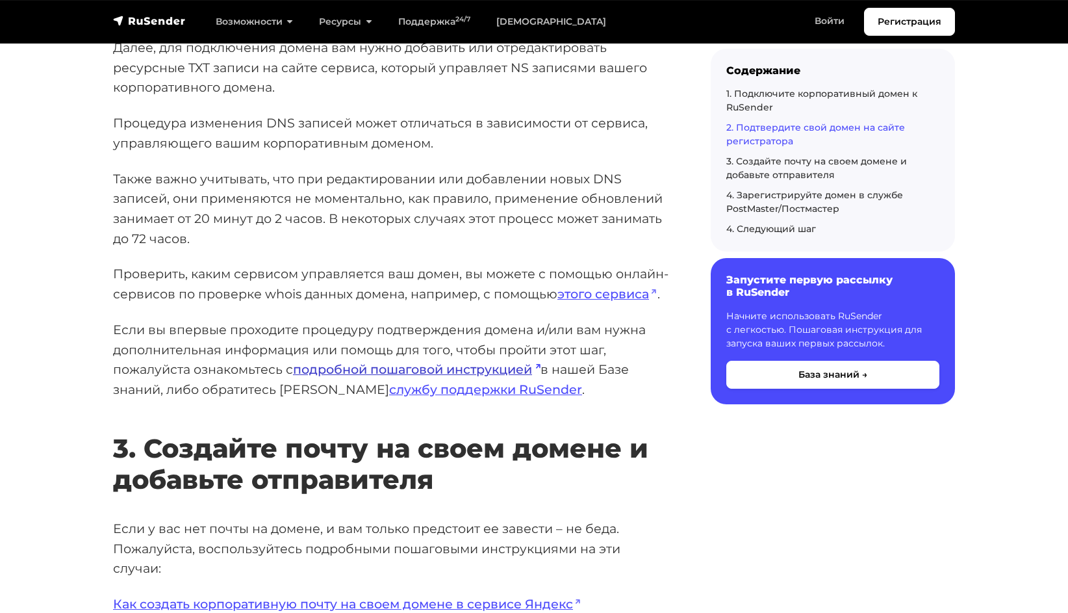
click at [473, 368] on link "подробной пошаговой инструкцией" at bounding box center [417, 369] width 248 height 16
click at [608, 294] on link "этого сервиса" at bounding box center [608, 294] width 100 height 16
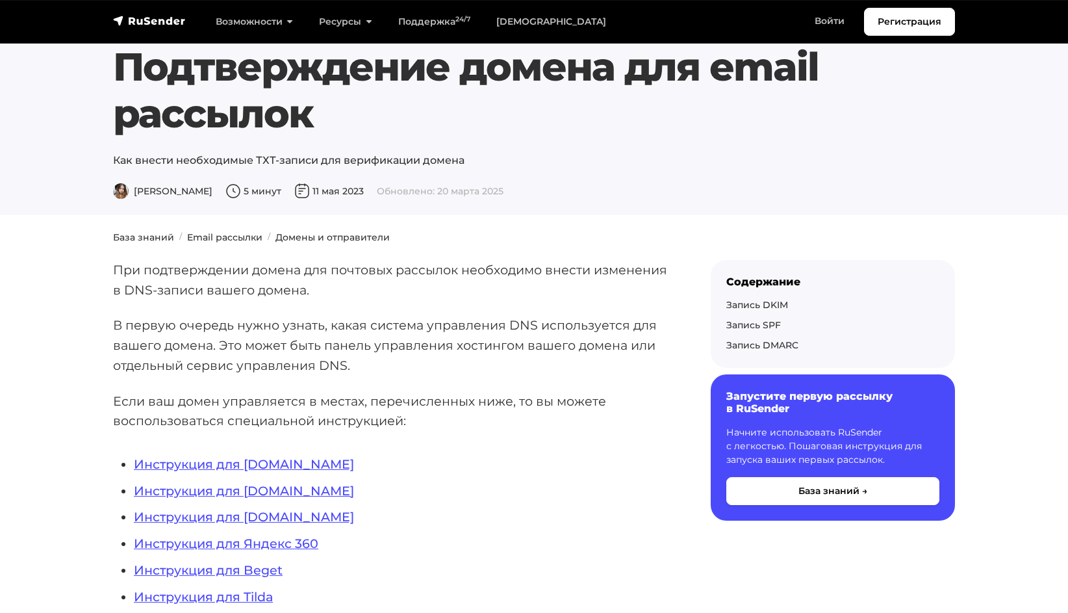
scroll to position [65, 0]
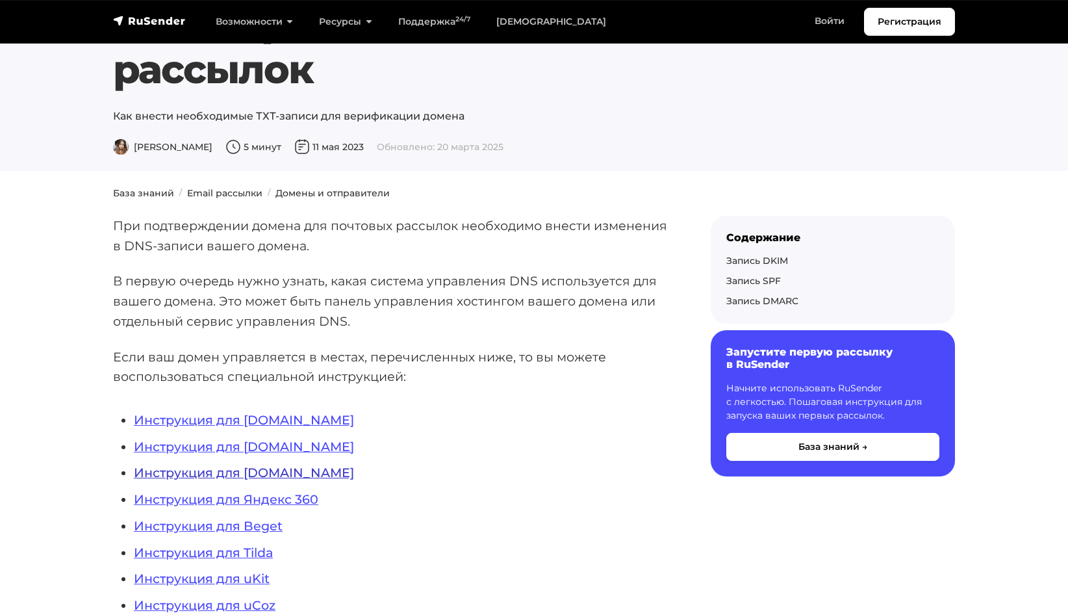
click at [263, 475] on link "Инструкция для [DOMAIN_NAME]" at bounding box center [244, 473] width 220 height 16
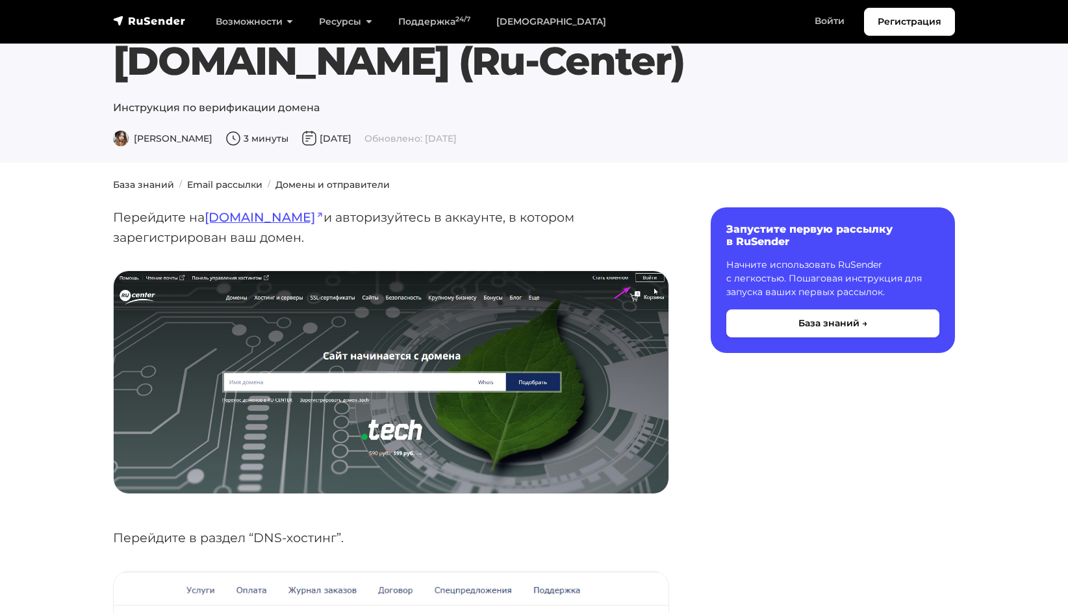
scroll to position [65, 0]
